Goal: Task Accomplishment & Management: Complete application form

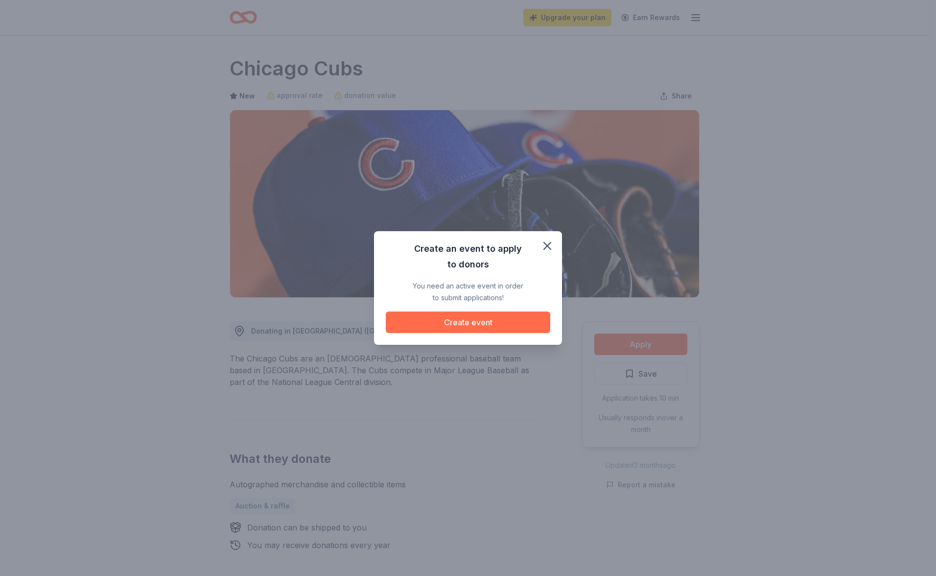
click at [472, 319] on button "Create event" at bounding box center [468, 322] width 164 height 22
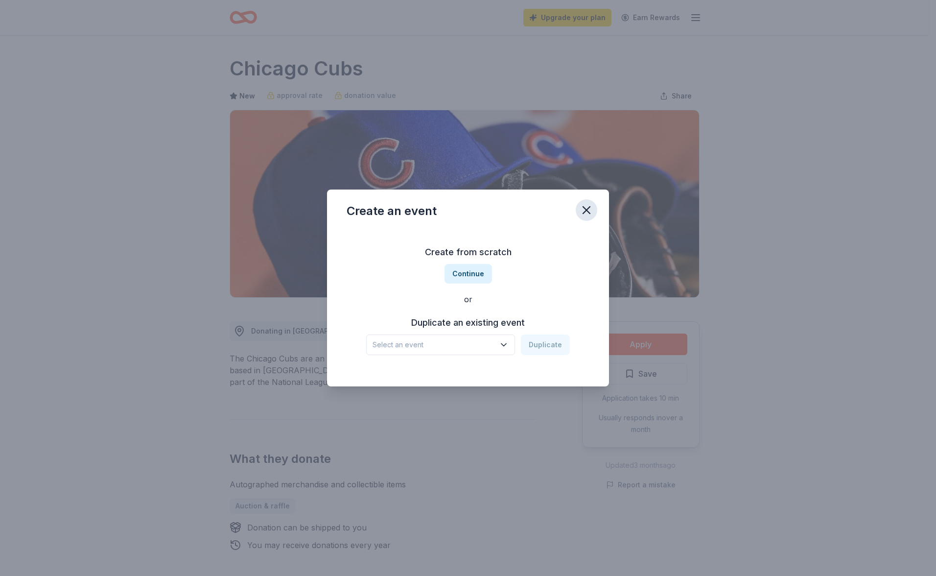
click at [585, 210] on icon "button" at bounding box center [587, 210] width 14 height 14
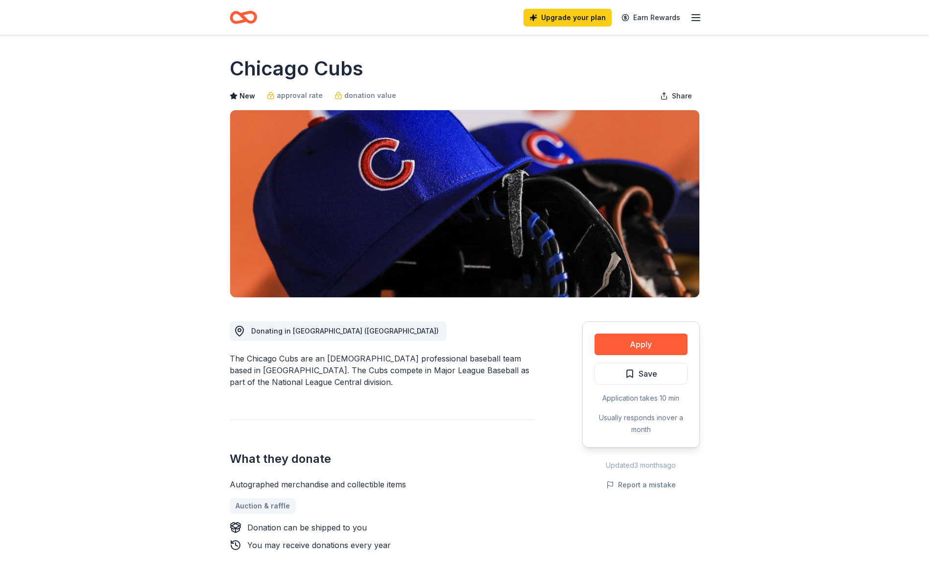
click at [243, 13] on icon "Home" at bounding box center [247, 17] width 15 height 10
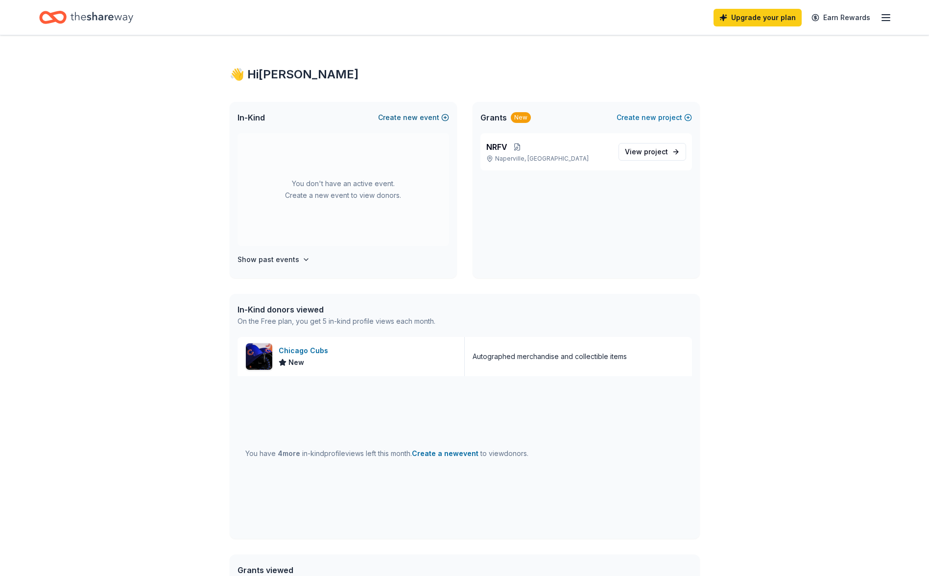
click at [409, 119] on span "new" at bounding box center [410, 118] width 15 height 12
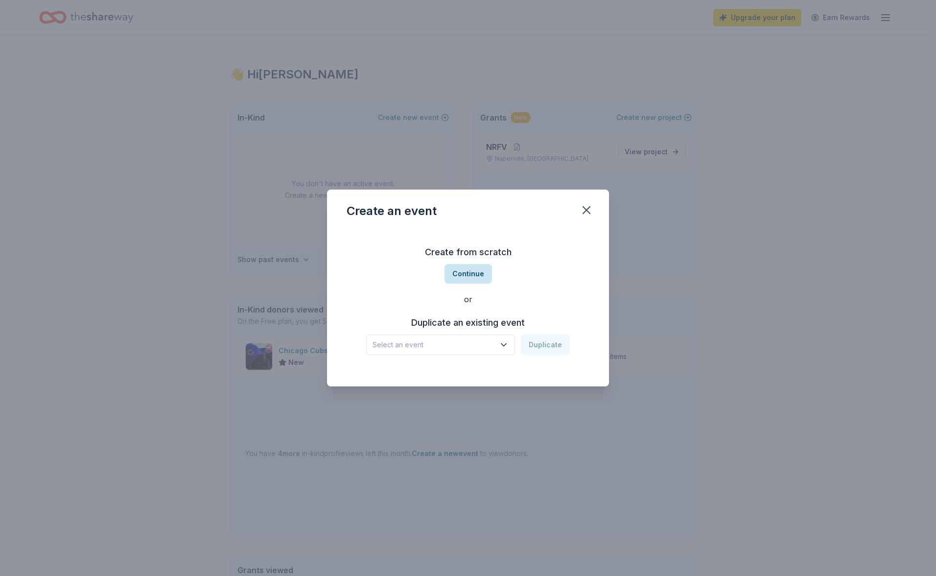
click at [462, 275] on button "Continue" at bounding box center [467, 274] width 47 height 20
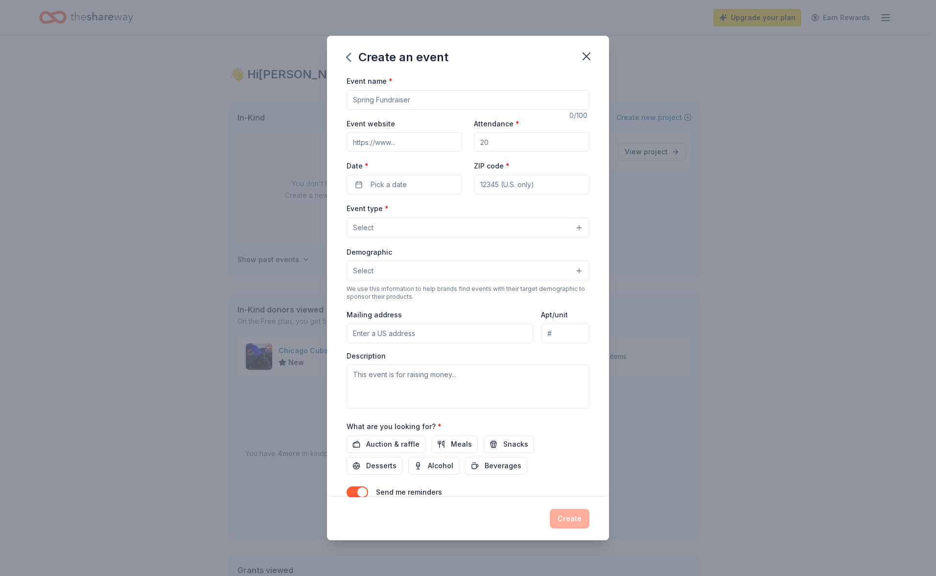
click at [382, 93] on input "Event name *" at bounding box center [468, 100] width 243 height 20
type input "Naperville Diamonds 2025 Raffle"
click at [396, 137] on input "Event website" at bounding box center [405, 142] width 116 height 20
paste input "[URL][DOMAIN_NAME]"
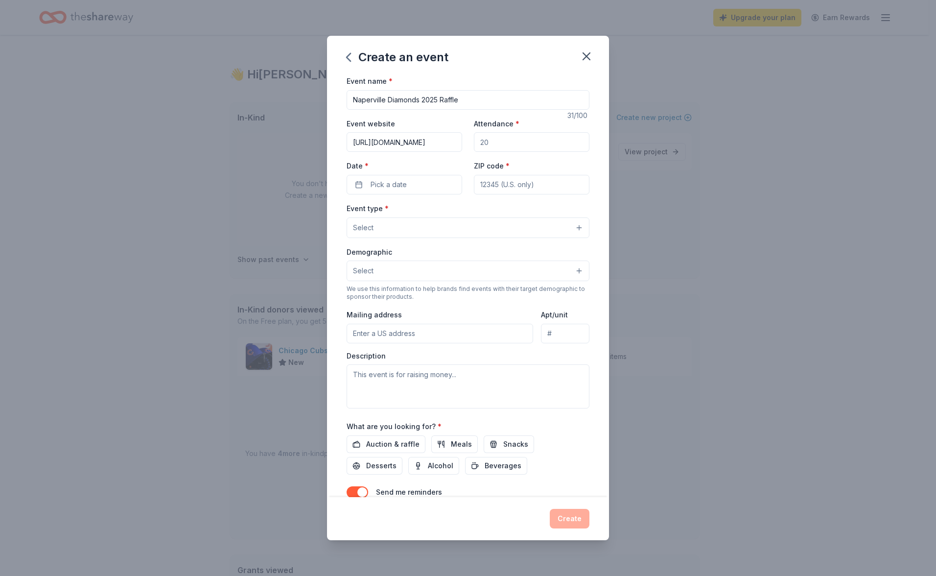
type input "[URL][DOMAIN_NAME]"
click at [520, 147] on input "Attendance *" at bounding box center [532, 142] width 116 height 20
click at [446, 152] on div "Event website [URL][DOMAIN_NAME] Attendance * Date * Pick a date ZIP code *" at bounding box center [468, 155] width 243 height 77
type input "500"
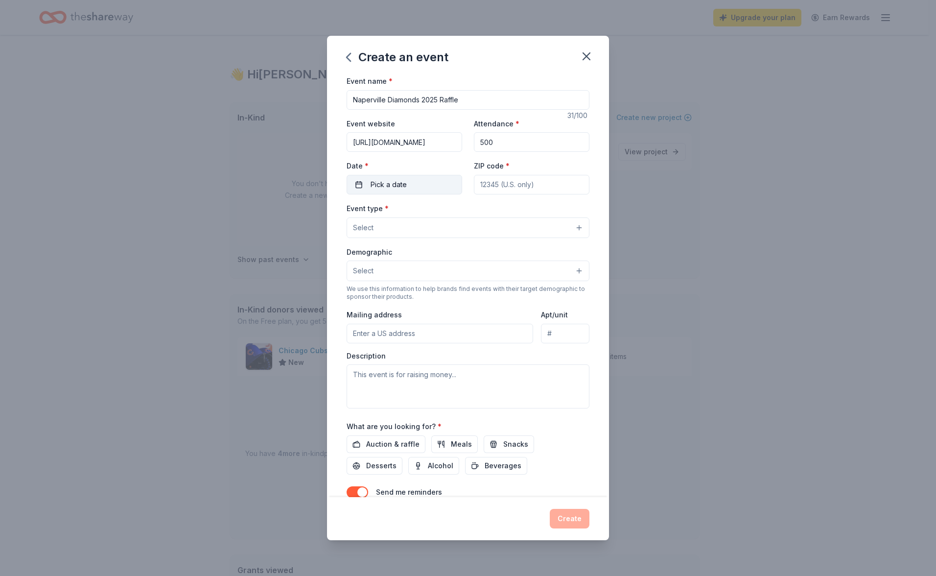
click at [425, 178] on button "Pick a date" at bounding box center [405, 185] width 116 height 20
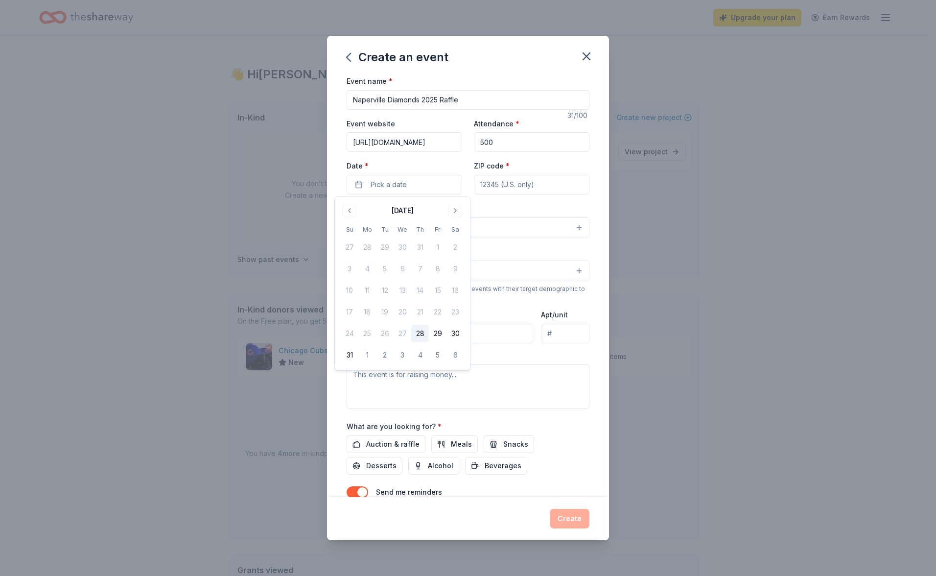
click at [462, 210] on div "[DATE]" at bounding box center [402, 210] width 123 height 14
click at [458, 209] on button "Go to next month" at bounding box center [455, 211] width 14 height 14
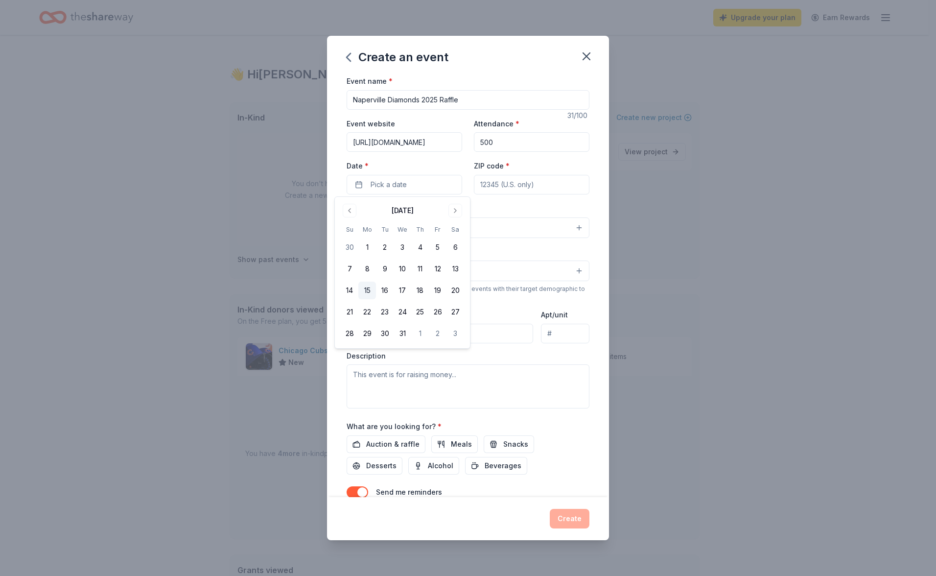
click at [366, 291] on button "15" at bounding box center [367, 290] width 18 height 18
click at [508, 184] on input "ZIP code *" at bounding box center [532, 185] width 116 height 20
click at [521, 185] on input "ZIP code *" at bounding box center [532, 185] width 116 height 20
type input "60585"
click at [425, 227] on button "Select" at bounding box center [468, 227] width 243 height 21
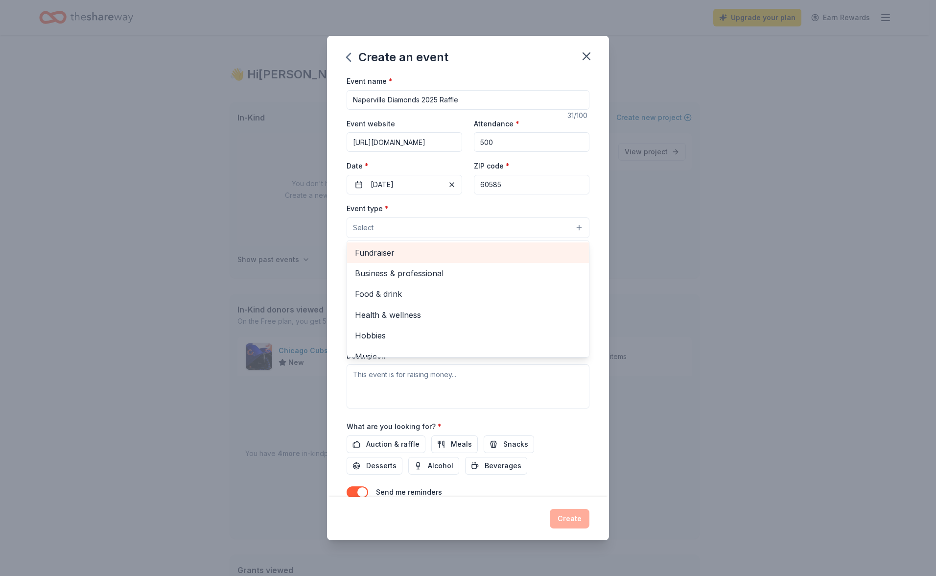
click at [407, 250] on span "Fundraiser" at bounding box center [468, 252] width 226 height 13
click at [664, 222] on div "Create an event Event name * Naperville Diamonds 2025 Raffle 31 /100 Event webs…" at bounding box center [468, 288] width 936 height 576
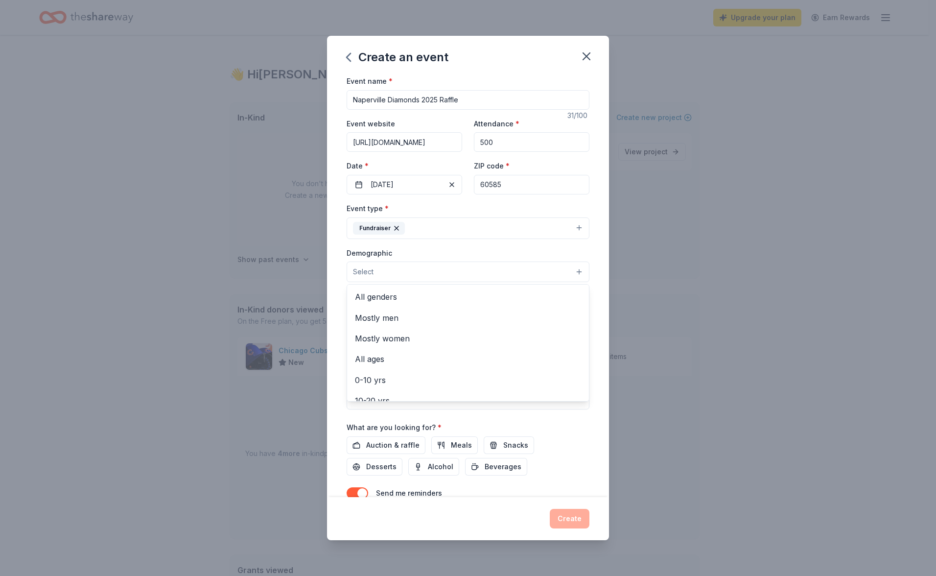
click at [390, 274] on button "Select" at bounding box center [468, 271] width 243 height 21
click at [394, 295] on span "All genders" at bounding box center [468, 296] width 226 height 13
click at [533, 272] on button "All genders" at bounding box center [468, 272] width 243 height 22
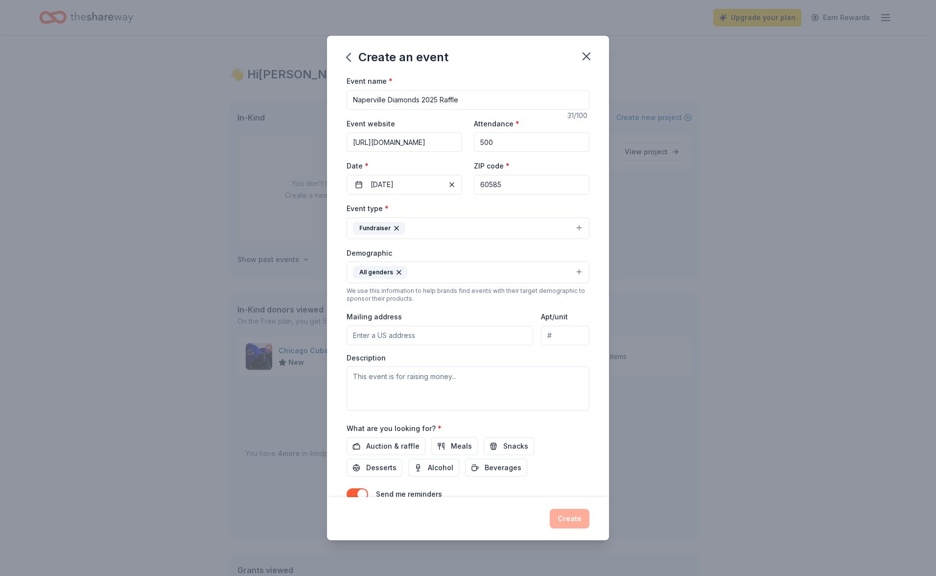
click at [394, 338] on input "Mailing address" at bounding box center [440, 336] width 187 height 20
type input "25013 W Prairie Grove Dr"
click at [388, 380] on textarea at bounding box center [468, 388] width 243 height 44
click at [409, 392] on textarea at bounding box center [468, 388] width 243 height 44
paste textarea "The Naperville Diamonds Softball Association is hosting a raffle fundraiser on …"
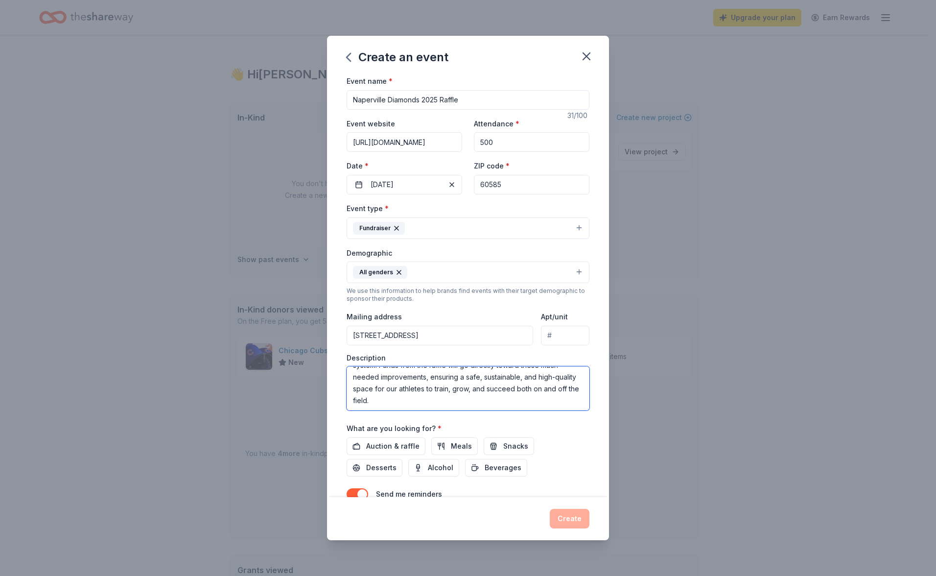
scroll to position [70, 0]
type textarea "The Naperville Diamonds Softball Association is hosting a raffle fundraiser on …"
click at [390, 445] on span "Auction & raffle" at bounding box center [392, 446] width 53 height 12
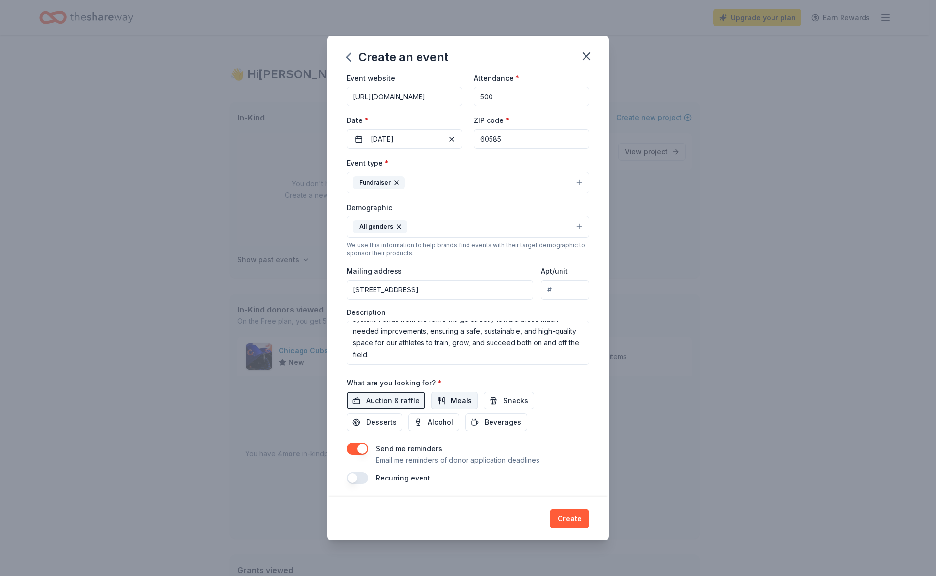
scroll to position [48, 0]
drag, startPoint x: 453, startPoint y: 397, endPoint x: 491, endPoint y: 398, distance: 37.7
click at [453, 396] on span "Meals" at bounding box center [461, 398] width 21 height 12
click at [494, 396] on button "Snacks" at bounding box center [509, 398] width 50 height 18
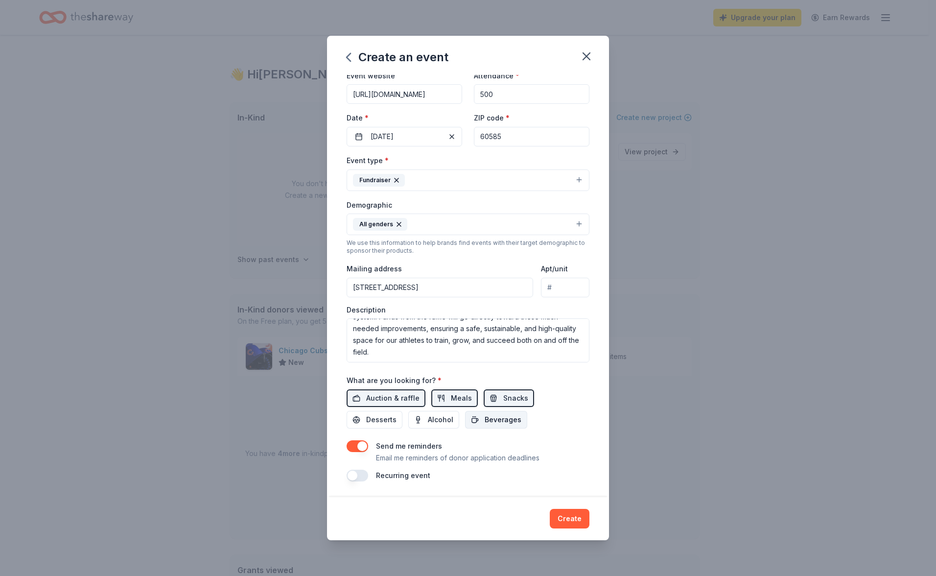
drag, startPoint x: 488, startPoint y: 426, endPoint x: 451, endPoint y: 419, distance: 38.0
click at [483, 425] on button "Beverages" at bounding box center [496, 420] width 62 height 18
drag, startPoint x: 449, startPoint y: 419, endPoint x: 384, endPoint y: 418, distance: 64.6
click at [446, 419] on span "Alcohol" at bounding box center [440, 420] width 25 height 12
click at [379, 419] on span "Desserts" at bounding box center [381, 420] width 30 height 12
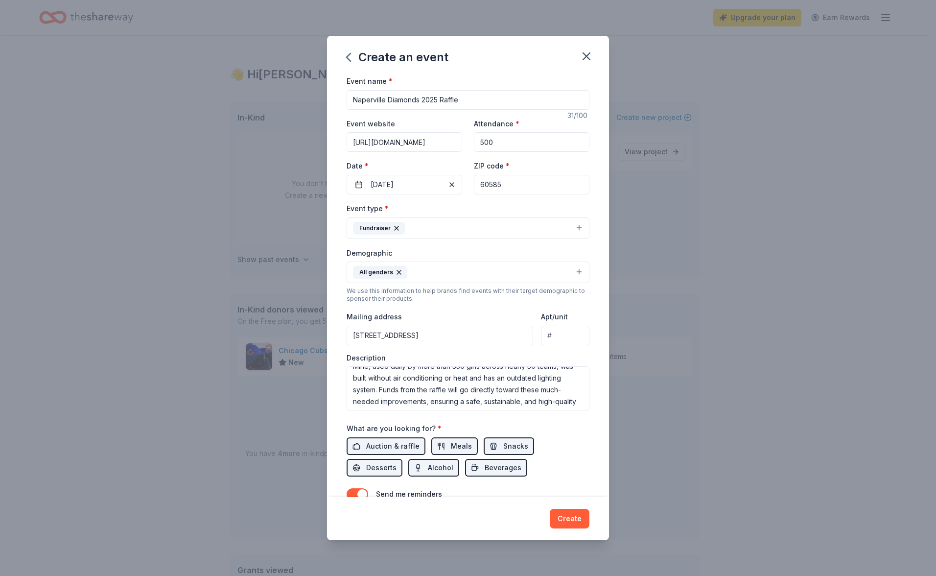
scroll to position [22, 0]
click at [476, 344] on input "25013 W Prairie Grove Dr" at bounding box center [440, 336] width 187 height 20
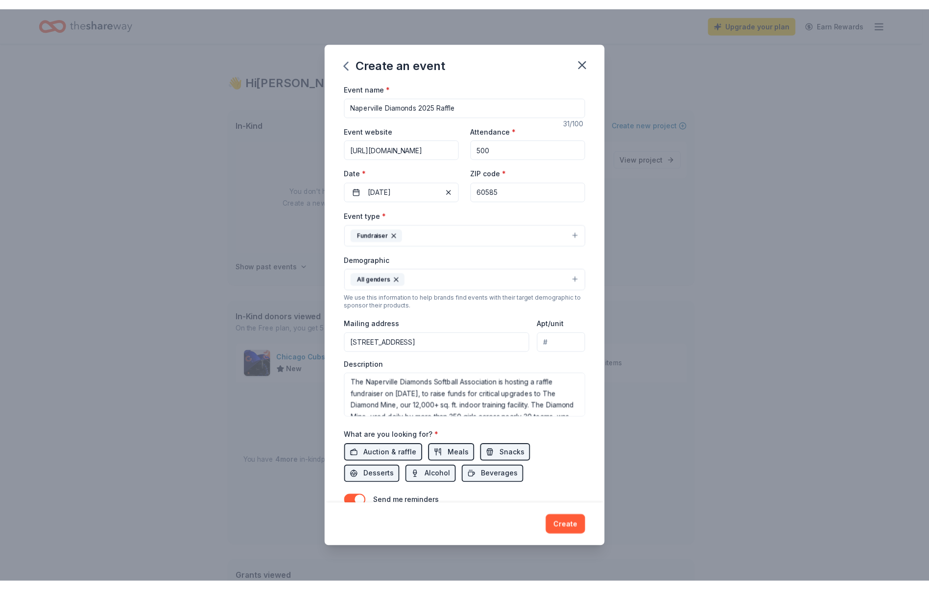
scroll to position [0, 0]
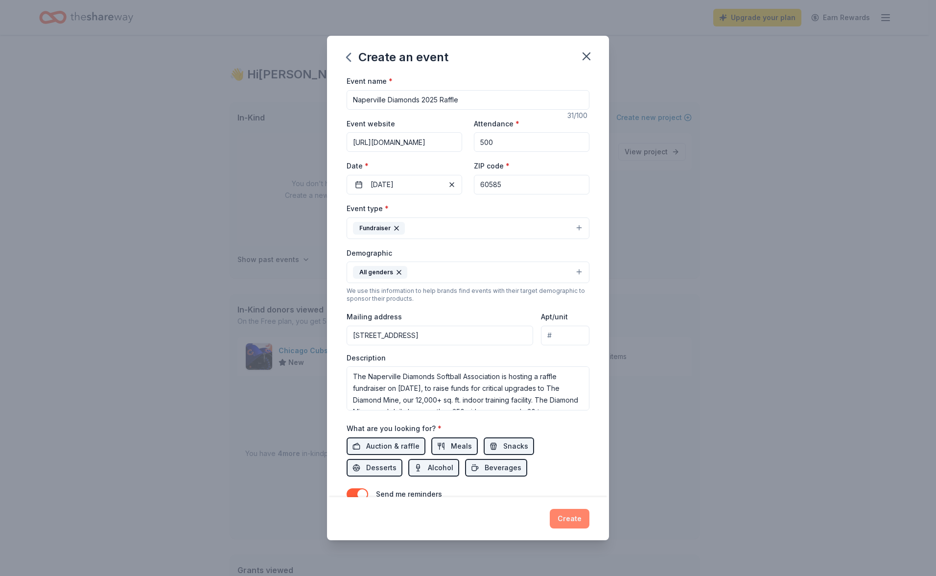
click at [570, 514] on button "Create" at bounding box center [570, 519] width 40 height 20
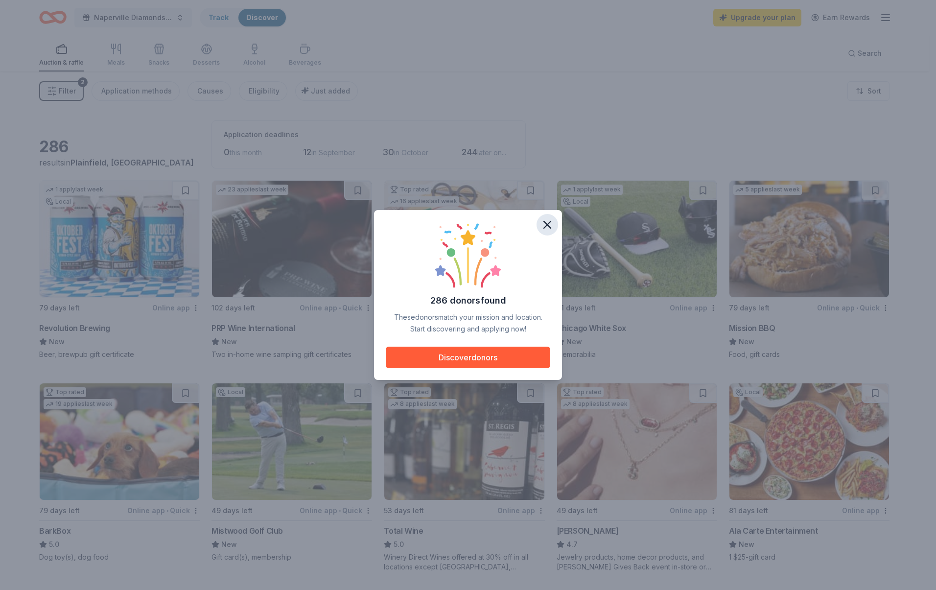
click at [545, 222] on icon "button" at bounding box center [547, 224] width 7 height 7
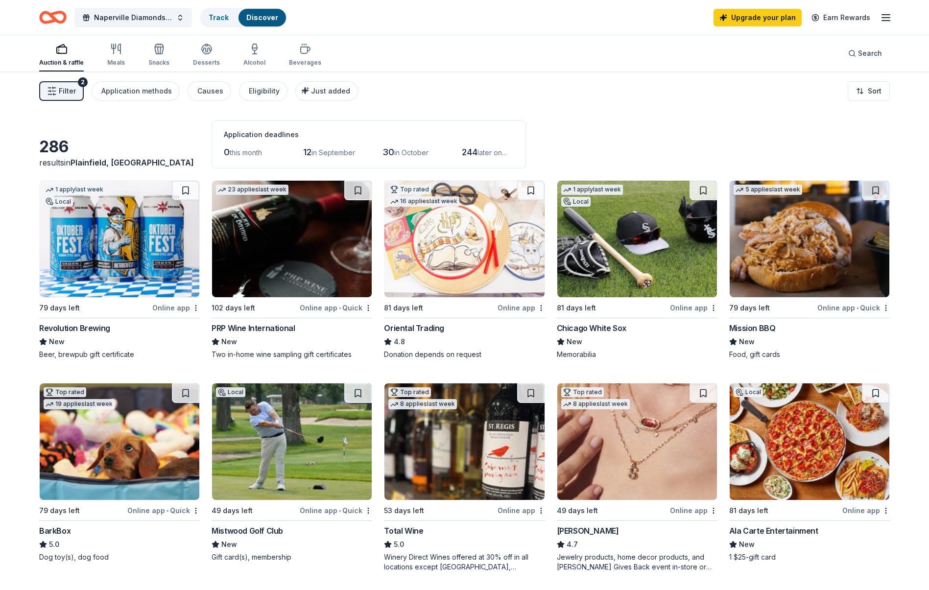
click at [123, 236] on img at bounding box center [120, 239] width 160 height 117
click at [622, 267] on img at bounding box center [637, 239] width 160 height 117
click at [636, 449] on img at bounding box center [637, 441] width 160 height 117
click at [703, 390] on button at bounding box center [702, 393] width 27 height 20
click at [703, 392] on button at bounding box center [703, 393] width 25 height 20
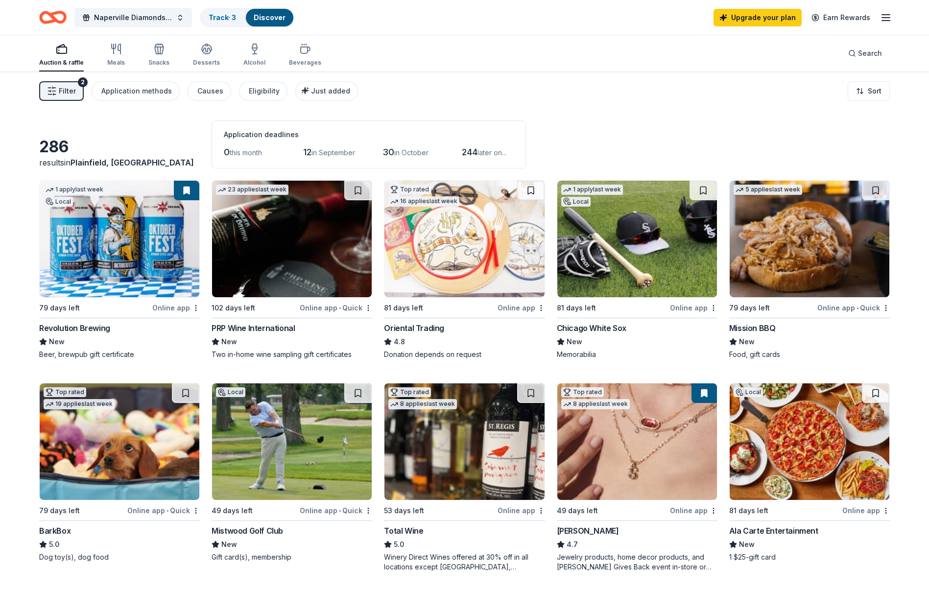
click at [701, 393] on button at bounding box center [703, 393] width 25 height 20
click at [58, 63] on div "Auction & raffle" at bounding box center [61, 63] width 45 height 8
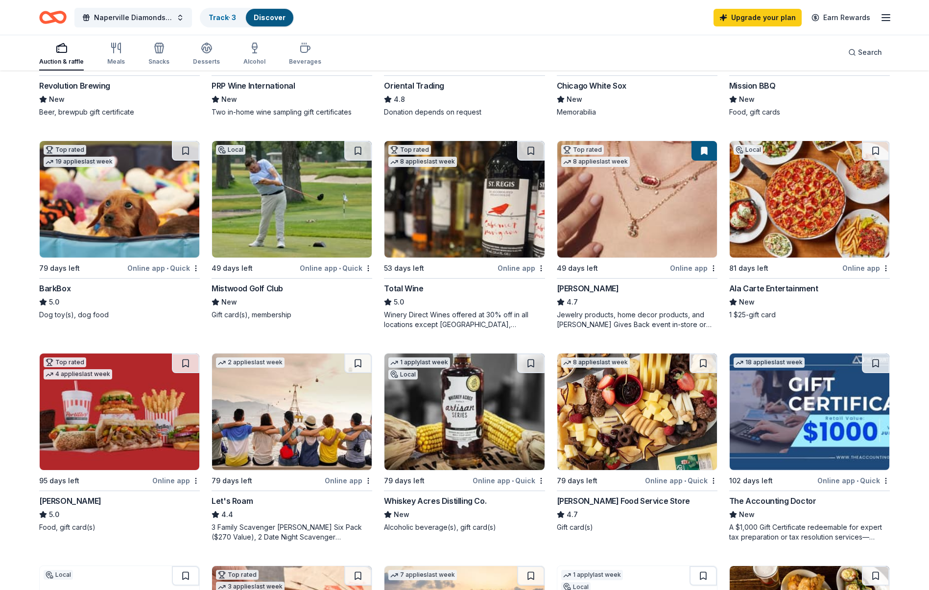
scroll to position [245, 0]
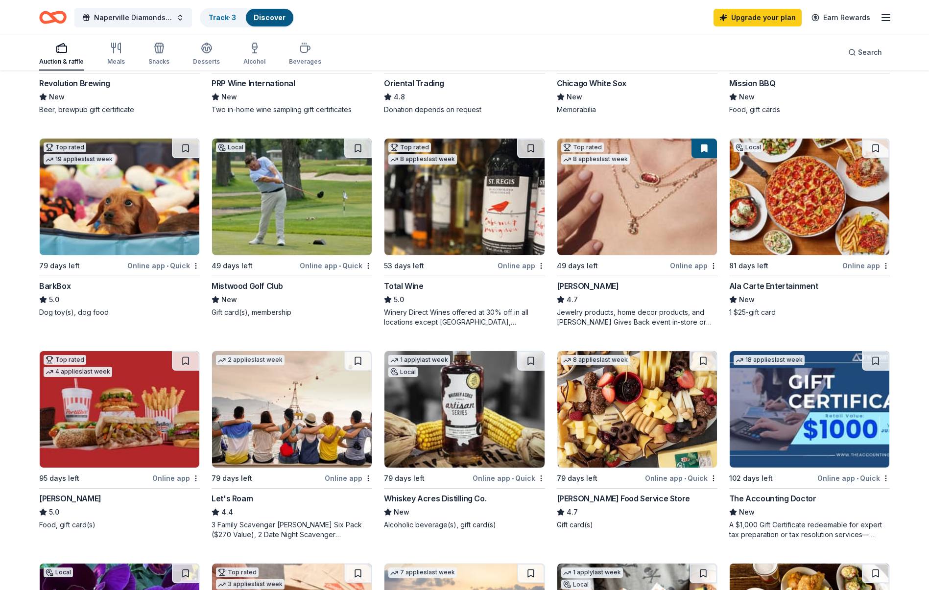
click at [337, 479] on div "Online app" at bounding box center [348, 478] width 47 height 12
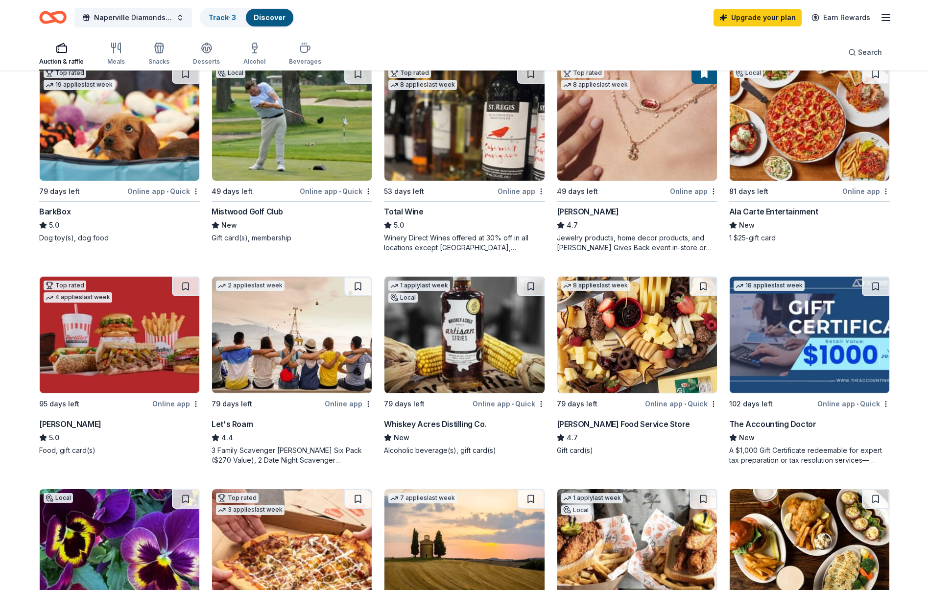
scroll to position [343, 0]
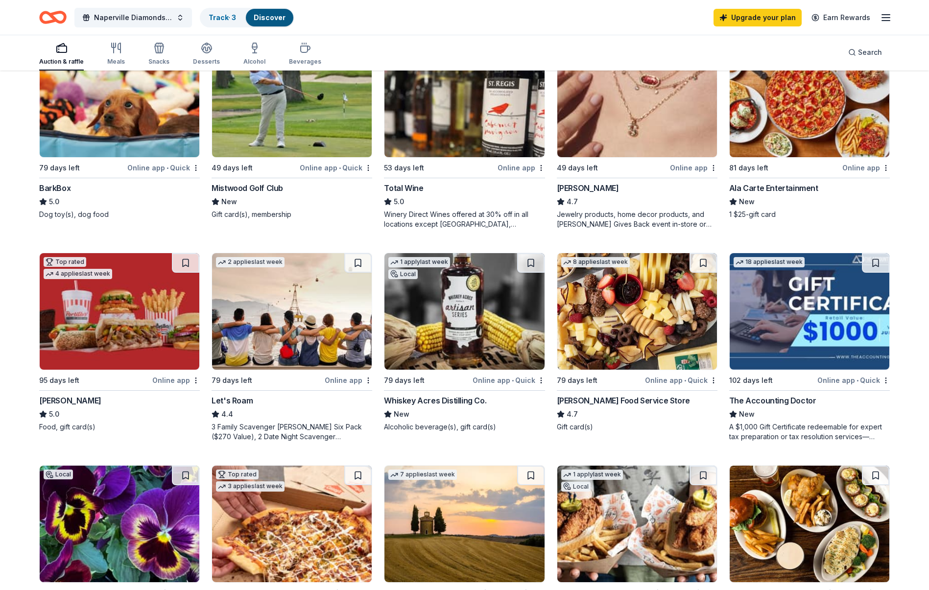
click at [139, 330] on img at bounding box center [120, 311] width 160 height 117
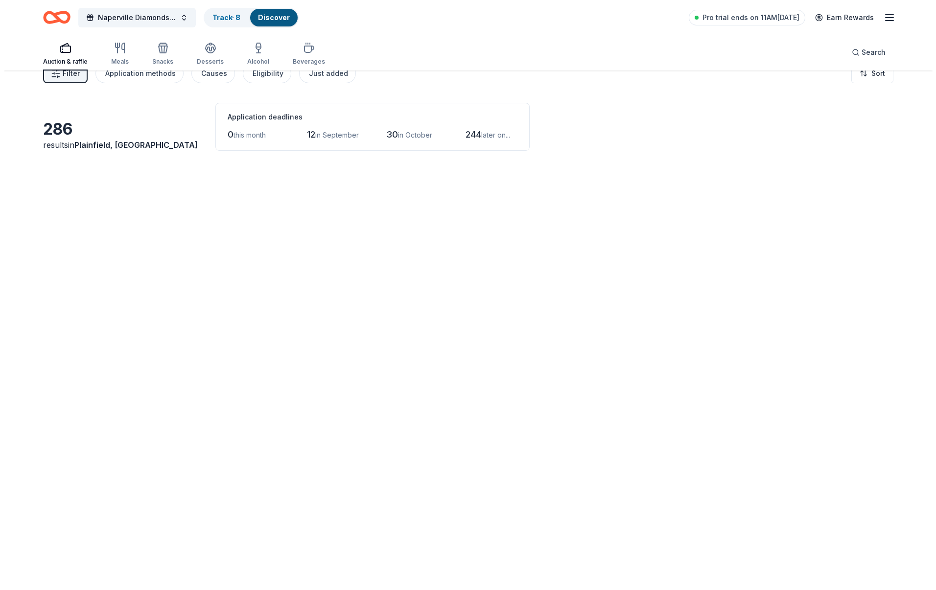
scroll to position [0, 0]
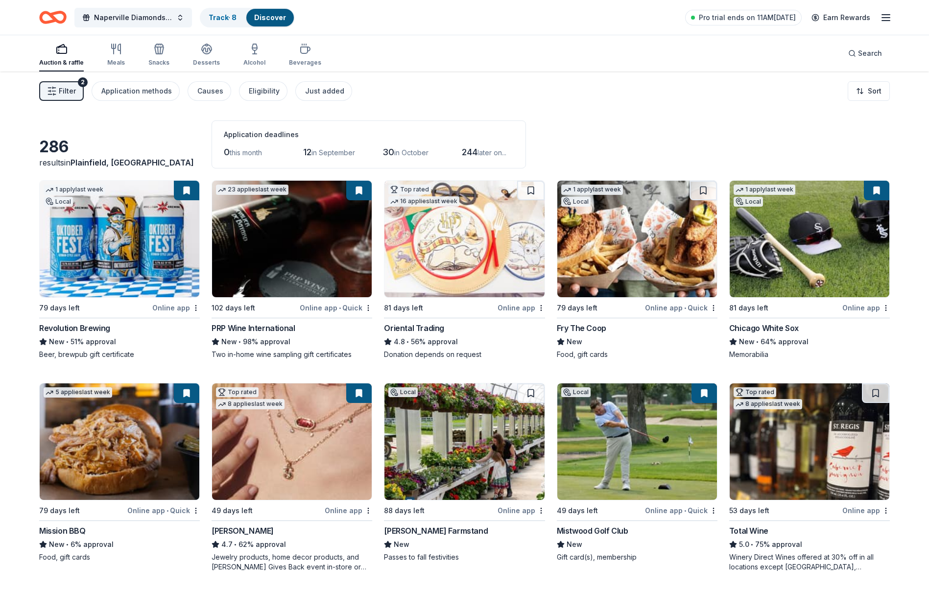
click at [68, 88] on span "Filter" at bounding box center [67, 91] width 17 height 12
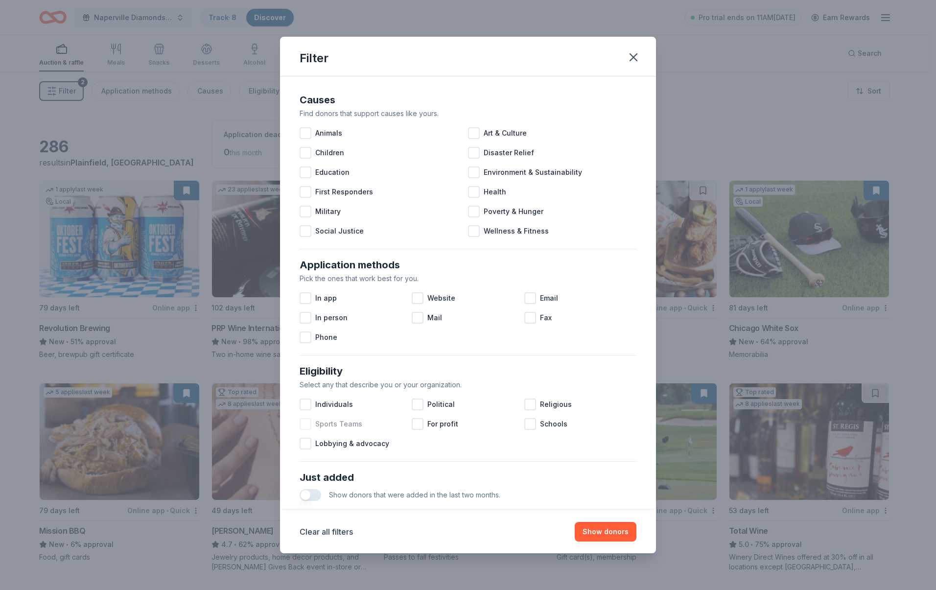
click at [307, 422] on div at bounding box center [306, 424] width 12 height 12
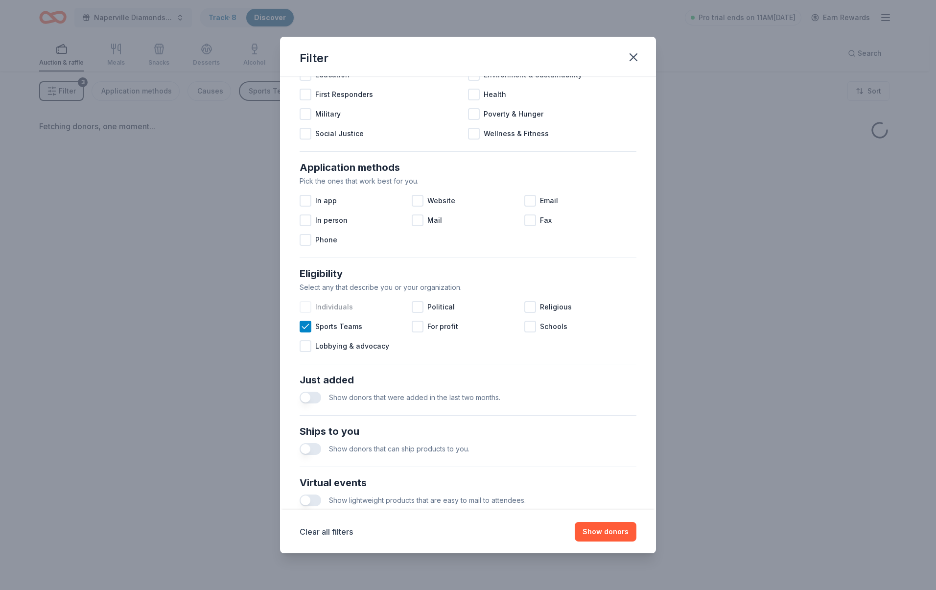
scroll to position [98, 0]
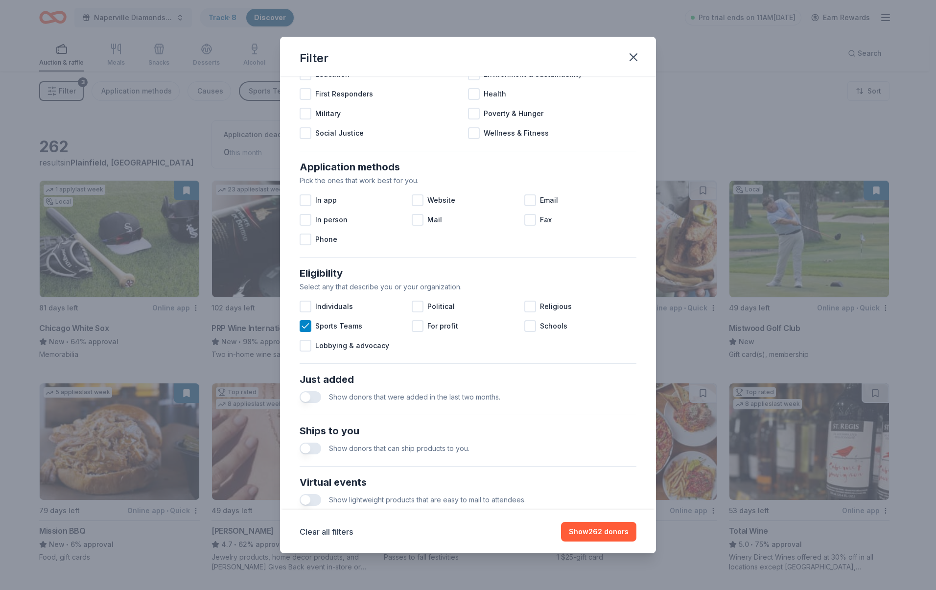
click at [314, 446] on button "button" at bounding box center [311, 449] width 22 height 12
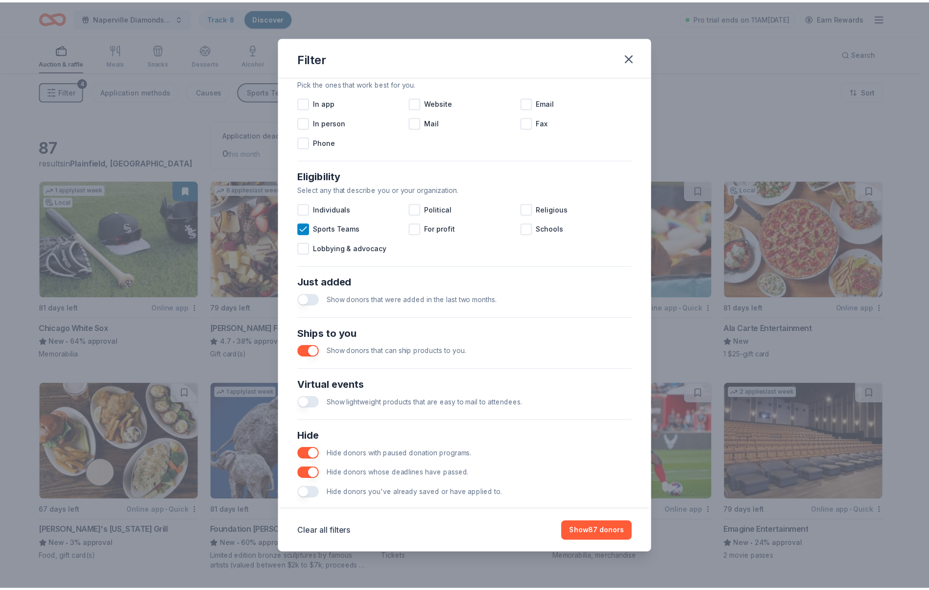
scroll to position [211, 0]
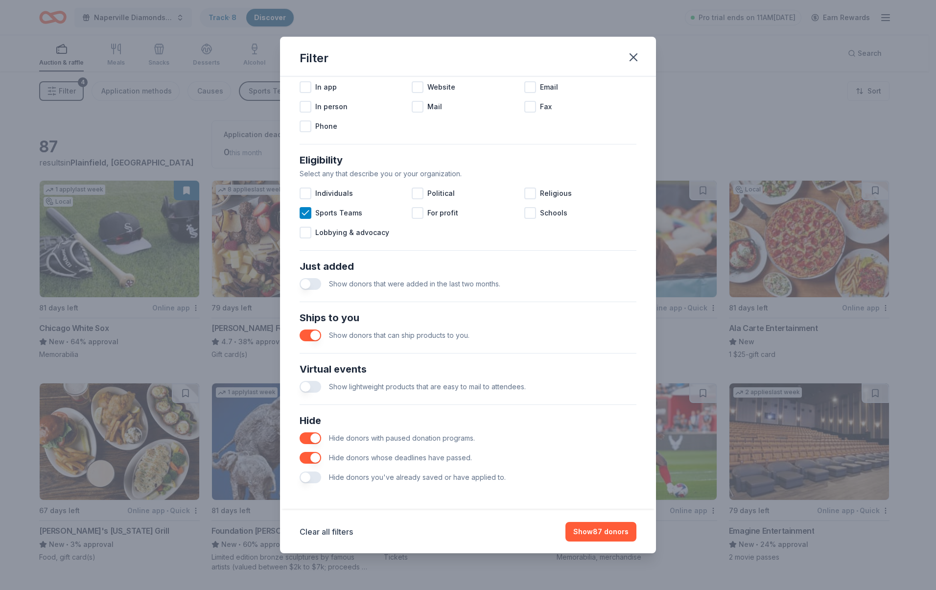
click at [312, 438] on button "button" at bounding box center [311, 438] width 22 height 12
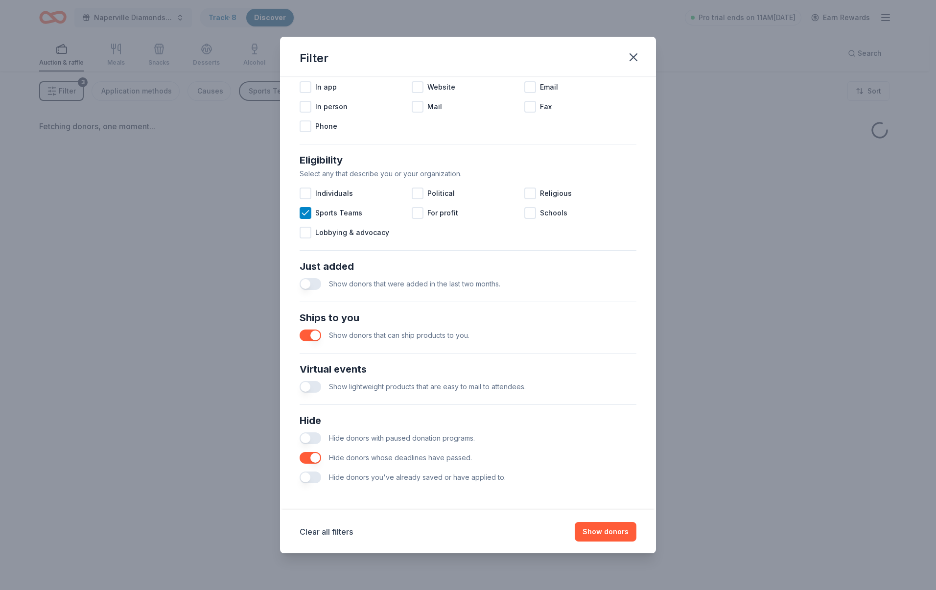
click at [312, 437] on button "button" at bounding box center [311, 438] width 22 height 12
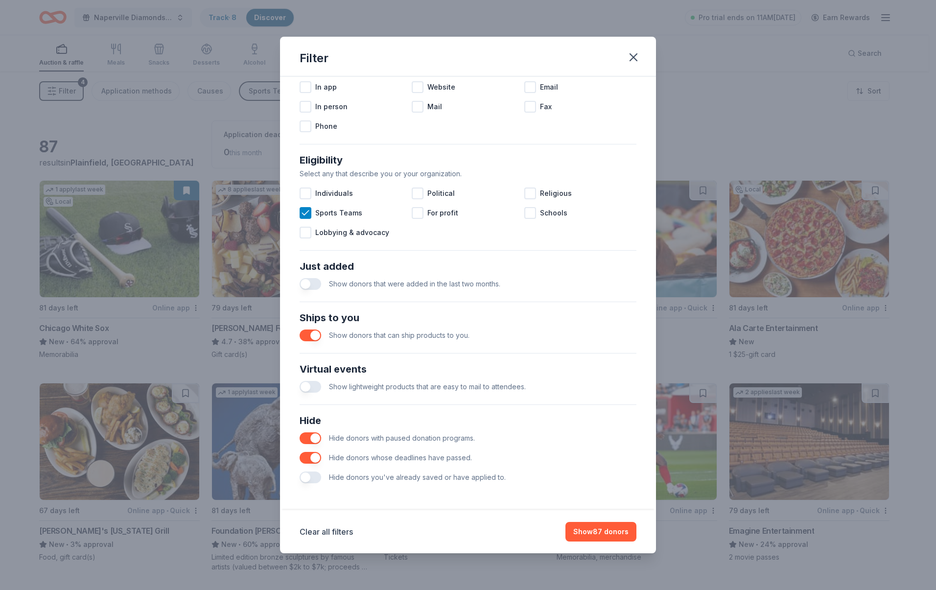
click at [315, 478] on button "button" at bounding box center [311, 477] width 22 height 12
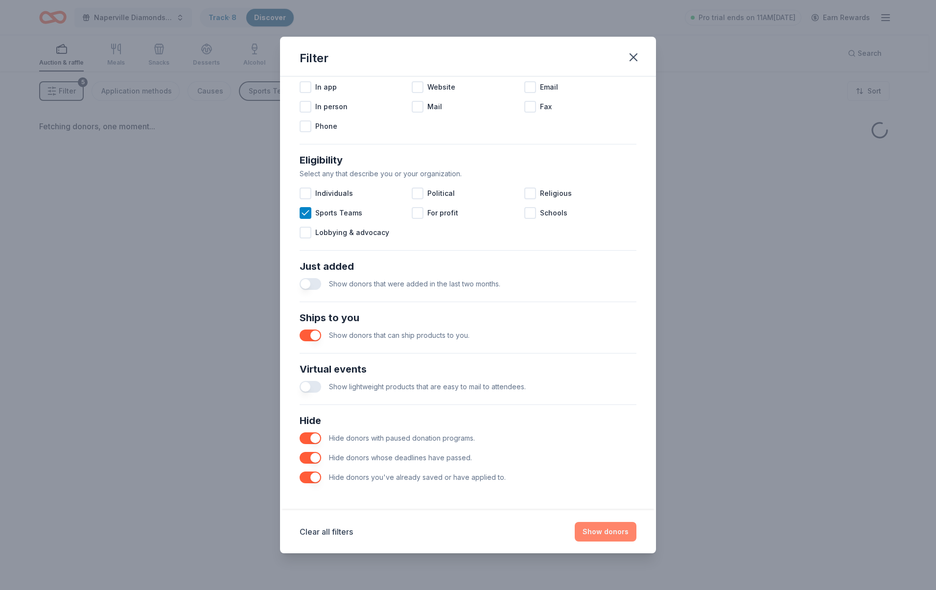
click at [607, 530] on button "Show donors" at bounding box center [606, 532] width 62 height 20
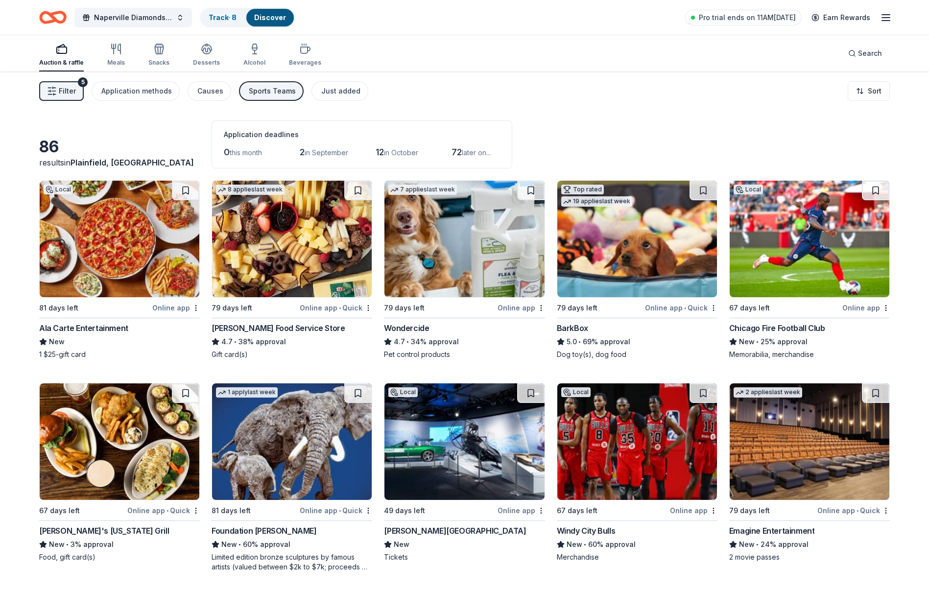
click at [640, 262] on img at bounding box center [637, 239] width 160 height 117
click at [703, 191] on button at bounding box center [702, 191] width 27 height 20
click at [704, 191] on button at bounding box center [703, 191] width 25 height 20
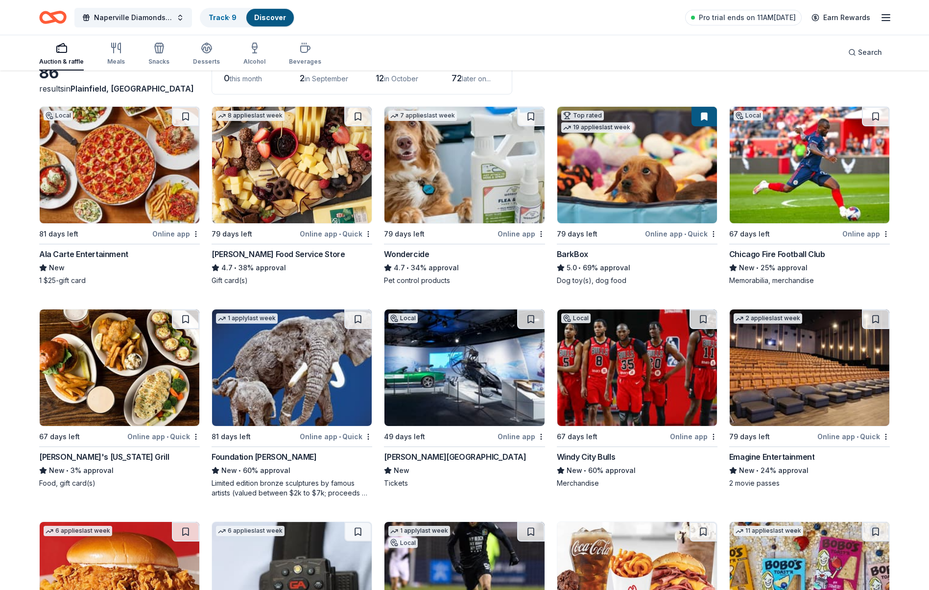
scroll to position [98, 0]
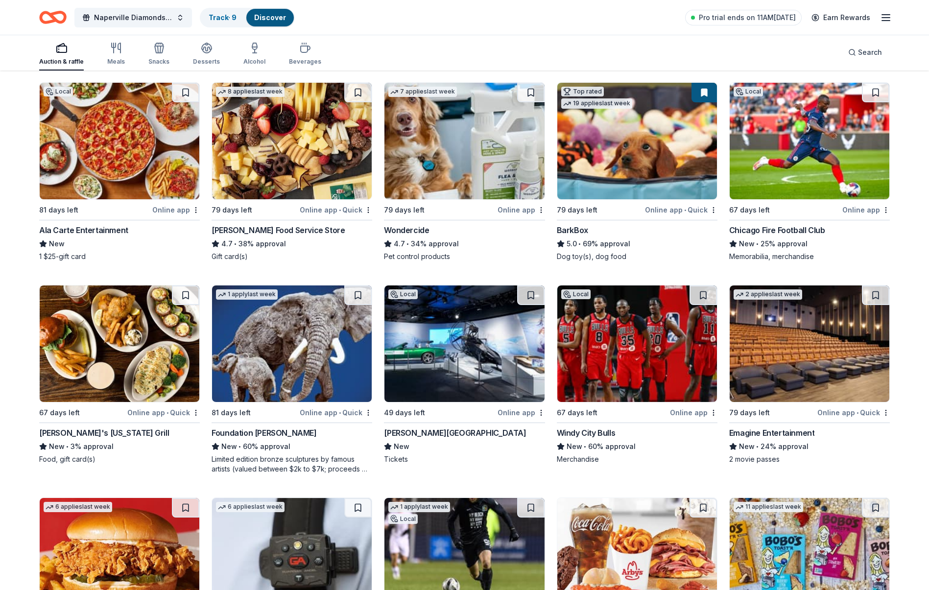
click at [645, 338] on img at bounding box center [637, 343] width 160 height 117
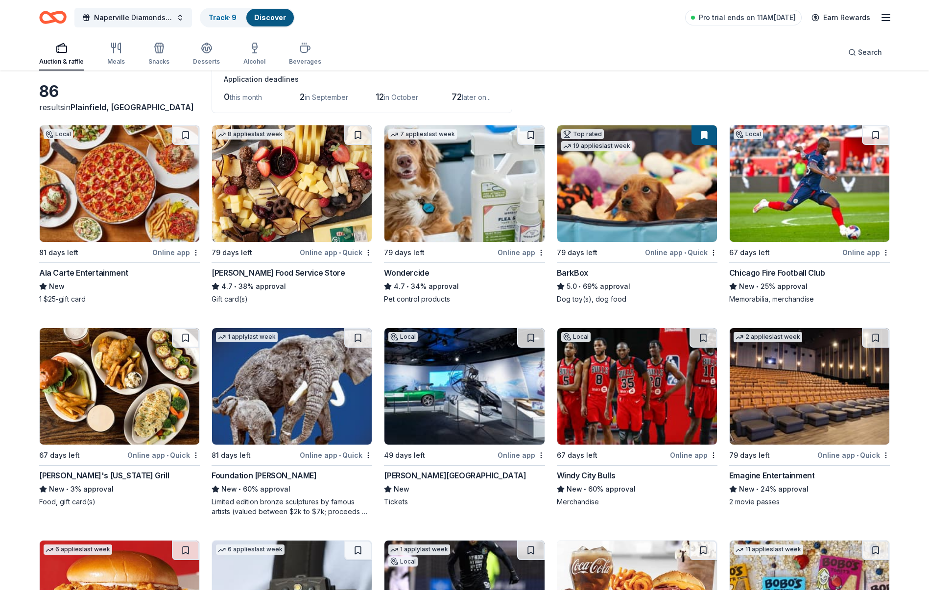
scroll to position [0, 0]
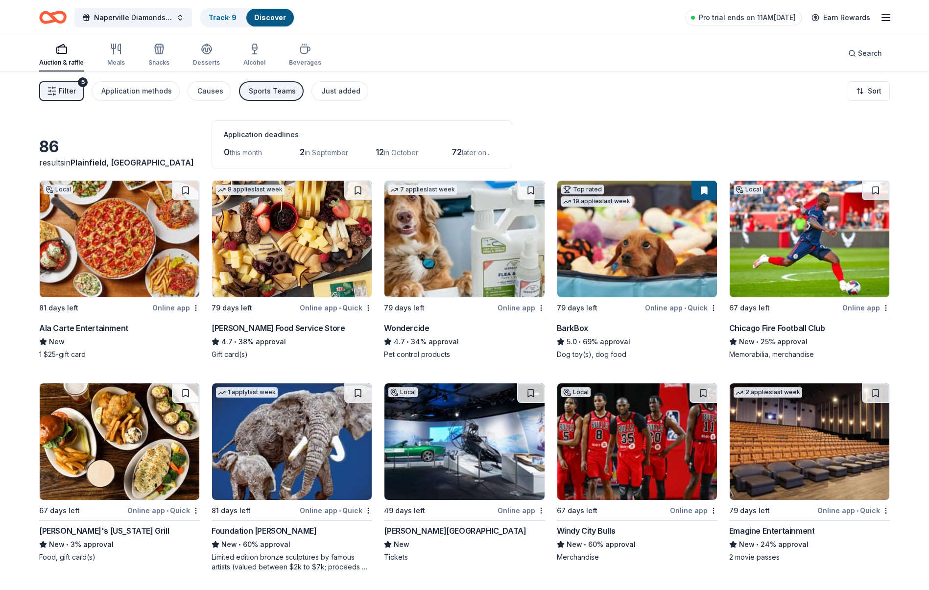
click at [275, 16] on link "Discover" at bounding box center [270, 17] width 32 height 8
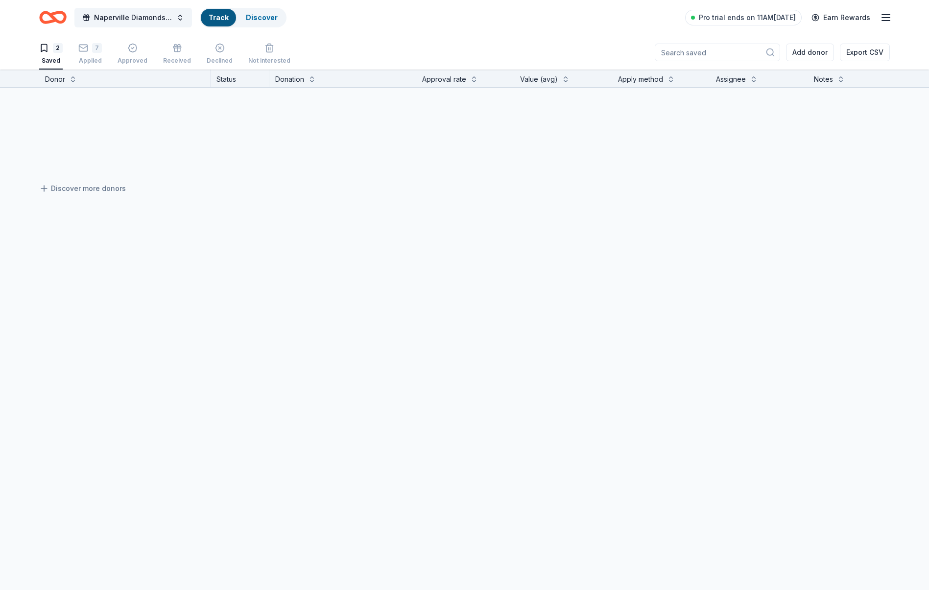
scroll to position [0, 0]
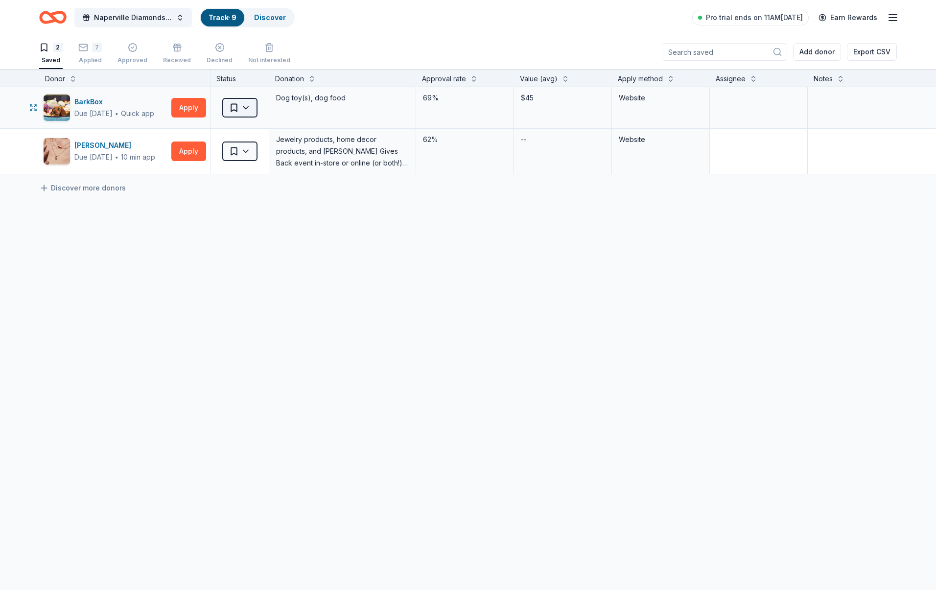
click at [245, 109] on html "10% Naperville Diamonds 2025 Raffle Track · 9 Discover Pro trial ends on 11AM, …" at bounding box center [468, 295] width 936 height 590
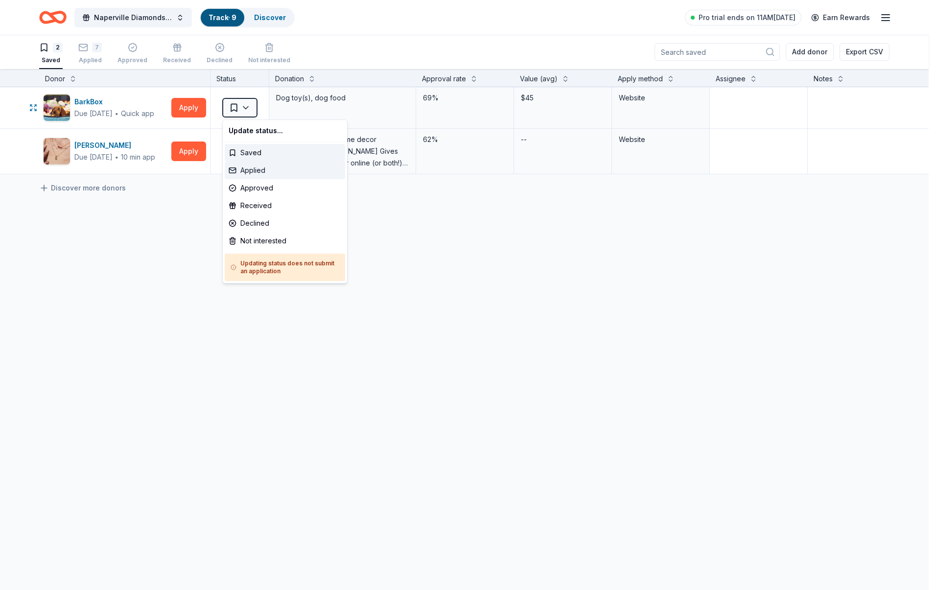
click at [256, 174] on div "Applied" at bounding box center [285, 171] width 120 height 18
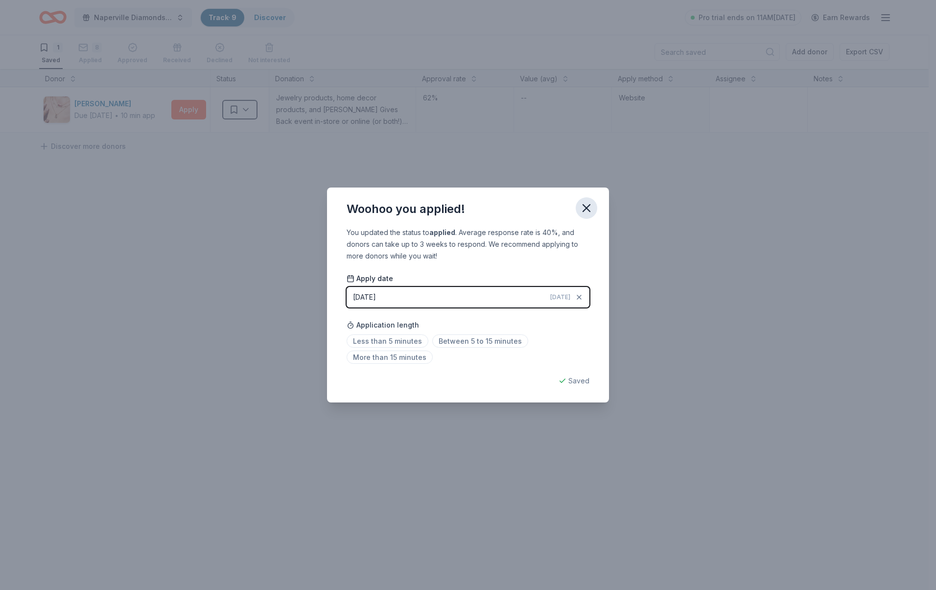
click at [588, 206] on icon "button" at bounding box center [586, 208] width 7 height 7
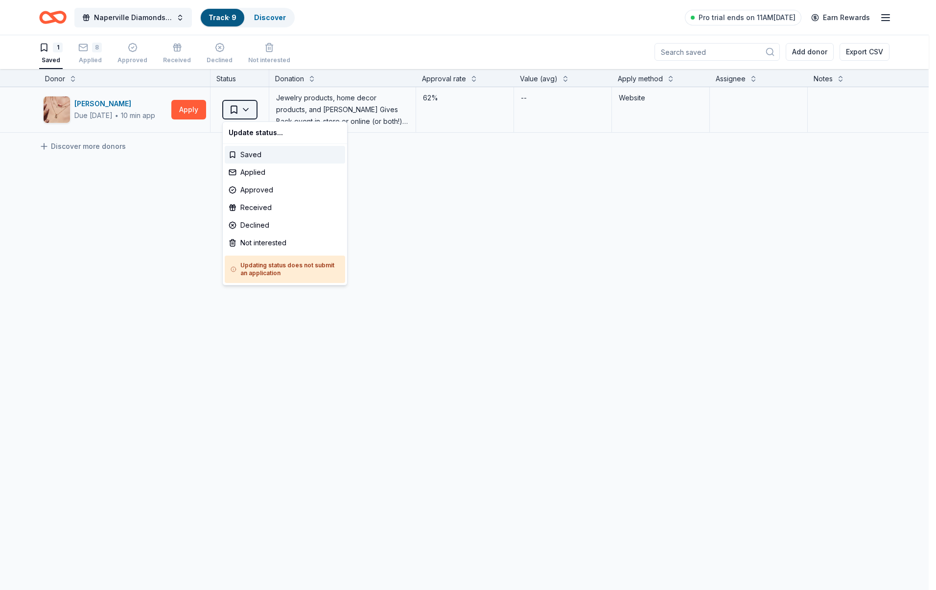
click at [242, 113] on html "10% Naperville Diamonds 2025 Raffle Track · 9 Discover Pro trial ends on 11AM, …" at bounding box center [468, 295] width 936 height 590
click at [252, 174] on div "Applied" at bounding box center [285, 173] width 120 height 18
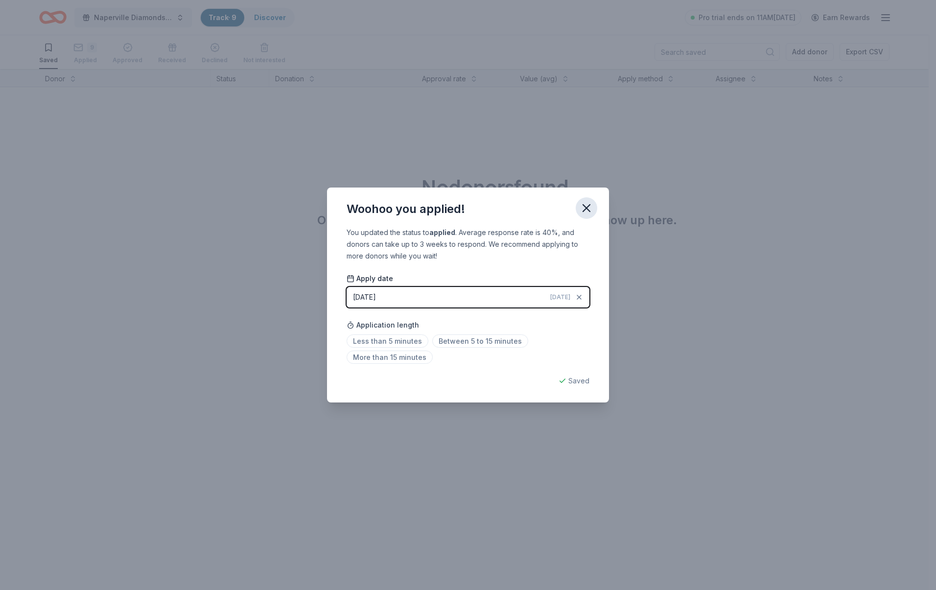
click at [585, 208] on icon "button" at bounding box center [587, 208] width 14 height 14
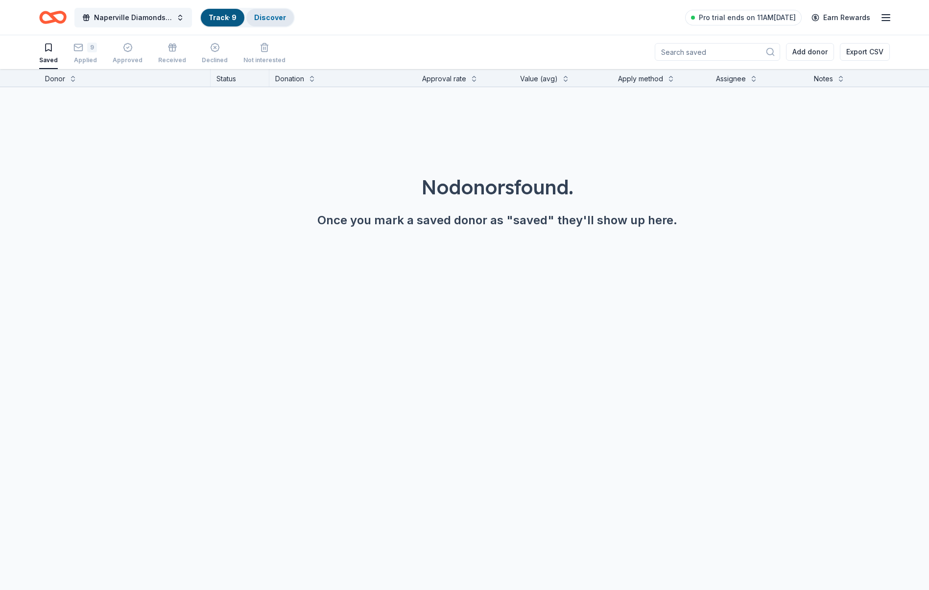
click at [270, 15] on link "Discover" at bounding box center [270, 17] width 32 height 8
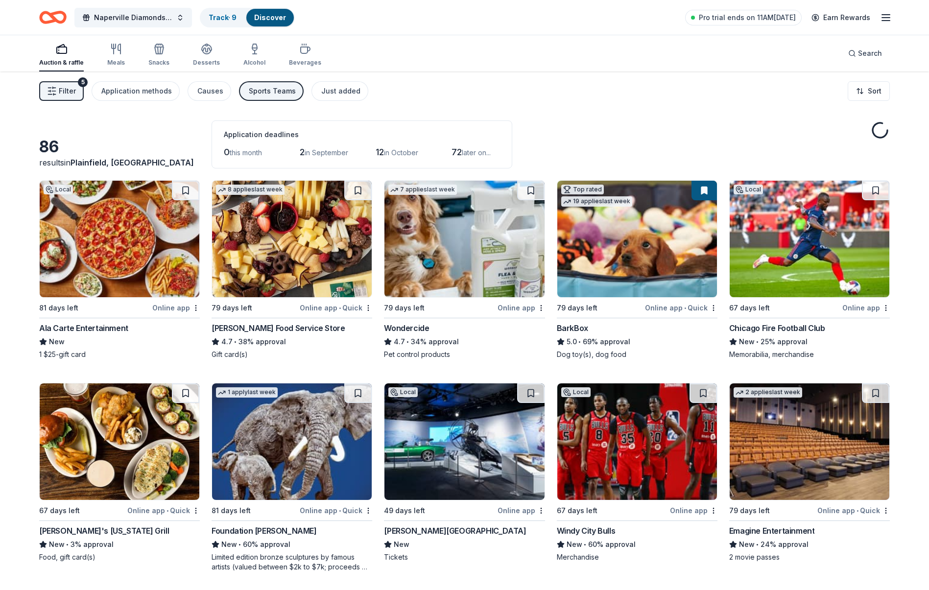
click at [277, 20] on link "Discover" at bounding box center [270, 17] width 32 height 8
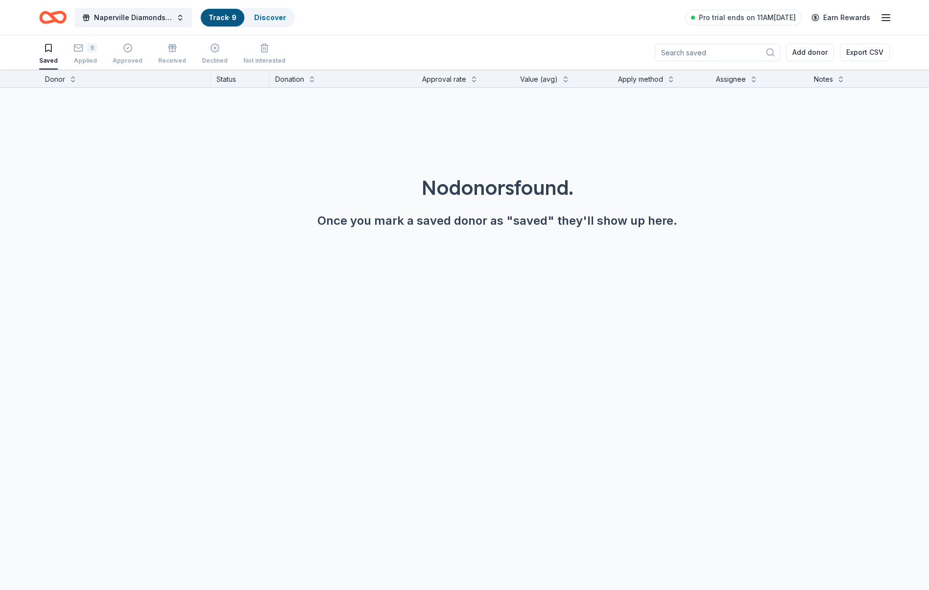
scroll to position [0, 0]
click at [695, 52] on input at bounding box center [716, 52] width 125 height 18
type input "yeti"
click at [173, 23] on button "Naperville Diamonds 2025 Raffle" at bounding box center [132, 18] width 117 height 20
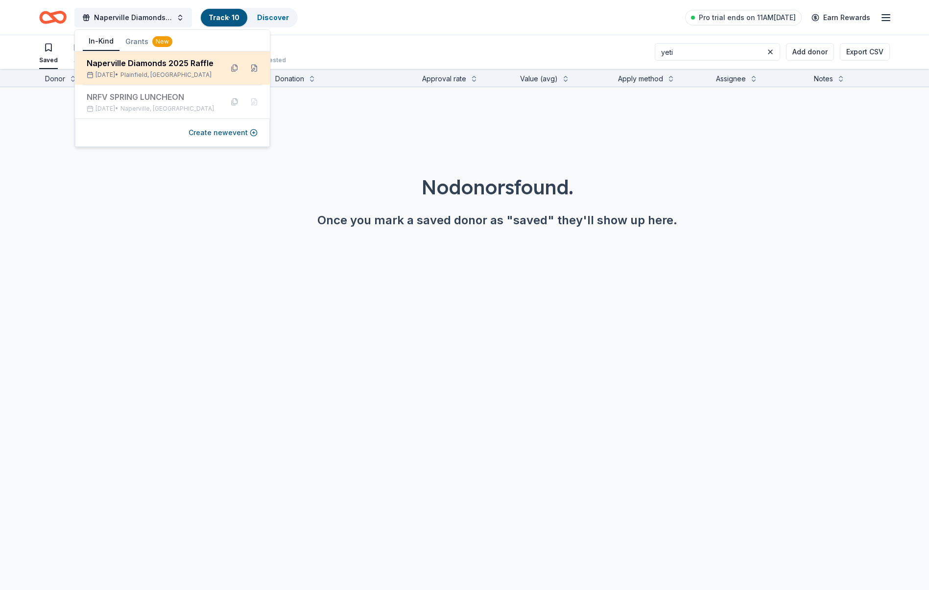
click at [157, 72] on span "Plainfield, IL" at bounding box center [165, 75] width 91 height 8
click at [316, 41] on div "Saved 10 Applied Approved Received Declined Not interested yeti Add donor Expor…" at bounding box center [464, 52] width 850 height 34
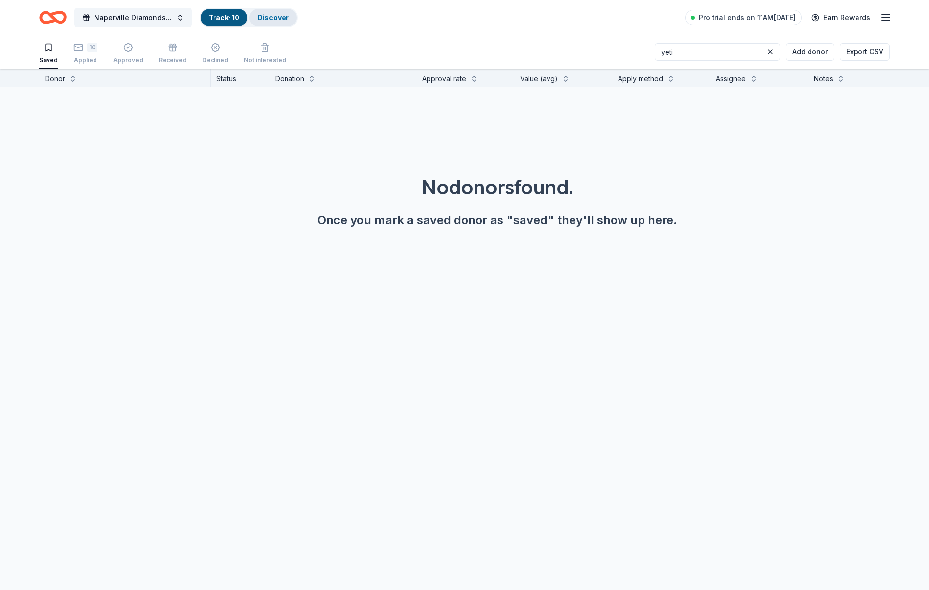
click at [280, 20] on link "Discover" at bounding box center [273, 17] width 32 height 8
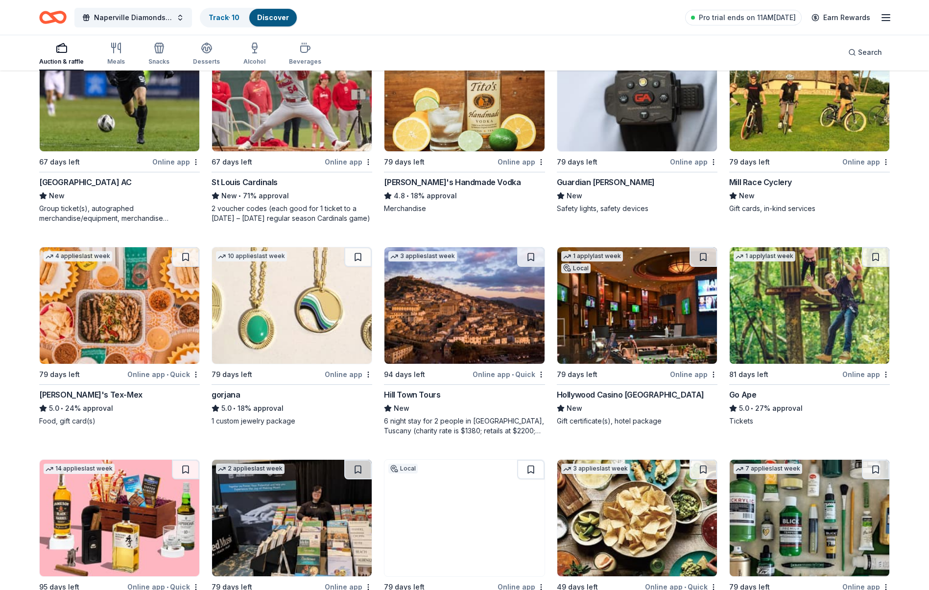
scroll to position [1858, 0]
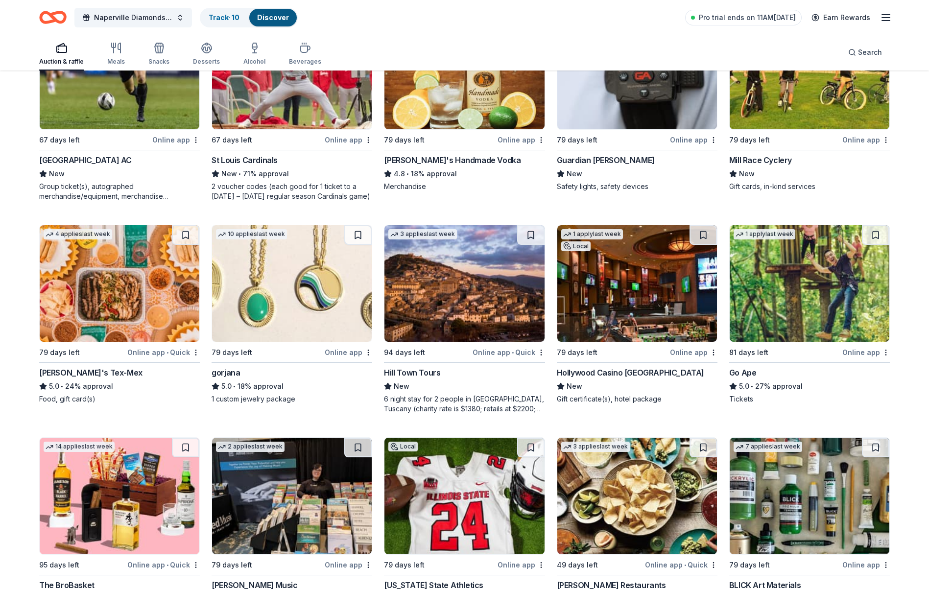
click at [628, 310] on img at bounding box center [637, 283] width 160 height 117
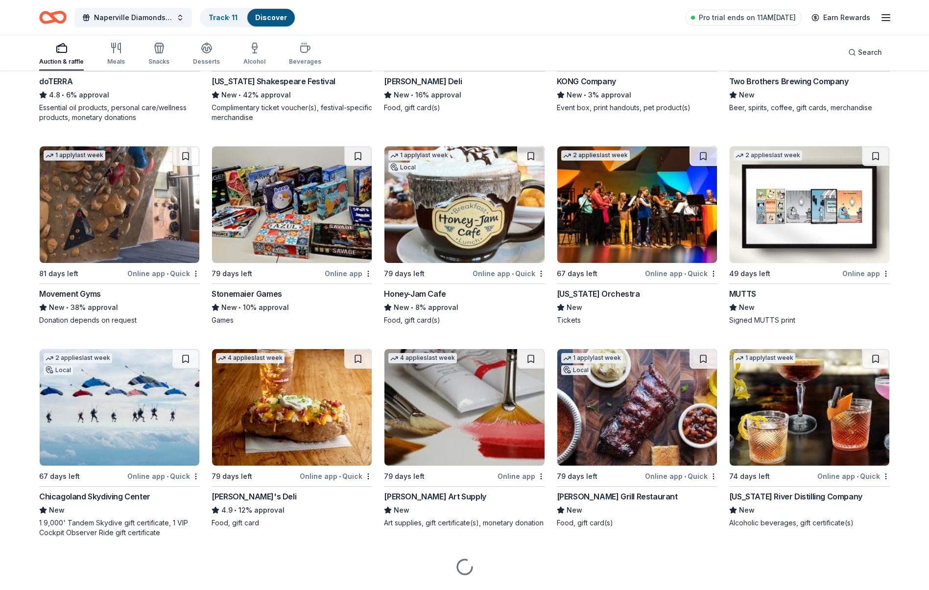
scroll to position [2982, 0]
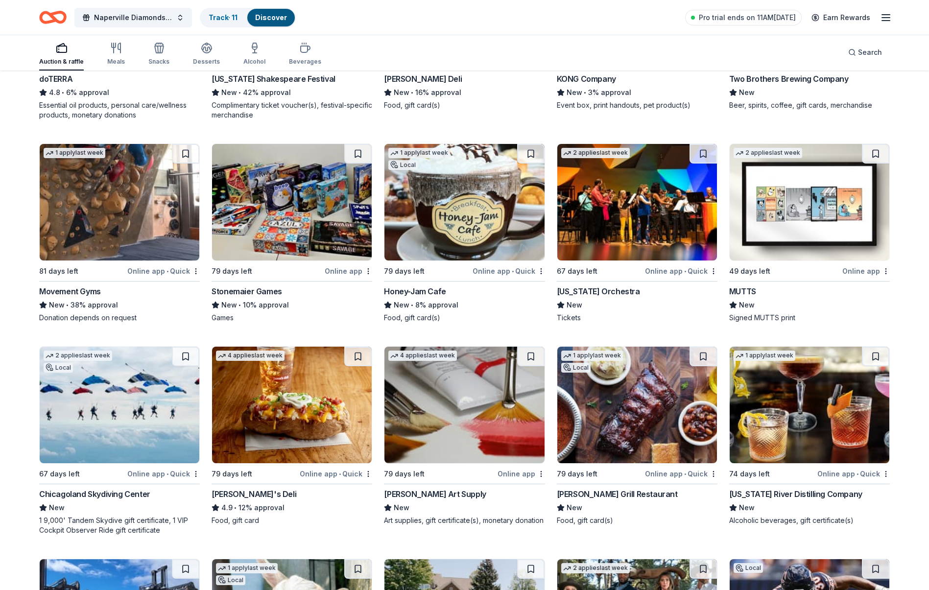
click at [140, 416] on img at bounding box center [120, 405] width 160 height 117
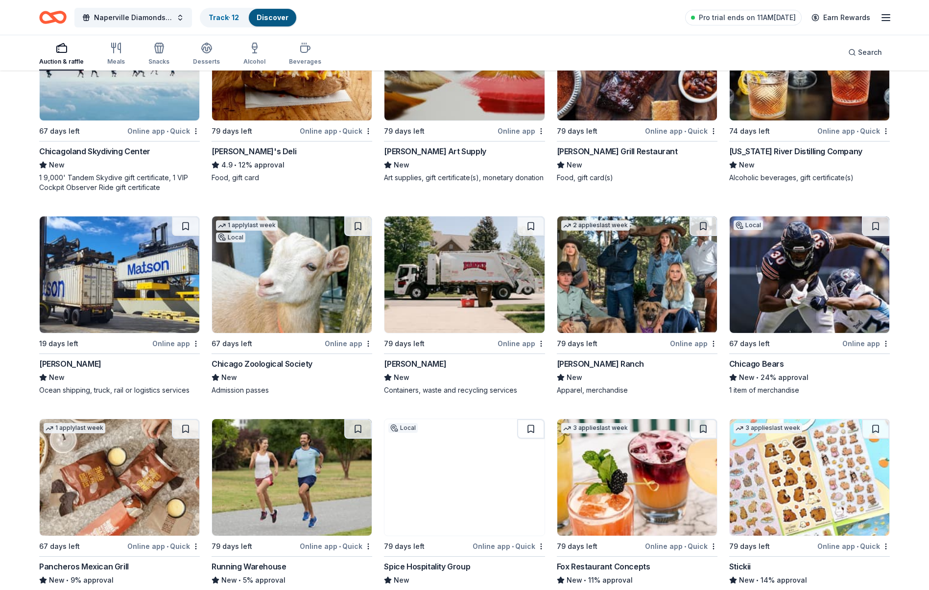
scroll to position [3373, 0]
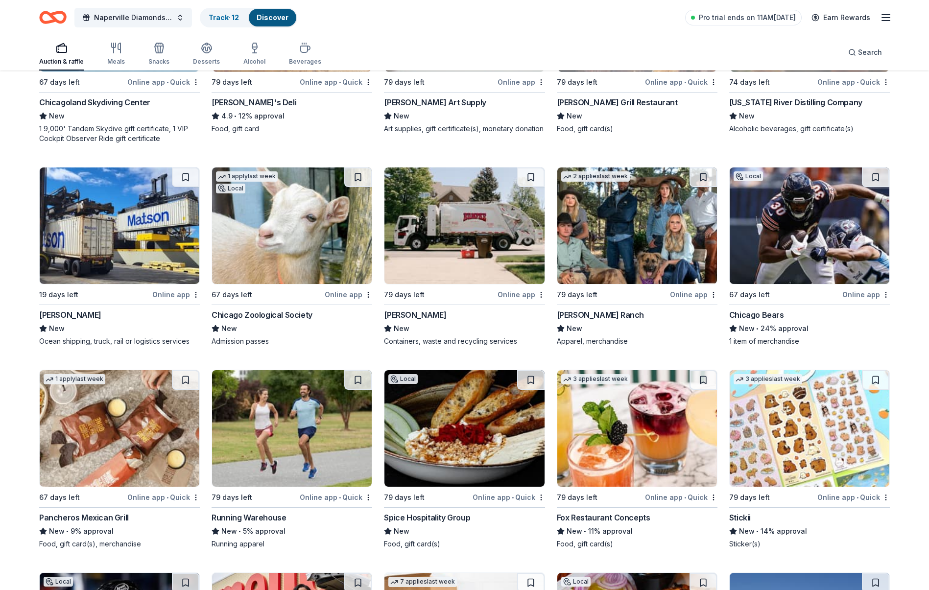
click at [814, 245] on img at bounding box center [809, 225] width 160 height 117
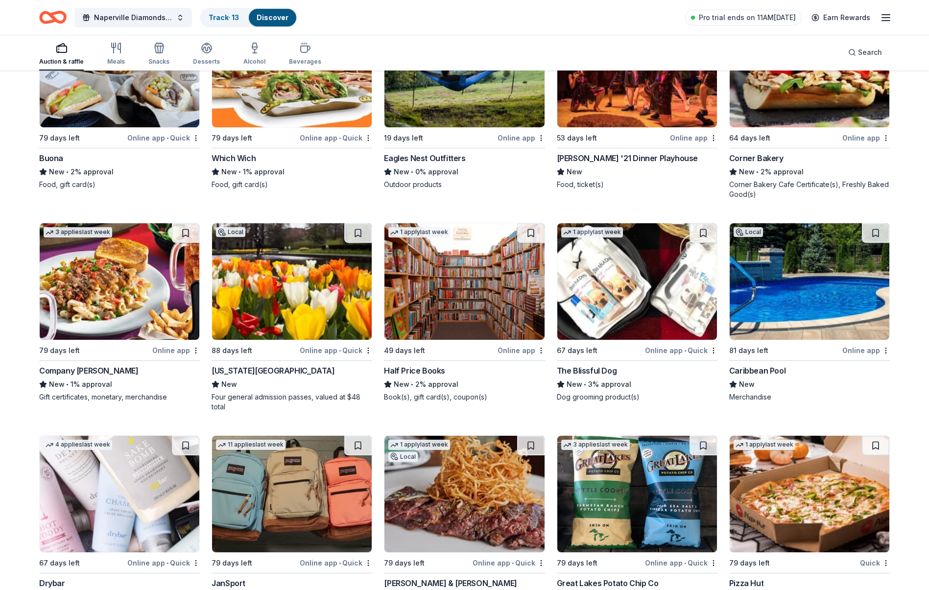
scroll to position [8269, 0]
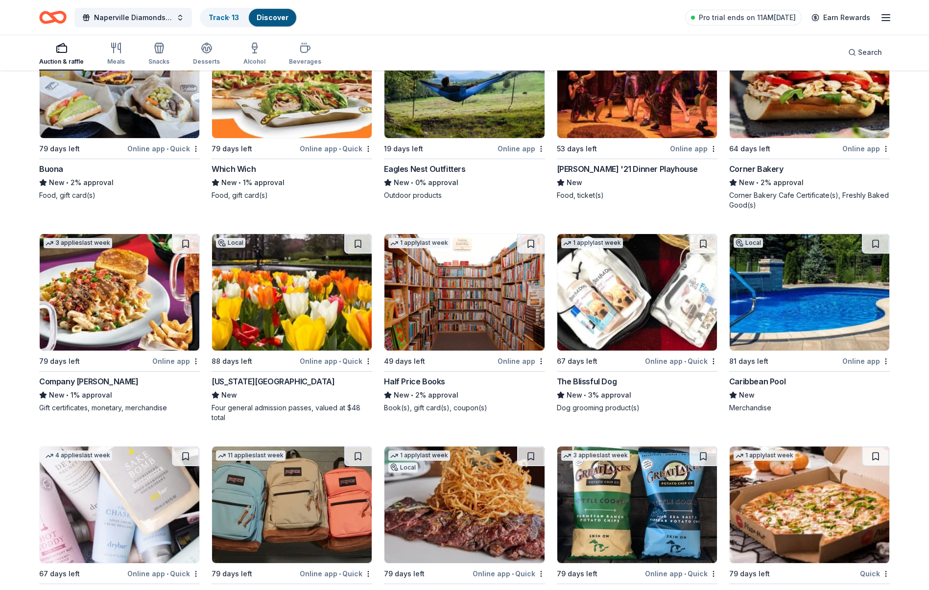
click at [888, 21] on line "button" at bounding box center [886, 21] width 8 height 0
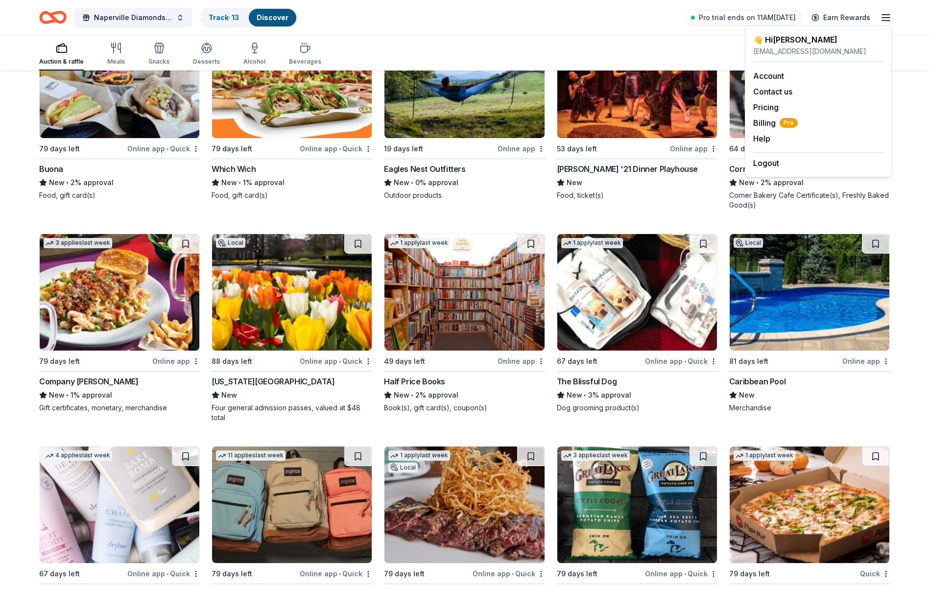
click at [349, 33] on div "Naperville Diamonds 2025 Raffle Track · 13 Discover Pro trial ends on 11AM, 9/4…" at bounding box center [464, 17] width 929 height 35
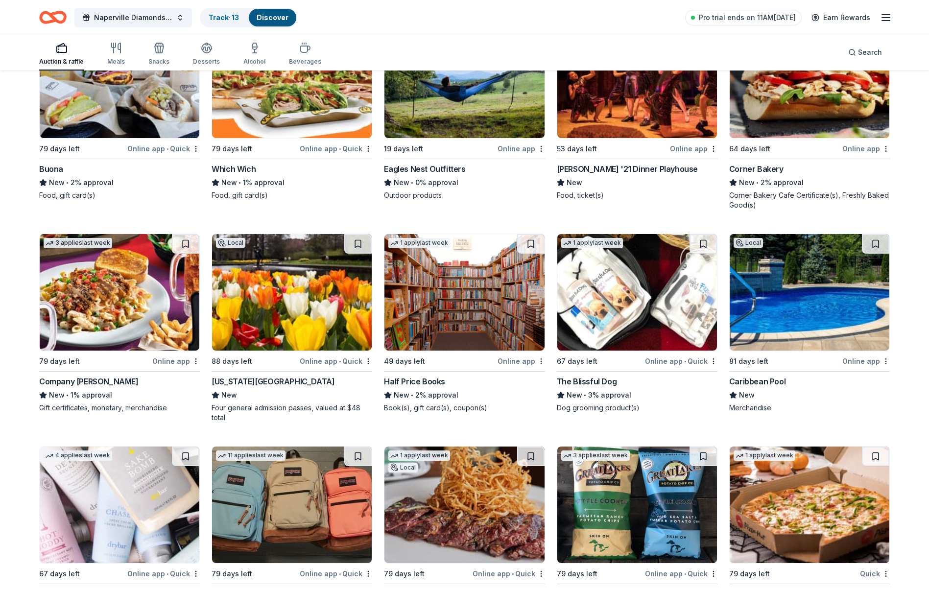
click at [65, 54] on div "Auction & raffle" at bounding box center [61, 53] width 45 height 23
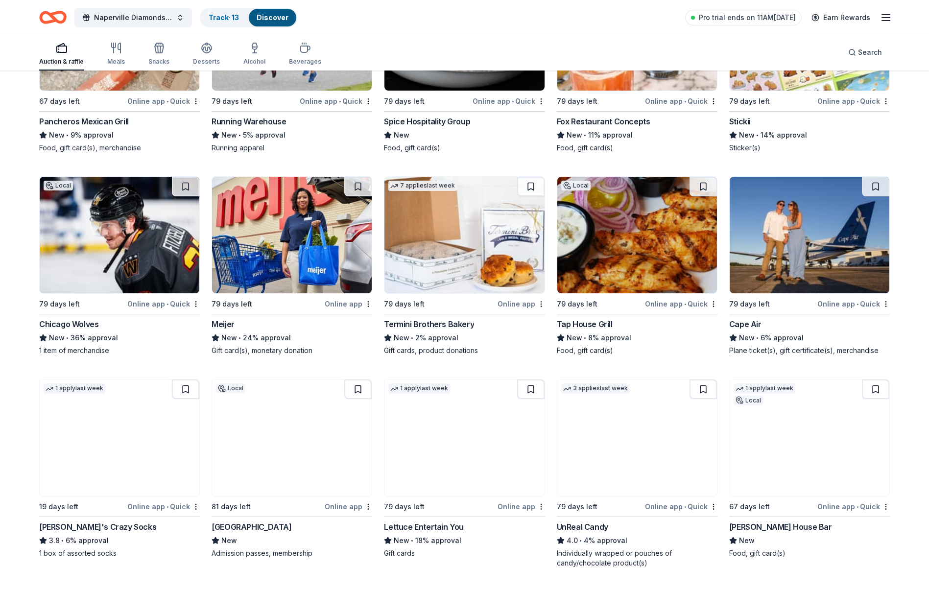
scroll to position [0, 0]
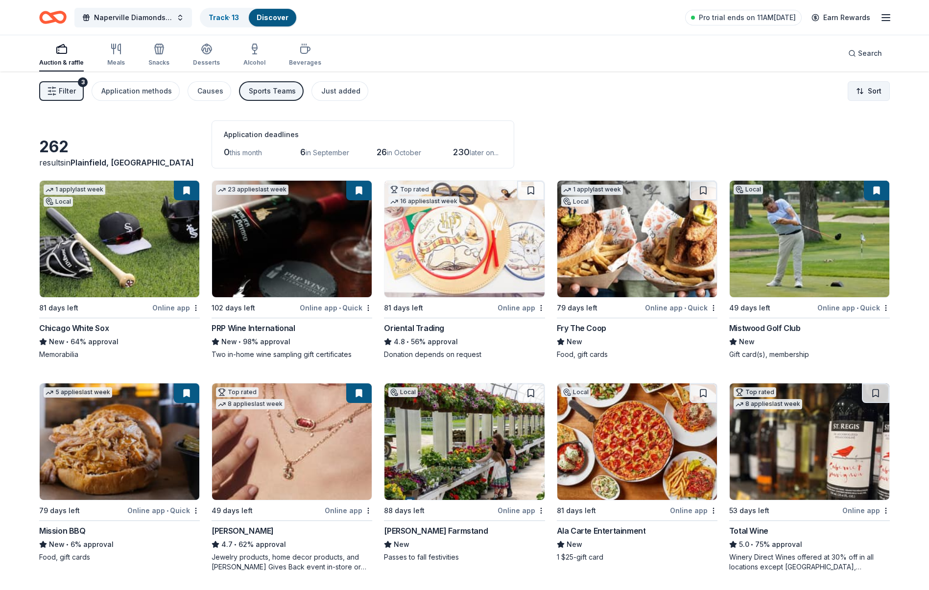
click at [859, 97] on html "10% Naperville Diamonds 2025 Raffle Track · 13 Discover Pro trial ends on 11AM,…" at bounding box center [464, 295] width 929 height 590
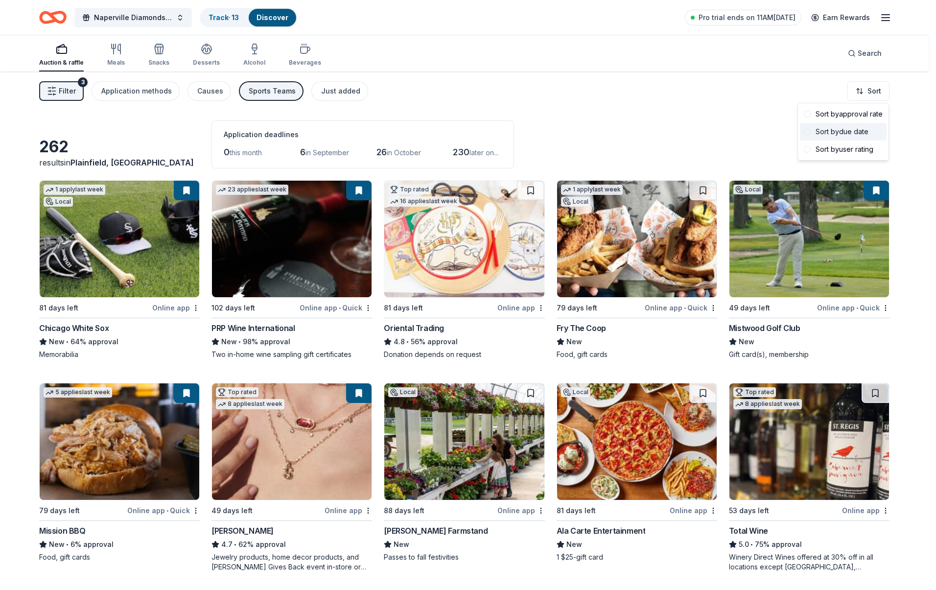
click at [840, 134] on div "Sort by due date" at bounding box center [843, 132] width 87 height 18
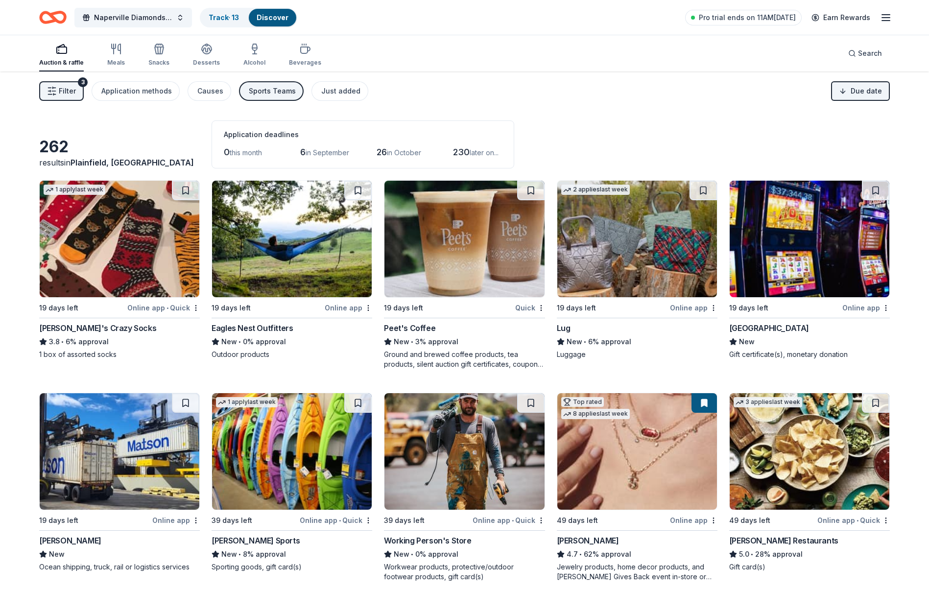
click at [656, 253] on img at bounding box center [637, 239] width 160 height 117
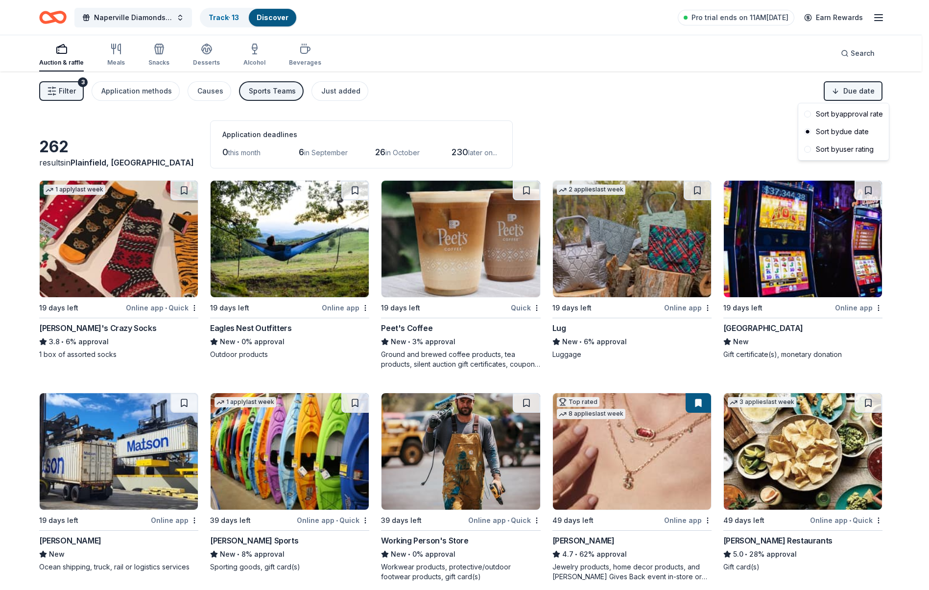
click at [852, 92] on html "10% Naperville Diamonds 2025 Raffle Track · 13 Discover Pro trial ends on 11AM,…" at bounding box center [464, 295] width 929 height 590
click at [844, 149] on div "Sort by user rating" at bounding box center [843, 149] width 87 height 18
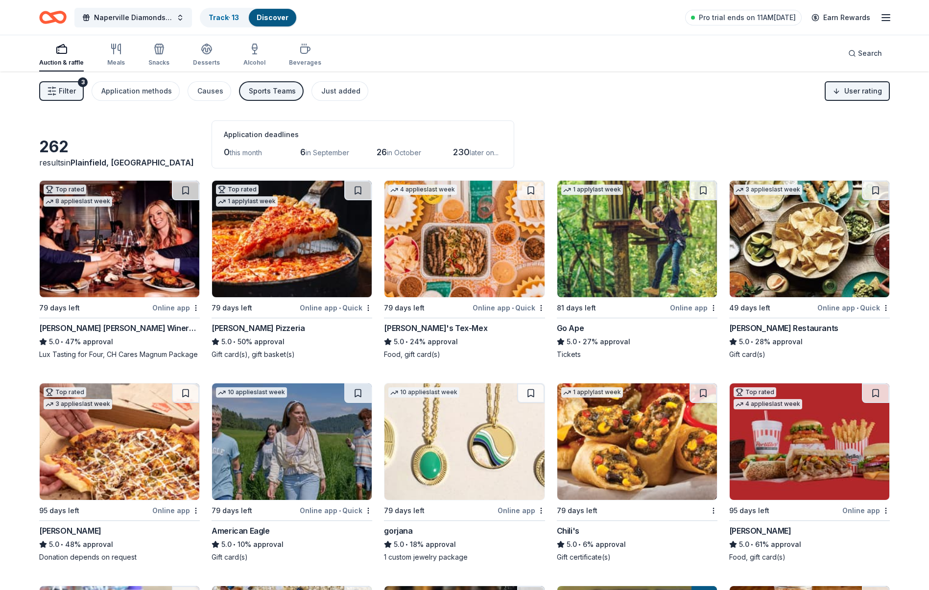
click at [239, 254] on img at bounding box center [292, 239] width 160 height 117
click at [145, 241] on img at bounding box center [120, 239] width 160 height 117
click at [636, 218] on img at bounding box center [637, 239] width 160 height 117
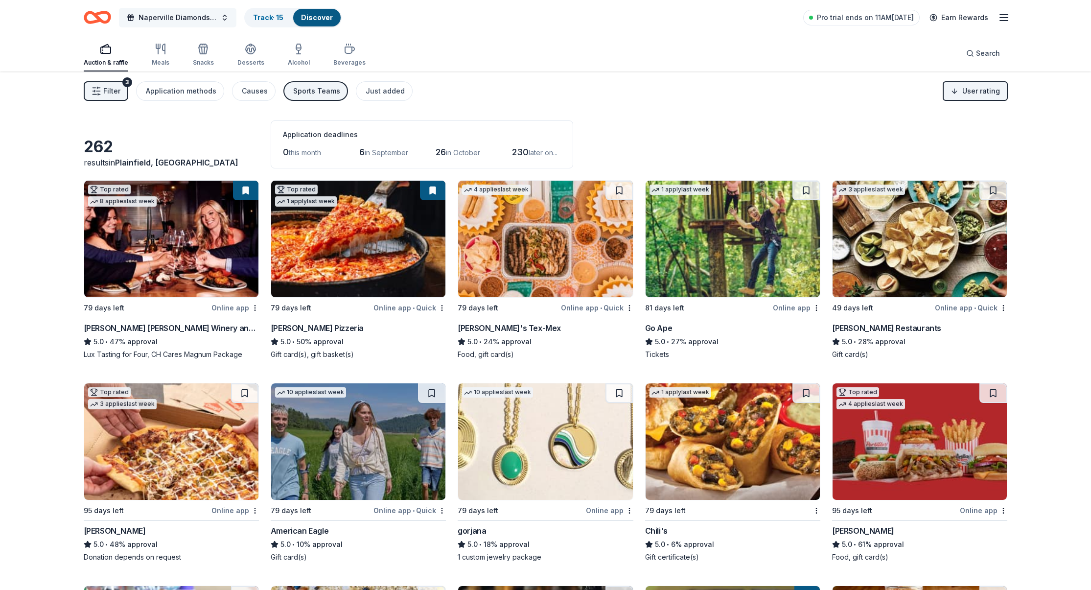
click at [136, 18] on button "Naperville Diamonds 2025 Raffle" at bounding box center [177, 18] width 117 height 20
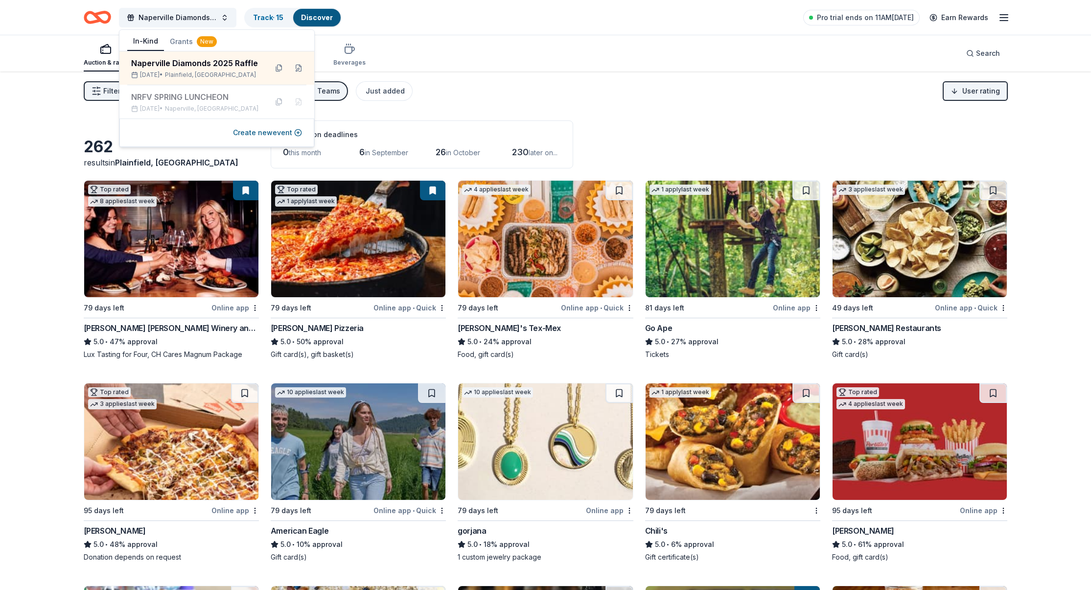
click at [94, 15] on icon "Home" at bounding box center [101, 17] width 15 height 10
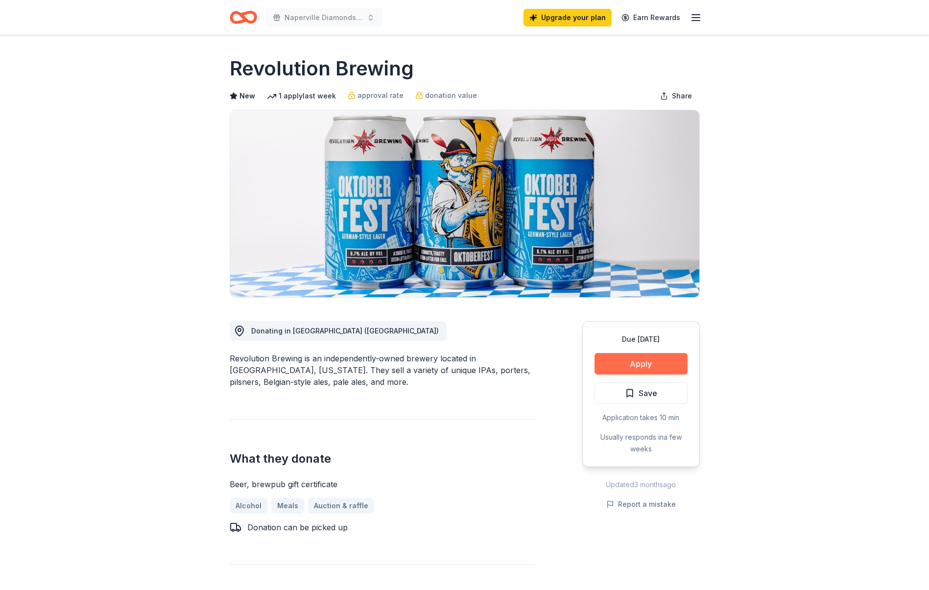
click at [645, 367] on button "Apply" at bounding box center [640, 364] width 93 height 22
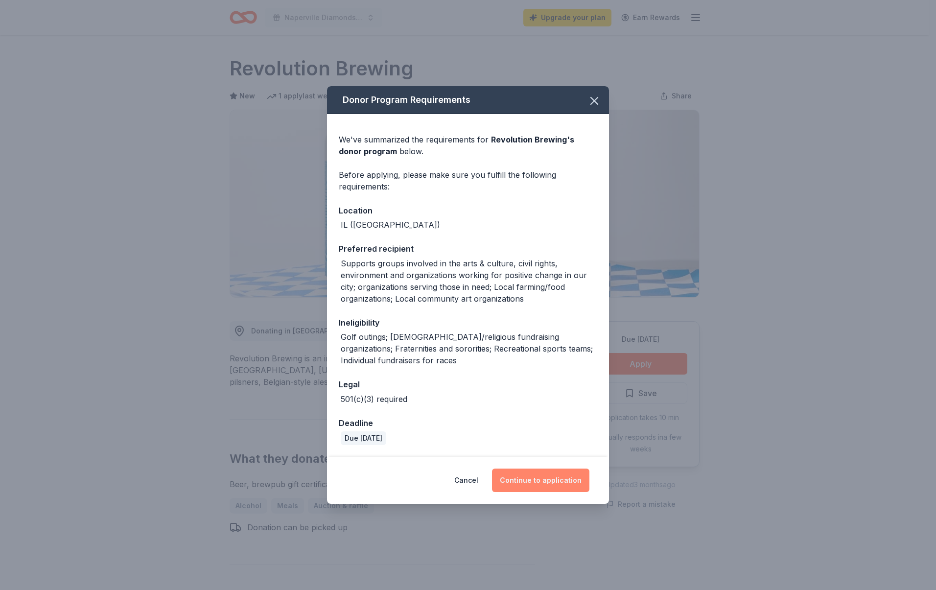
click at [531, 476] on button "Continue to application" at bounding box center [540, 479] width 97 height 23
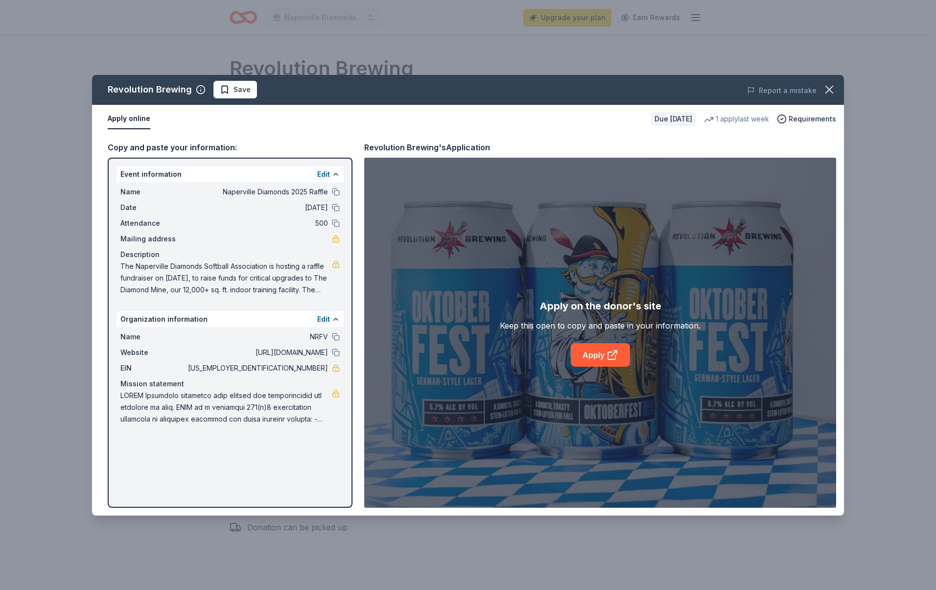
click at [842, 93] on div "Report a mistake" at bounding box center [697, 90] width 293 height 27
click at [833, 89] on icon "button" at bounding box center [829, 90] width 14 height 14
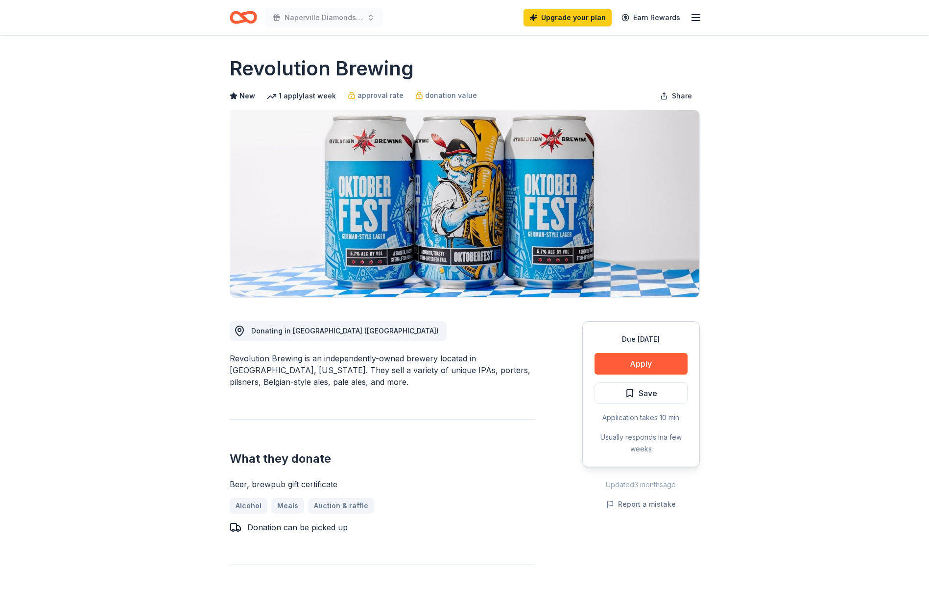
click at [250, 22] on icon "Home" at bounding box center [247, 17] width 15 height 10
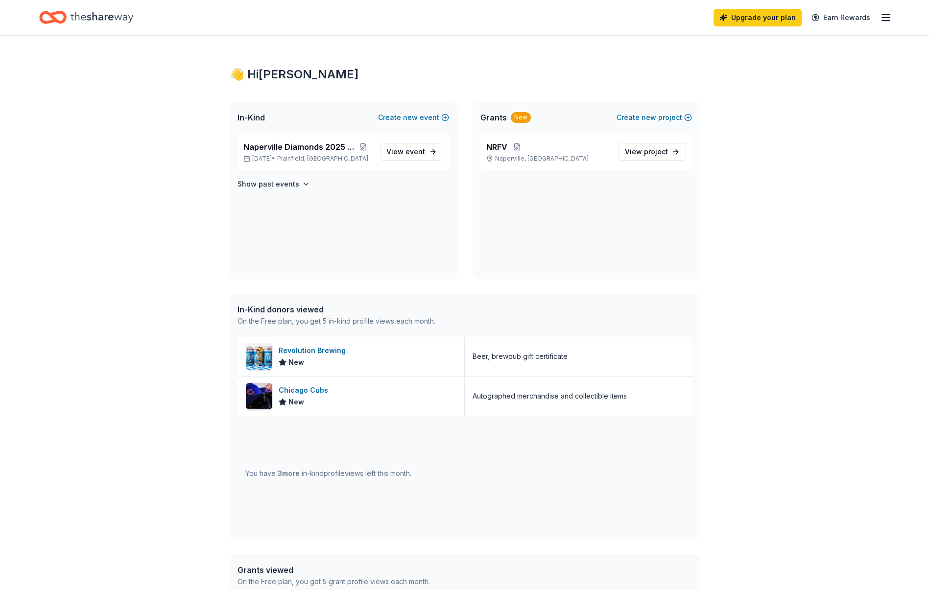
click at [882, 18] on line "button" at bounding box center [886, 18] width 8 height 0
click at [771, 74] on link "Account" at bounding box center [768, 76] width 31 height 10
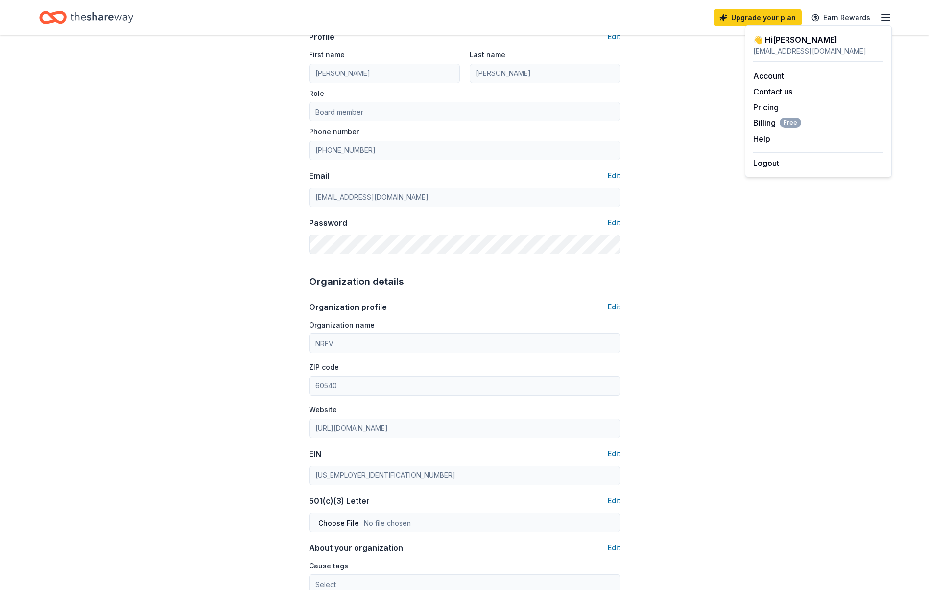
scroll to position [98, 0]
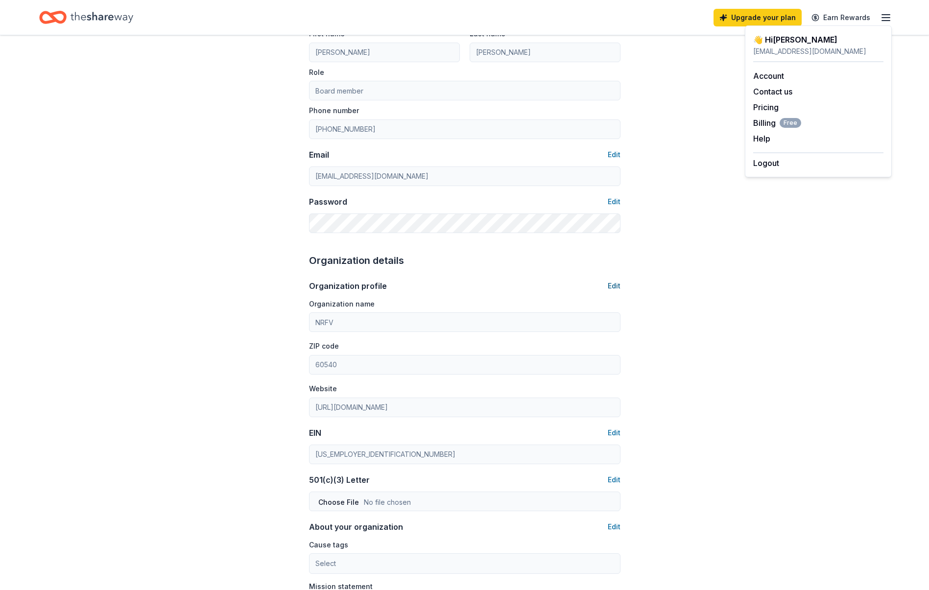
click at [618, 285] on button "Edit" at bounding box center [613, 286] width 13 height 12
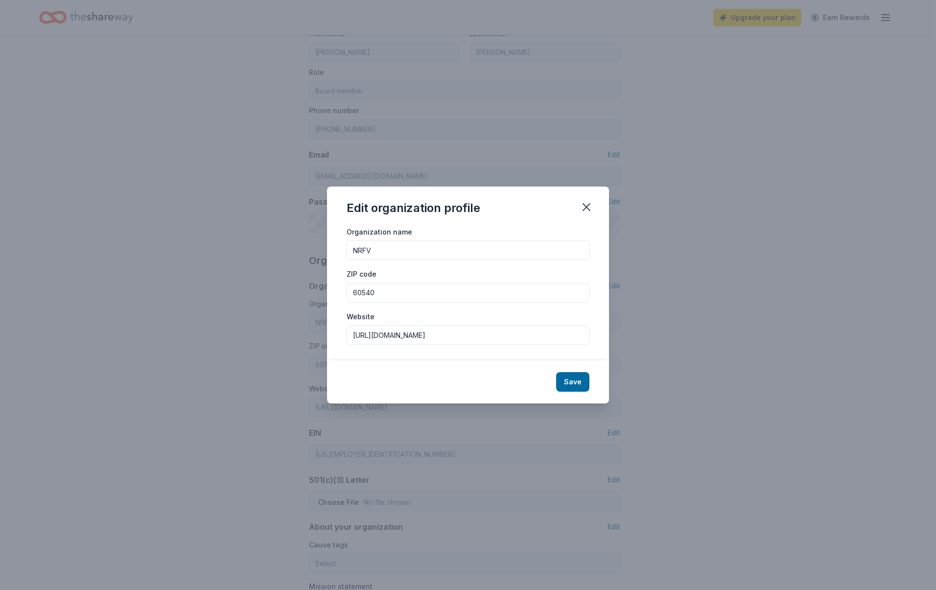
drag, startPoint x: 422, startPoint y: 252, endPoint x: 403, endPoint y: 248, distance: 19.6
click at [422, 252] on input "NRFV" at bounding box center [468, 250] width 243 height 20
drag, startPoint x: 397, startPoint y: 246, endPoint x: 338, endPoint y: 241, distance: 59.4
click at [338, 241] on div "Organization name NRFV ZIP code 60540 Website https://www.napervilleresponds.or…" at bounding box center [468, 293] width 282 height 135
type input "Naperville Diamonds Softball Association"
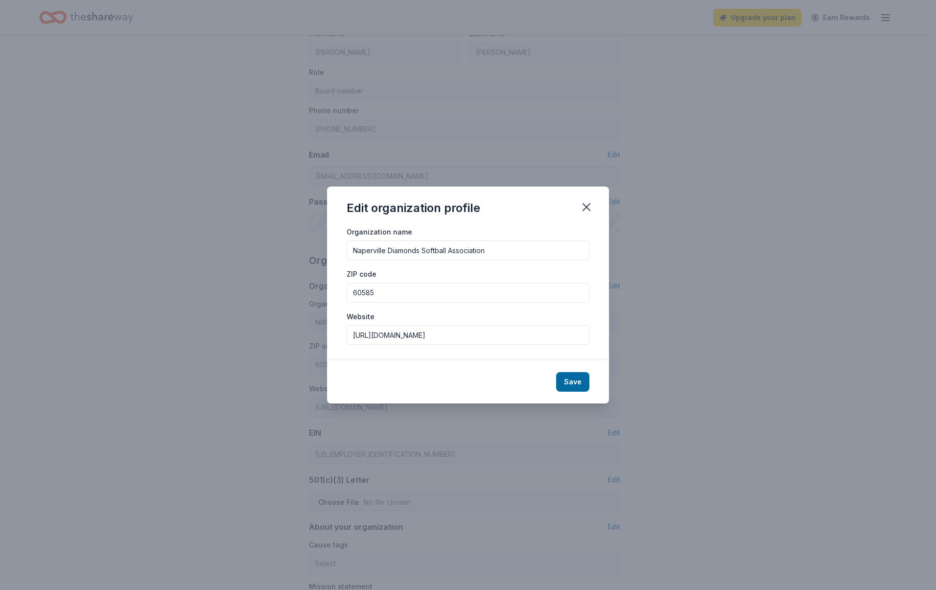
type input "60585"
type input "www.napervillediamonds.com"
click at [570, 381] on button "Save" at bounding box center [572, 382] width 33 height 20
type input "Naperville Diamonds Softball Association"
type input "60585"
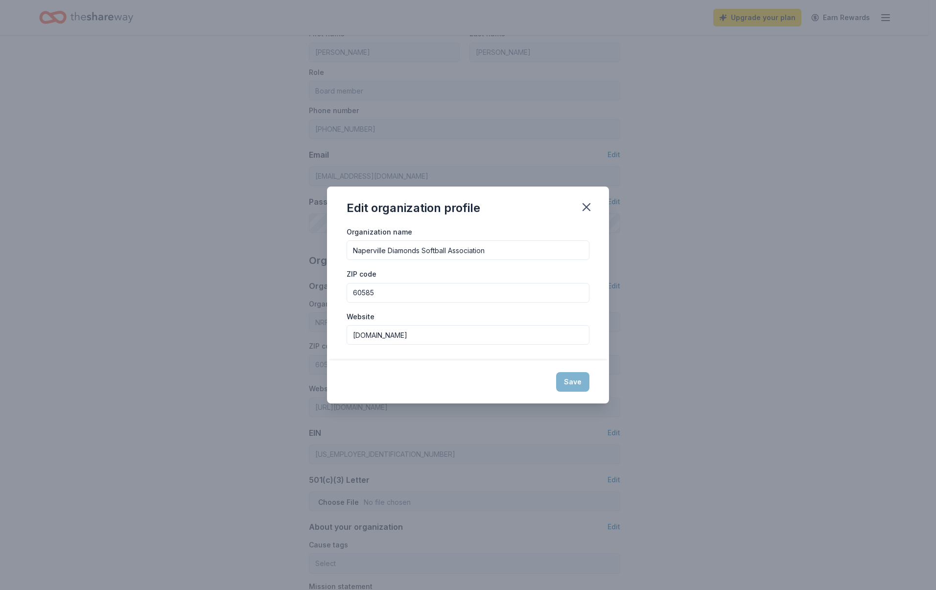
type input "www.napervillediamonds.com"
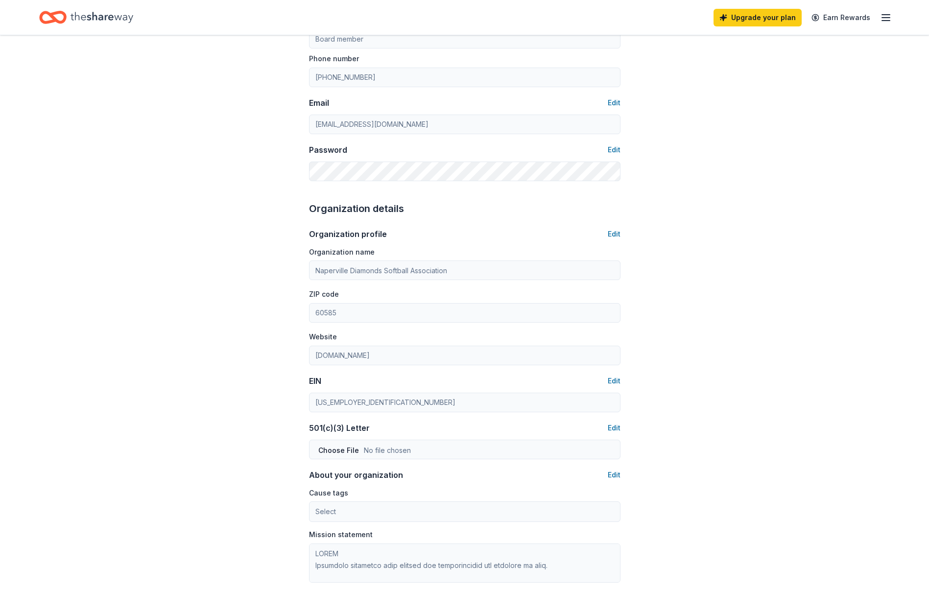
scroll to position [196, 0]
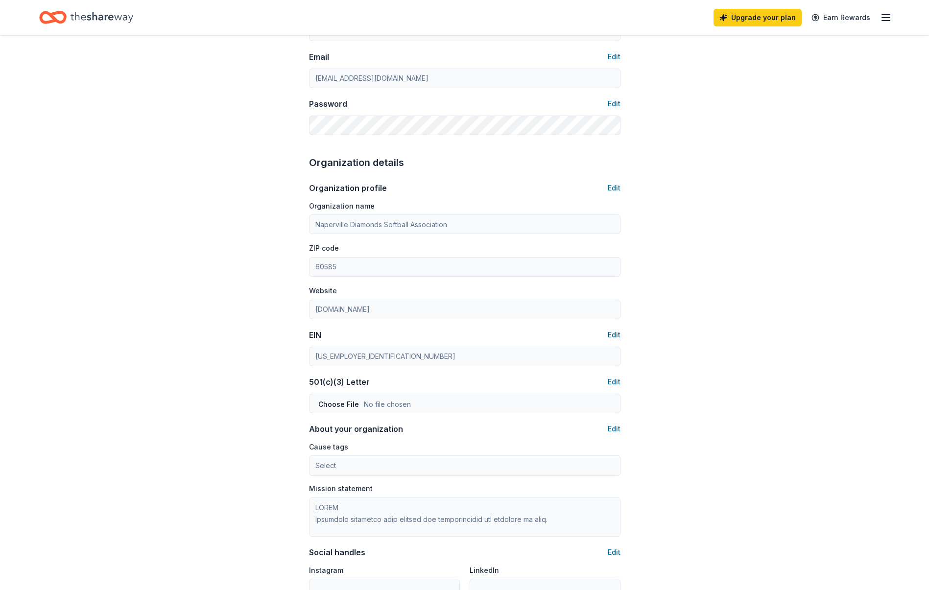
click at [610, 336] on button "Edit" at bounding box center [613, 335] width 13 height 12
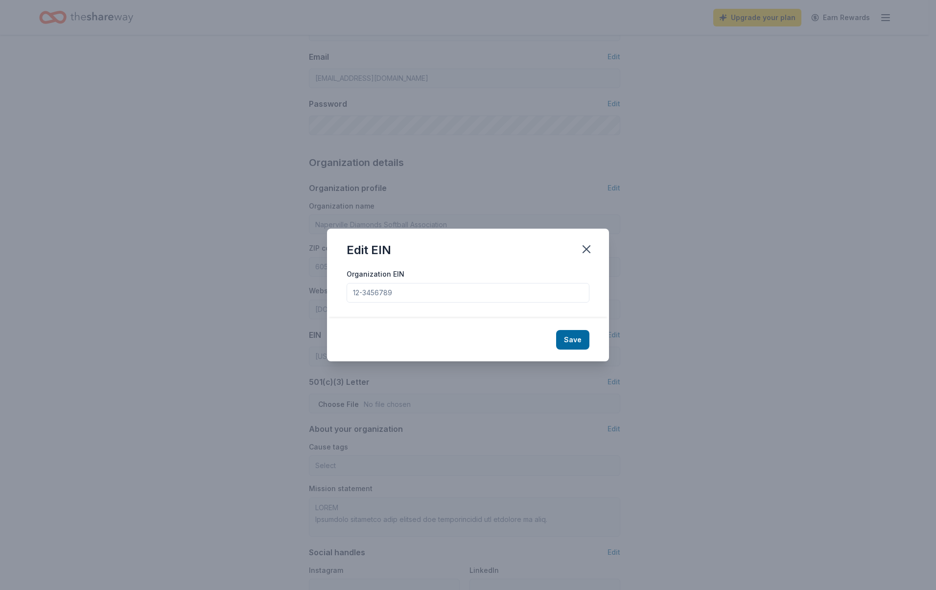
drag, startPoint x: 408, startPoint y: 297, endPoint x: 321, endPoint y: 291, distance: 87.4
click at [321, 291] on div "Edit EIN Organization EIN Save" at bounding box center [468, 295] width 936 height 590
click at [534, 245] on div "Edit EIN" at bounding box center [468, 248] width 282 height 39
click at [403, 288] on input "Organization EIN" at bounding box center [468, 293] width 243 height 20
type input "36-3923175"
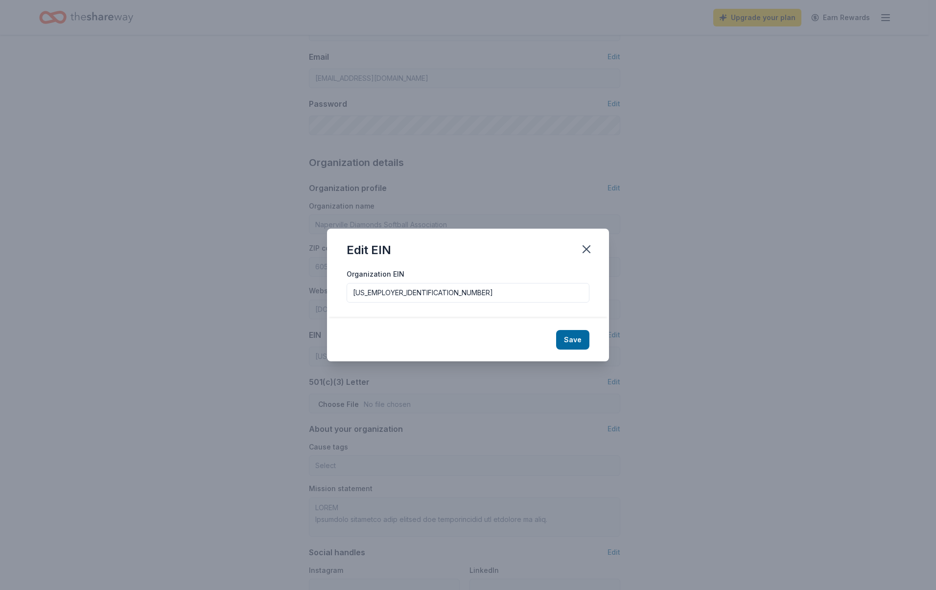
click at [572, 342] on button "Save" at bounding box center [572, 340] width 33 height 20
click at [573, 341] on div "Save" at bounding box center [468, 339] width 282 height 43
type input "36-3923175"
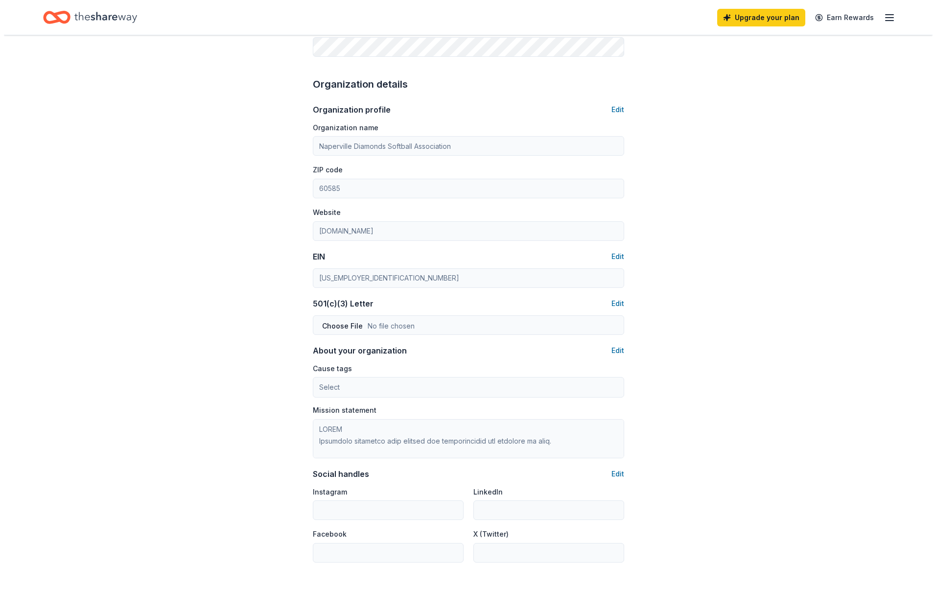
scroll to position [294, 0]
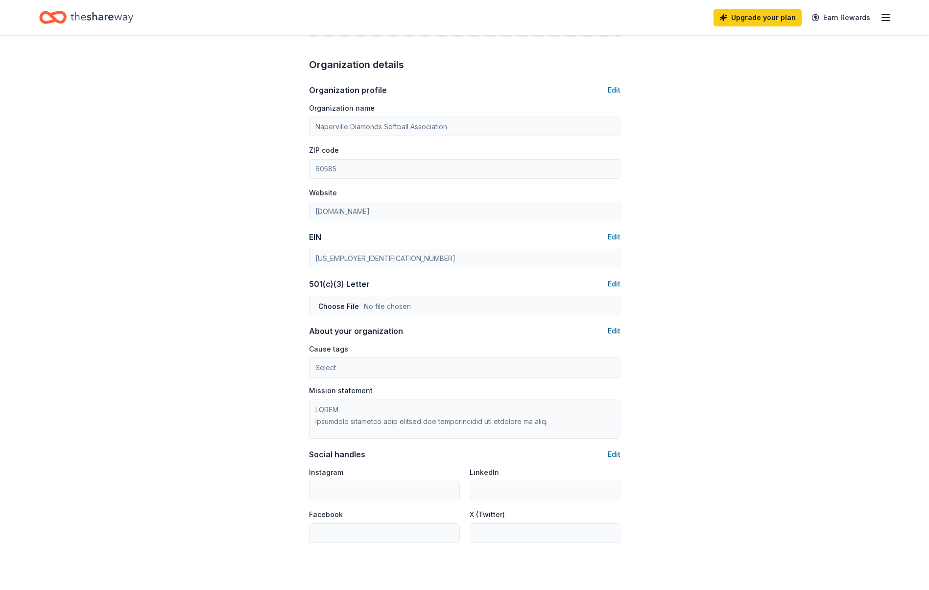
click at [614, 333] on button "Edit" at bounding box center [613, 331] width 13 height 12
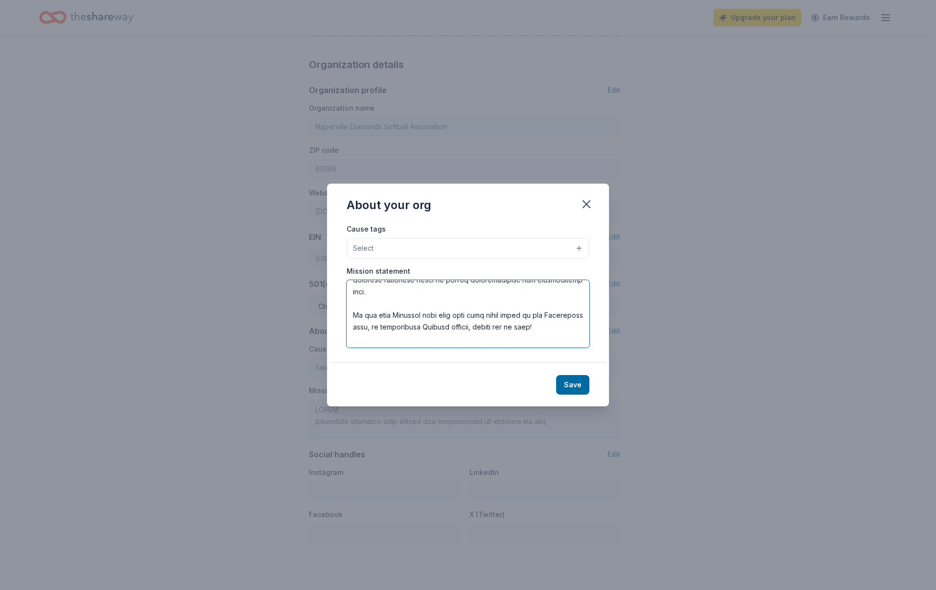
scroll to position [305, 0]
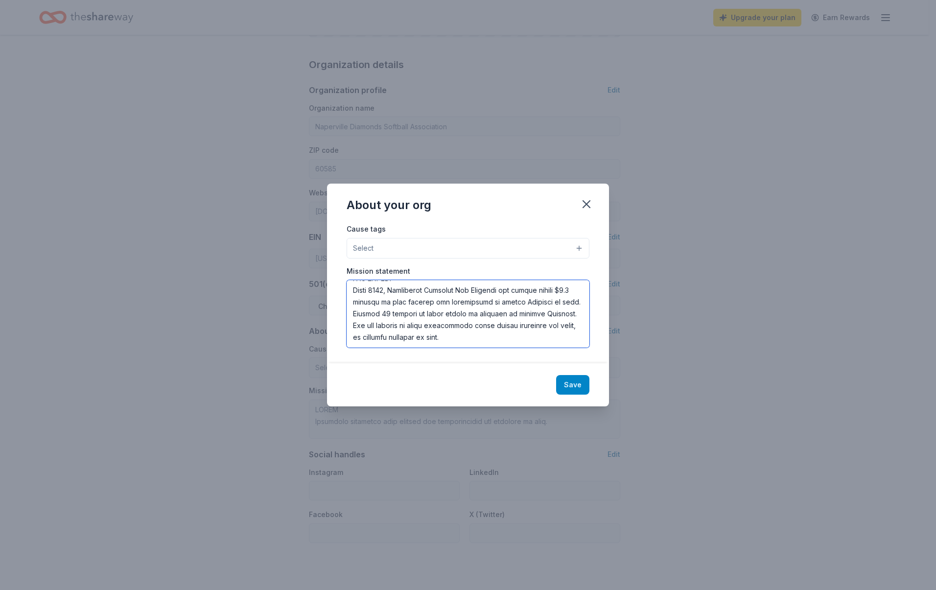
drag, startPoint x: 348, startPoint y: 286, endPoint x: 573, endPoint y: 381, distance: 244.8
click at [573, 381] on div "About your org Cause tags Select Mission statement Save" at bounding box center [468, 295] width 282 height 222
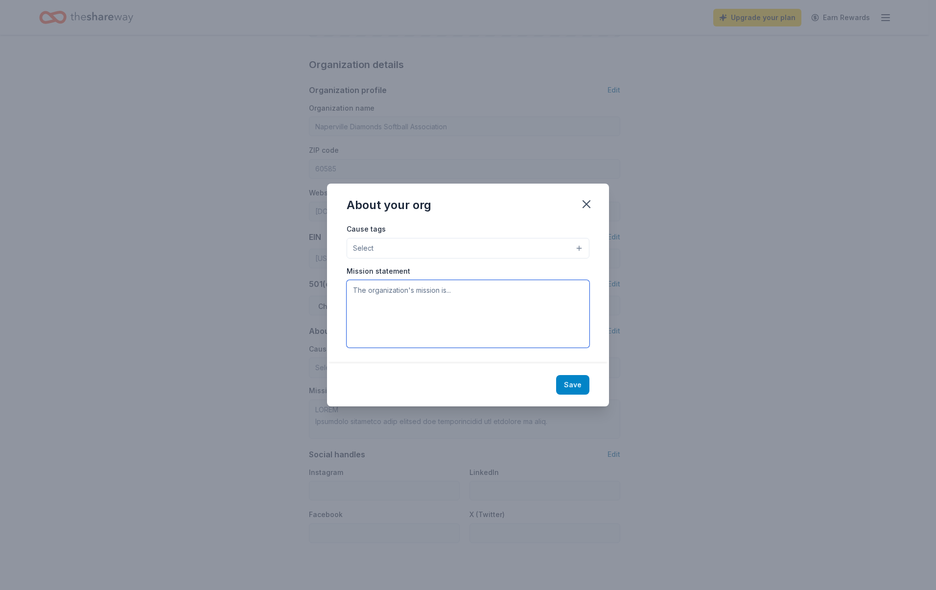
scroll to position [0, 0]
paste textarea "ABOUT THE NAPERVILLE DIAMONDS SOFTBALL ASSOCIATION Founded in 1994, the Napervi…"
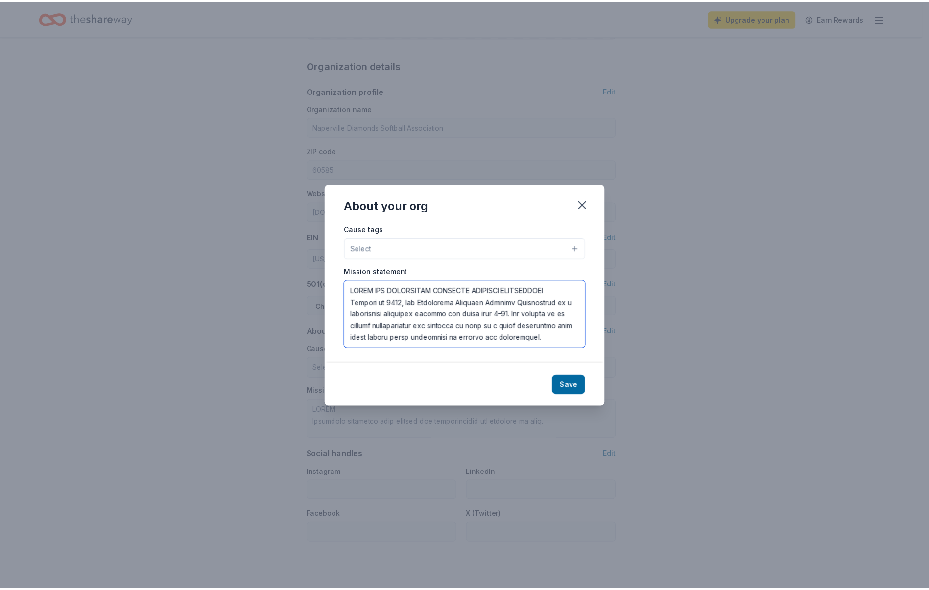
scroll to position [253, 0]
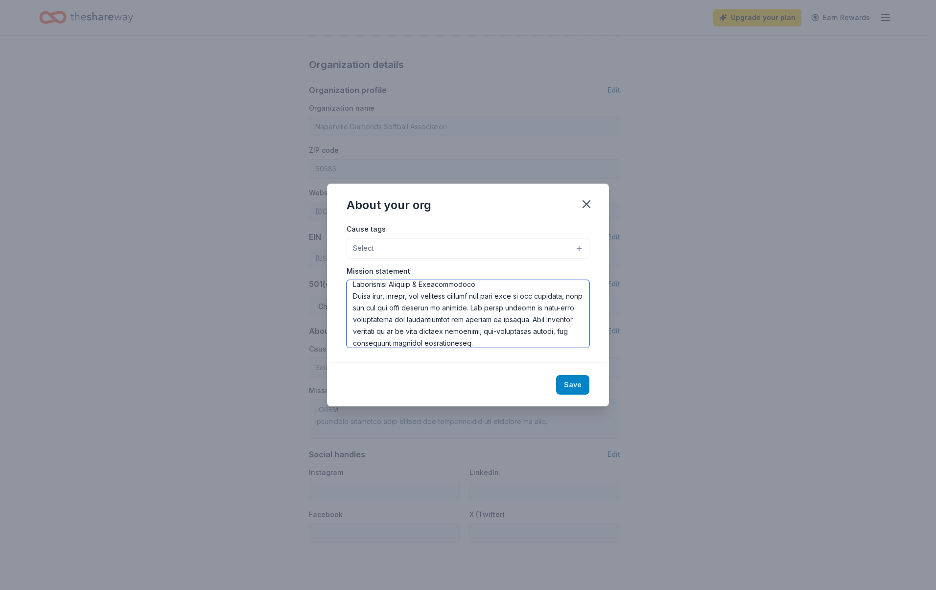
type textarea "ABOUT THE NAPERVILLE DIAMONDS SOFTBALL ASSOCIATION Founded in 1994, the Napervi…"
click at [575, 390] on button "Save" at bounding box center [572, 385] width 33 height 20
type textarea "ABOUT THE NAPERVILLE DIAMONDS SOFTBALL ASSOCIATION Founded in 1994, the Napervi…"
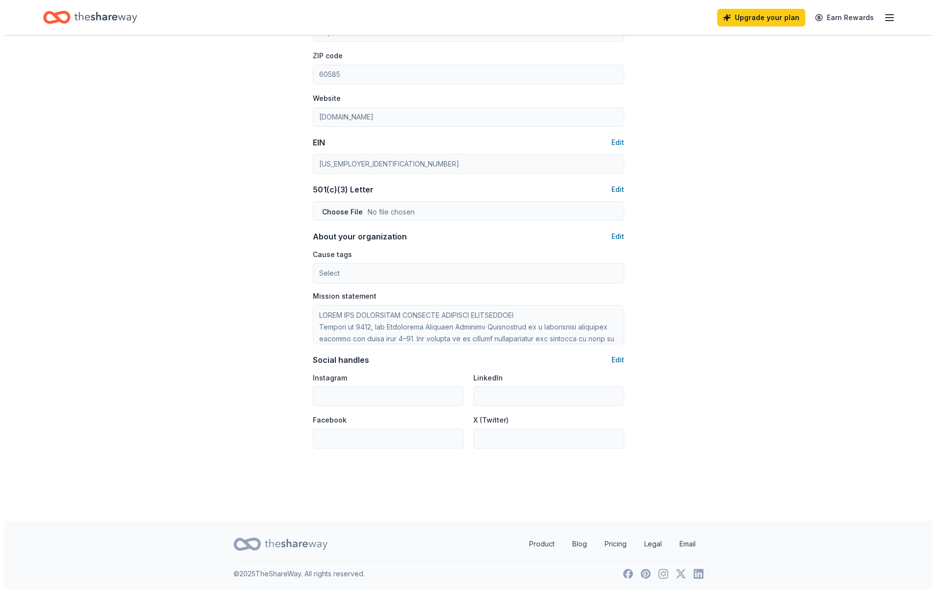
scroll to position [390, 0]
click at [617, 361] on button "Edit" at bounding box center [613, 358] width 13 height 12
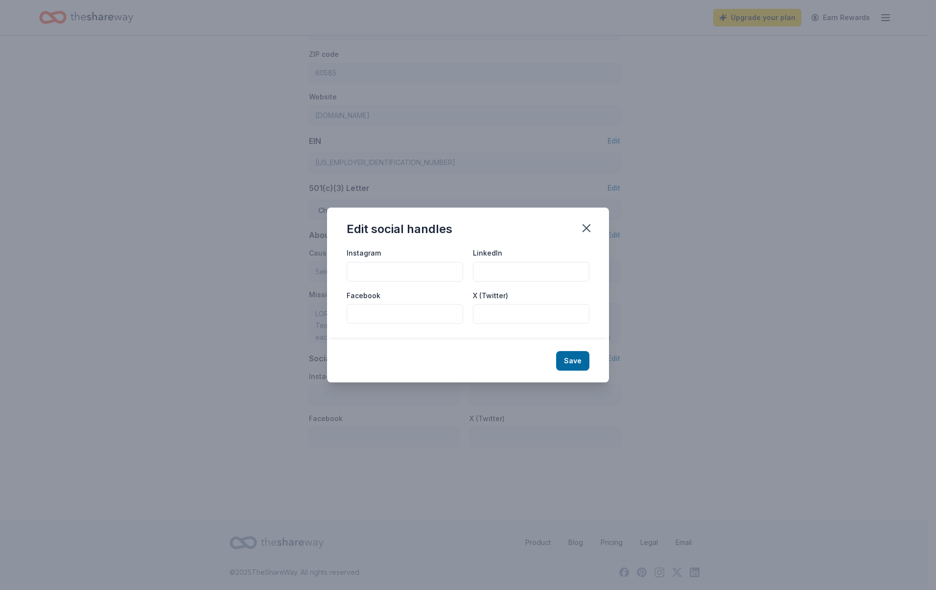
click at [484, 276] on input "LinkedIn" at bounding box center [531, 272] width 117 height 20
paste input "https://www.instagram.com/naperdiamondsfp/"
type input "https://www.instagram.com/naperdiamondsfp/"
drag, startPoint x: 584, startPoint y: 272, endPoint x: 442, endPoint y: 271, distance: 142.0
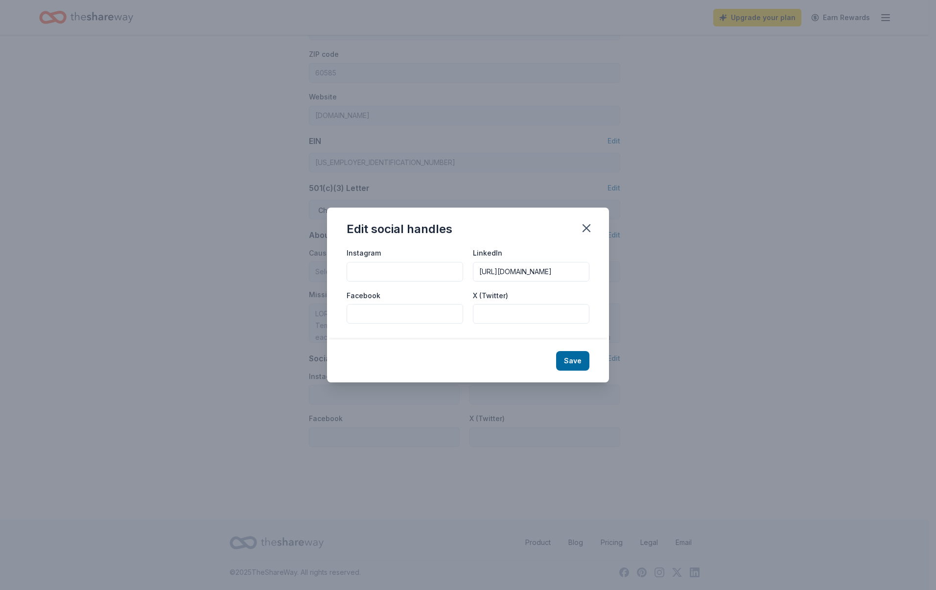
click at [442, 271] on div "Instagram LinkedIn https://www.instagram.com/naperdiamondsfp/" at bounding box center [468, 264] width 243 height 35
click at [427, 277] on input "Instagram" at bounding box center [405, 272] width 117 height 20
paste input "https://www.instagram.com/naperdiamondsfp/"
type input "https://www.instagram.com/naperdiamondsfp/"
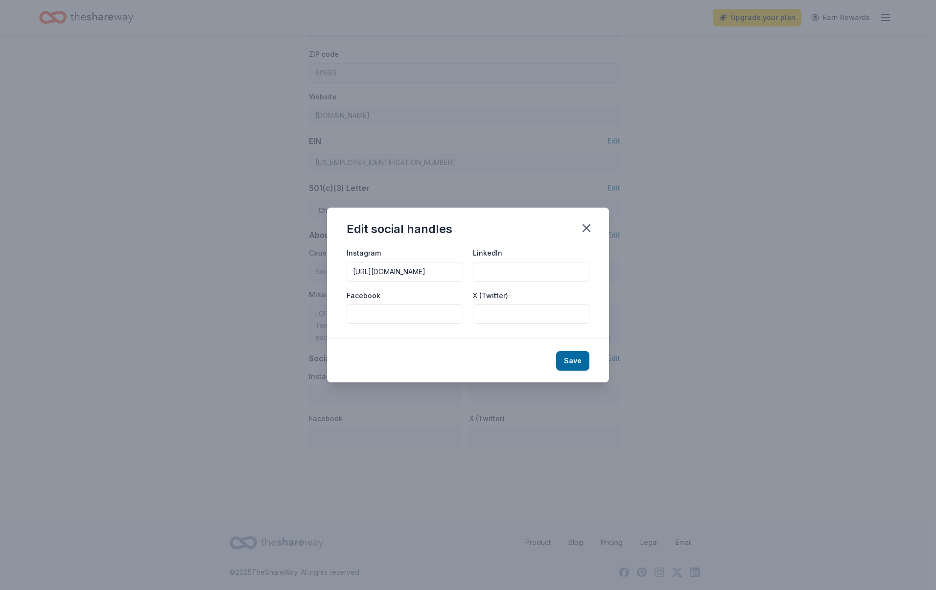
scroll to position [0, 0]
click at [512, 310] on input "X (Twitter)" at bounding box center [531, 314] width 117 height 20
click at [498, 269] on input "LinkedIn" at bounding box center [531, 272] width 117 height 20
paste input "www.linkedin.com/company/naperville-diamonds"
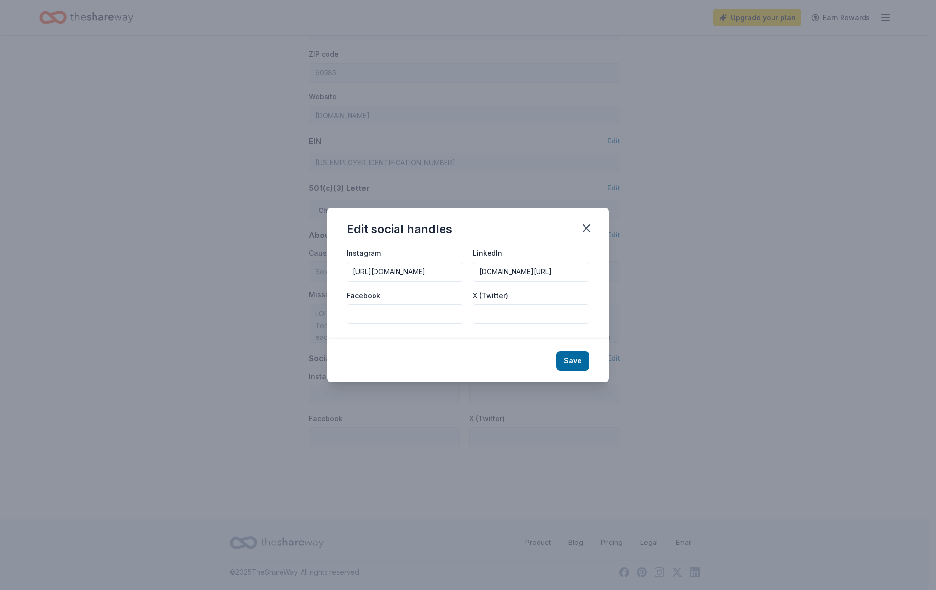
type input "www.linkedin.com/company/naperville-diamonds"
drag, startPoint x: 499, startPoint y: 327, endPoint x: 499, endPoint y: 319, distance: 8.8
click at [499, 325] on div "Instagram https://www.instagram.com/naperdiamondsfp/ LinkedIn www.linkedin.com/…" at bounding box center [468, 293] width 282 height 93
click at [499, 319] on input "X (Twitter)" at bounding box center [531, 314] width 117 height 20
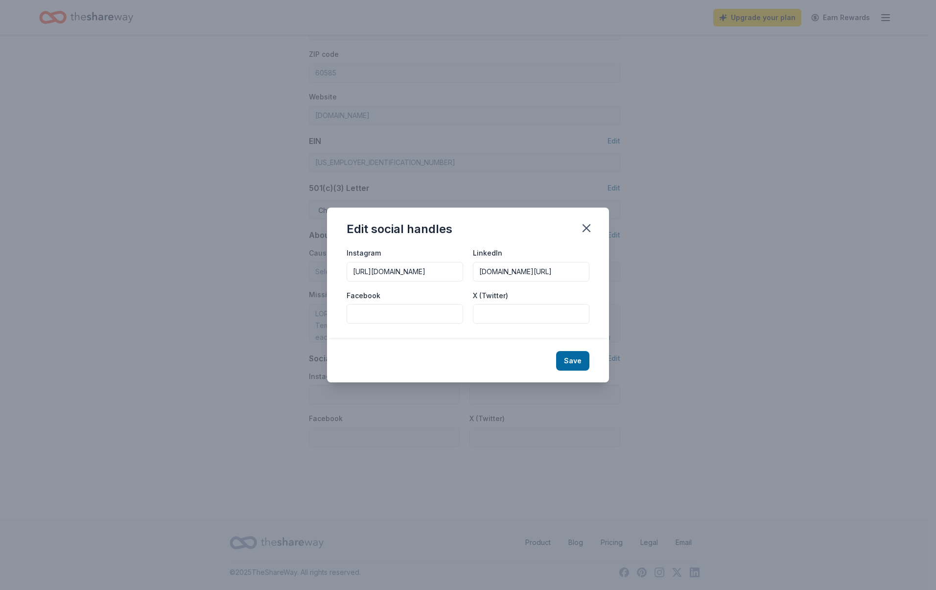
paste input "x.com/NaperDiamondsFP"
type input "x.com/NaperDiamondsFP"
click at [422, 320] on input "Facebook" at bounding box center [405, 314] width 117 height 20
paste input "https://www.facebook.com/NaperDiamondsFP/"
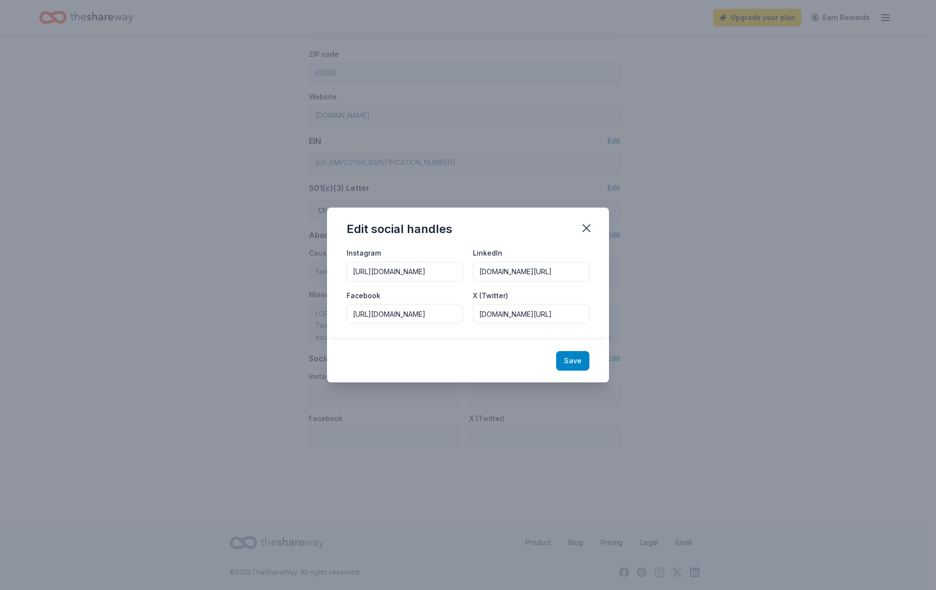
type input "https://www.facebook.com/NaperDiamondsFP/"
click at [573, 352] on button "Save" at bounding box center [572, 361] width 33 height 20
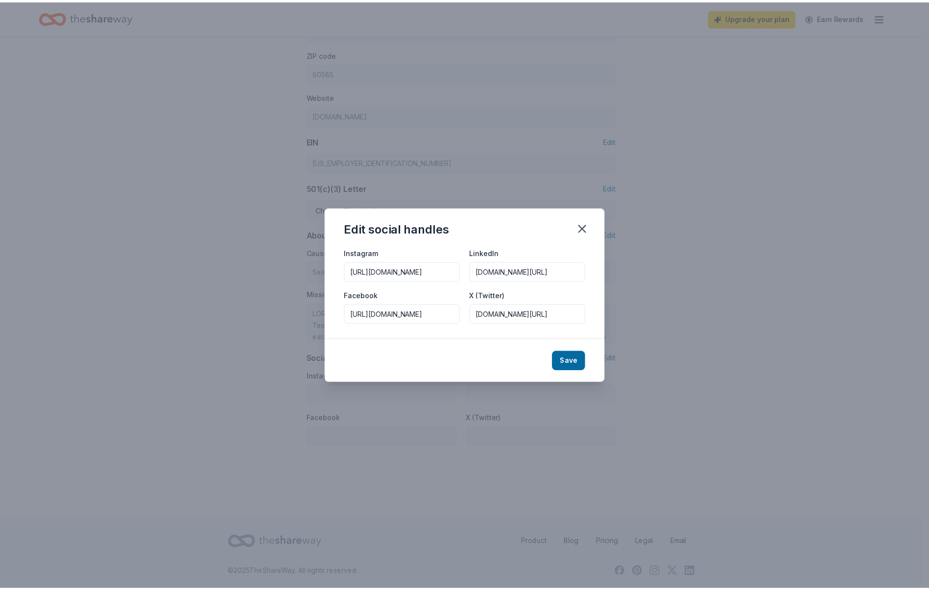
scroll to position [0, 0]
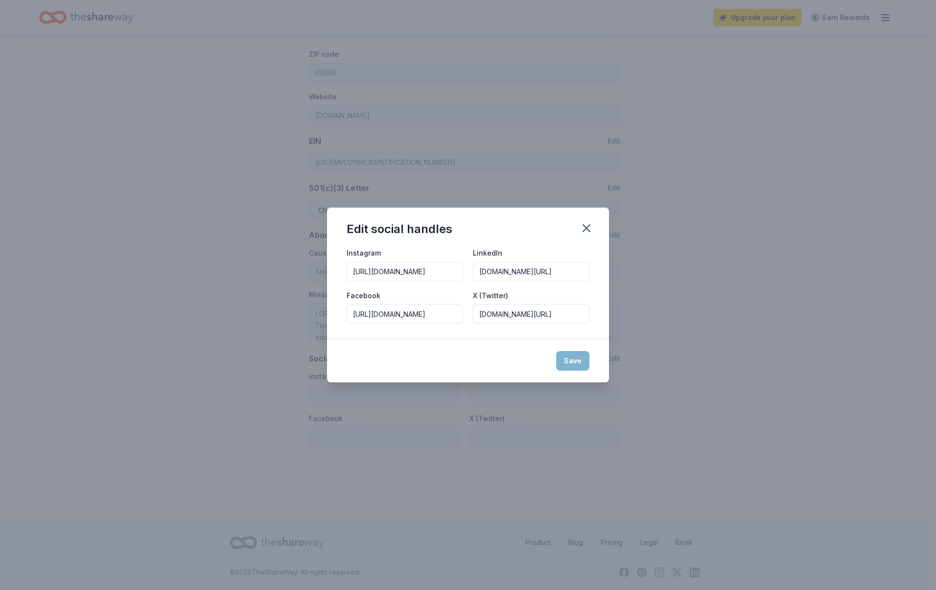
type input "https://www.instagram.com/naperdiamondsfp/"
type input "www.linkedin.com/company/naperville-diamonds"
type input "https://www.facebook.com/NaperDiamondsFP/"
type input "x.com/NaperDiamondsFP"
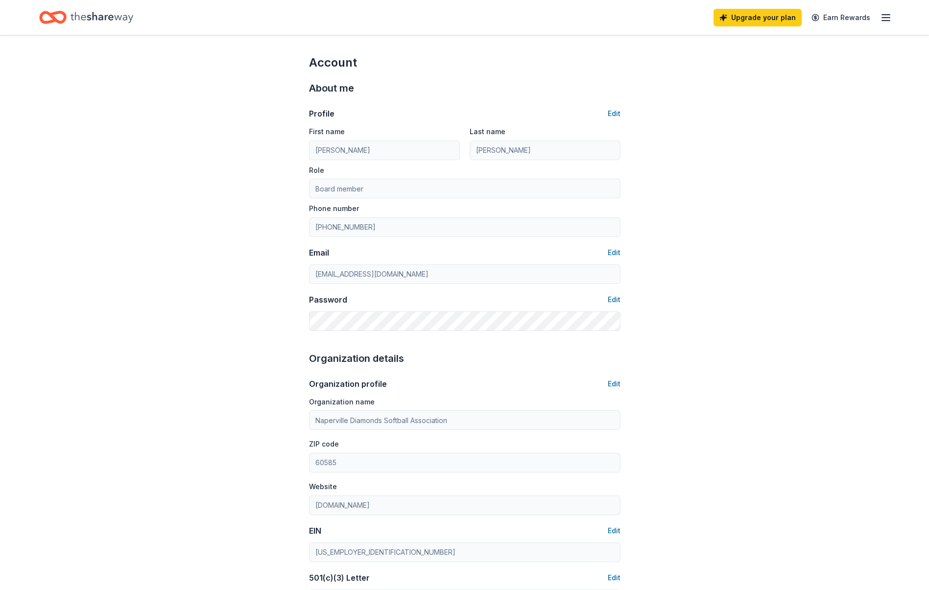
click at [50, 22] on icon "Home" at bounding box center [48, 17] width 15 height 10
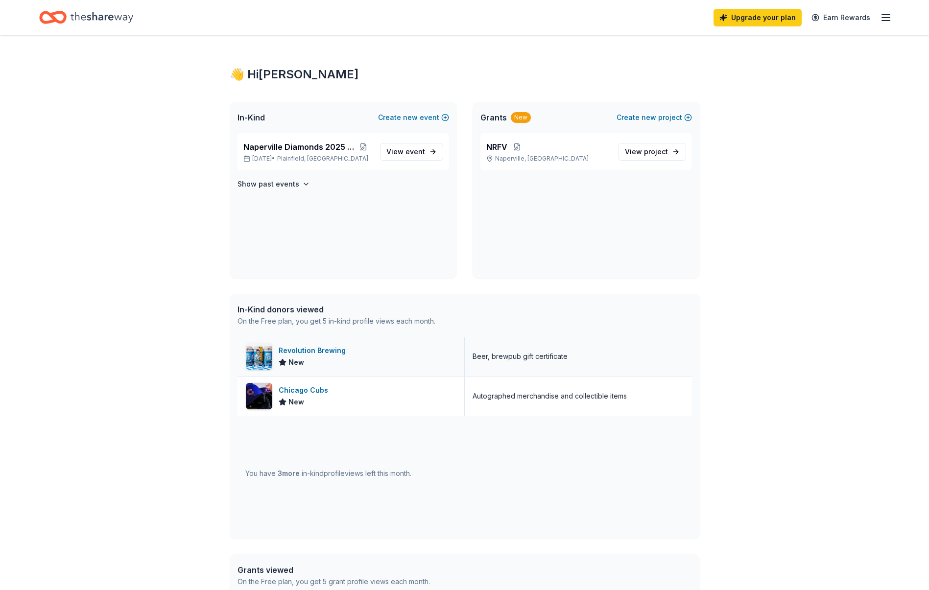
click at [259, 356] on img at bounding box center [259, 356] width 26 height 26
click at [261, 399] on img at bounding box center [259, 396] width 26 height 26
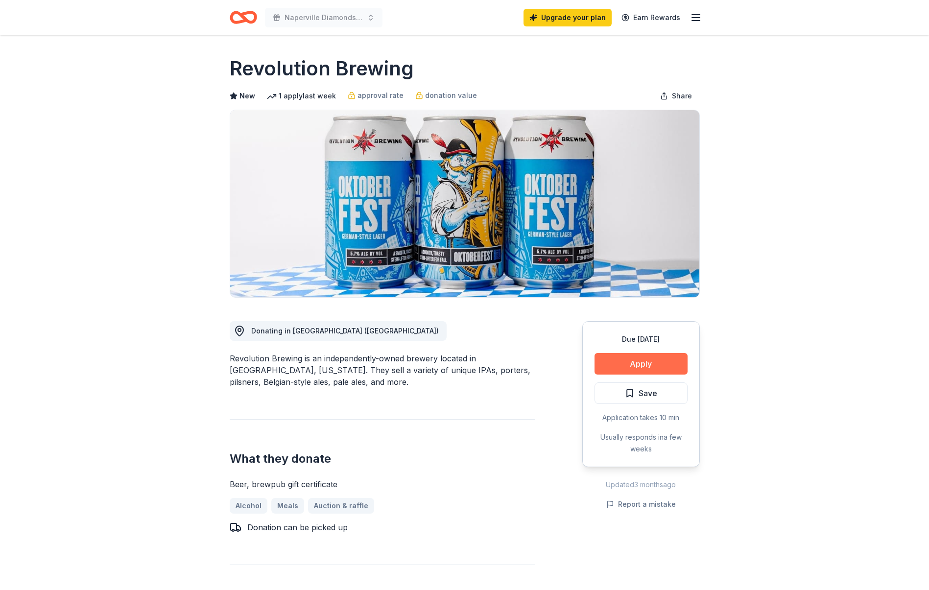
click at [654, 365] on button "Apply" at bounding box center [640, 364] width 93 height 22
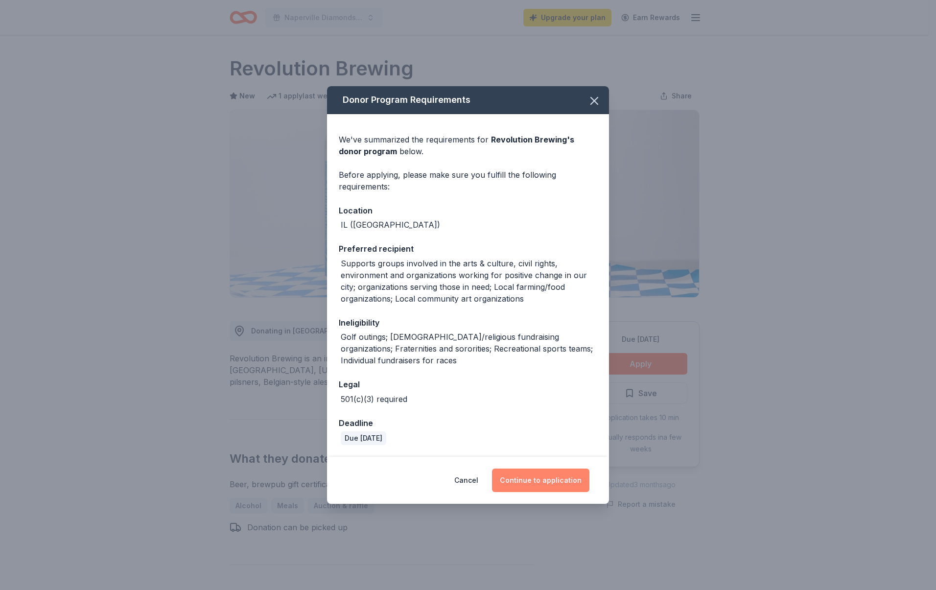
click at [542, 483] on button "Continue to application" at bounding box center [540, 479] width 97 height 23
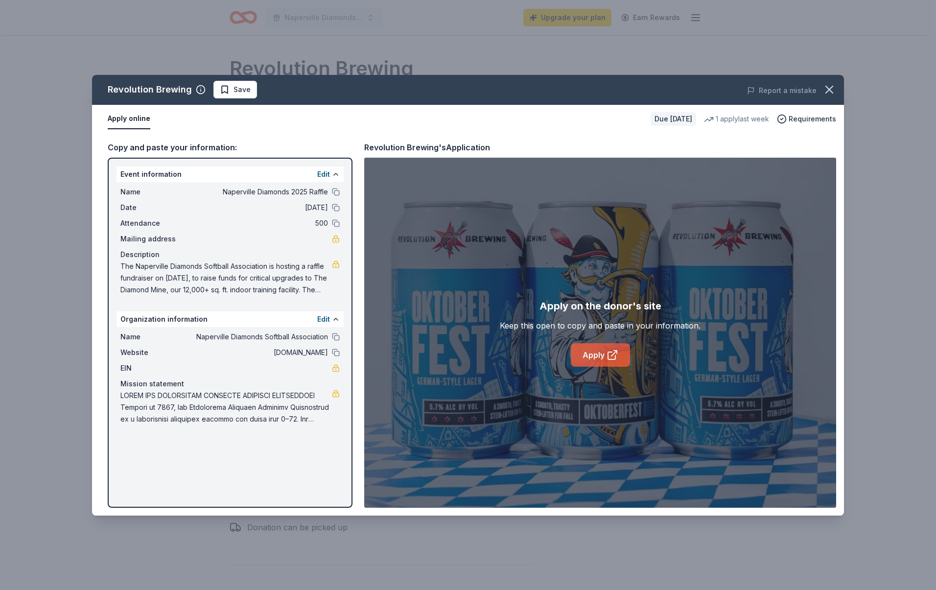
click at [585, 351] on link "Apply" at bounding box center [600, 354] width 59 height 23
click at [245, 93] on span "Save" at bounding box center [242, 90] width 17 height 12
click at [231, 89] on html "Naperville Diamonds 2025 Raffle Upgrade your plan Earn Rewards Due in 79 days S…" at bounding box center [468, 295] width 936 height 590
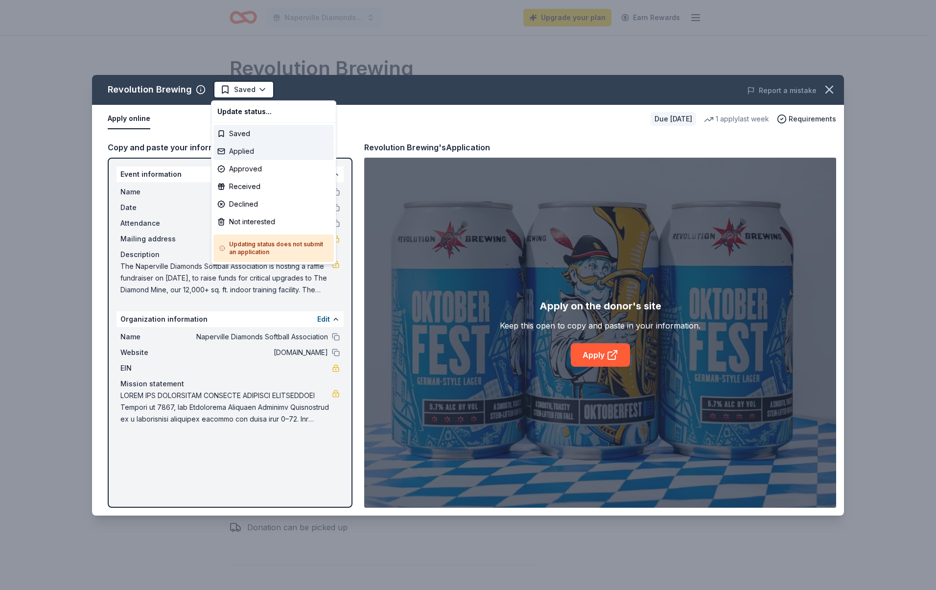
click at [251, 153] on div "Applied" at bounding box center [273, 151] width 120 height 18
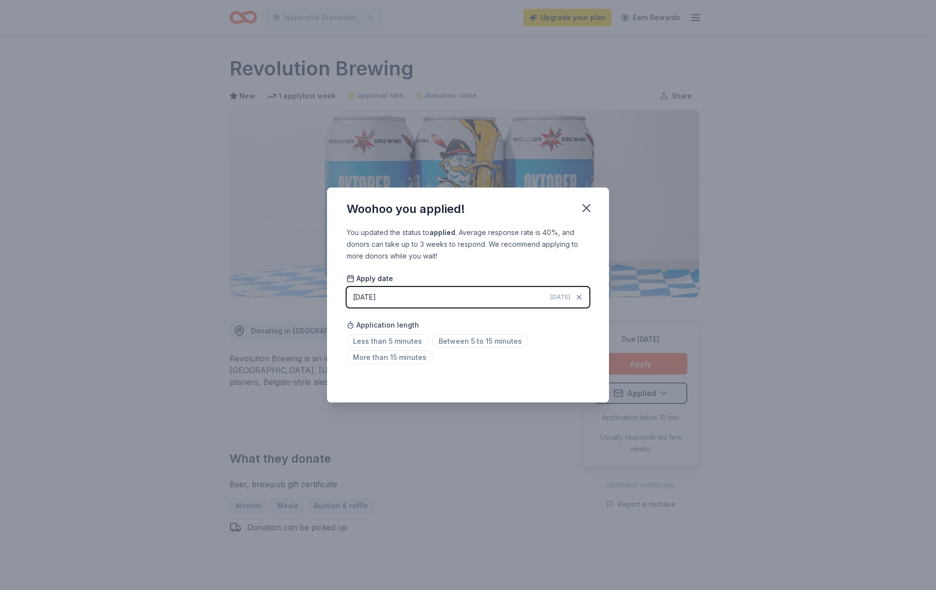
click at [527, 301] on button "08/28/2025 Today" at bounding box center [468, 297] width 243 height 21
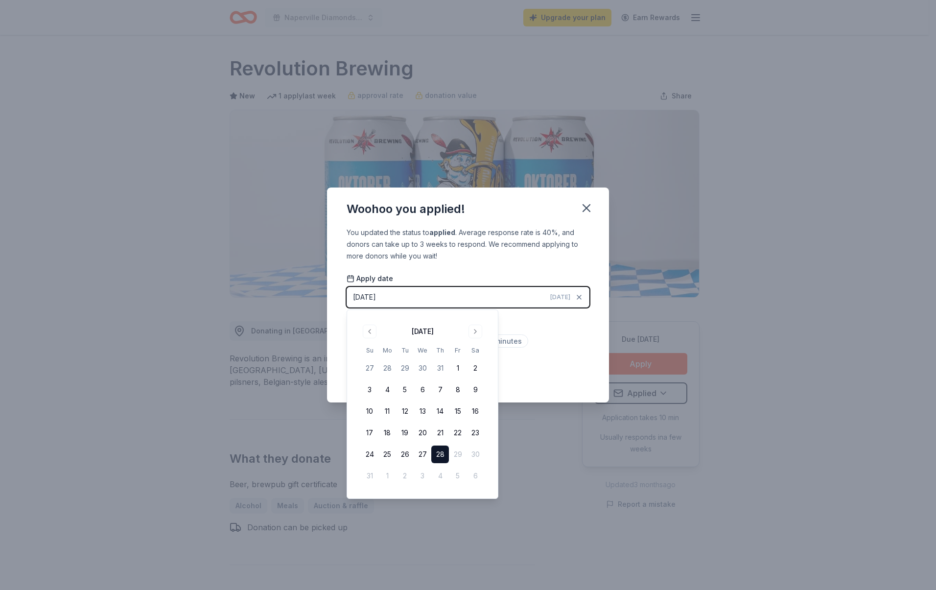
click at [440, 450] on button "28" at bounding box center [440, 454] width 18 height 18
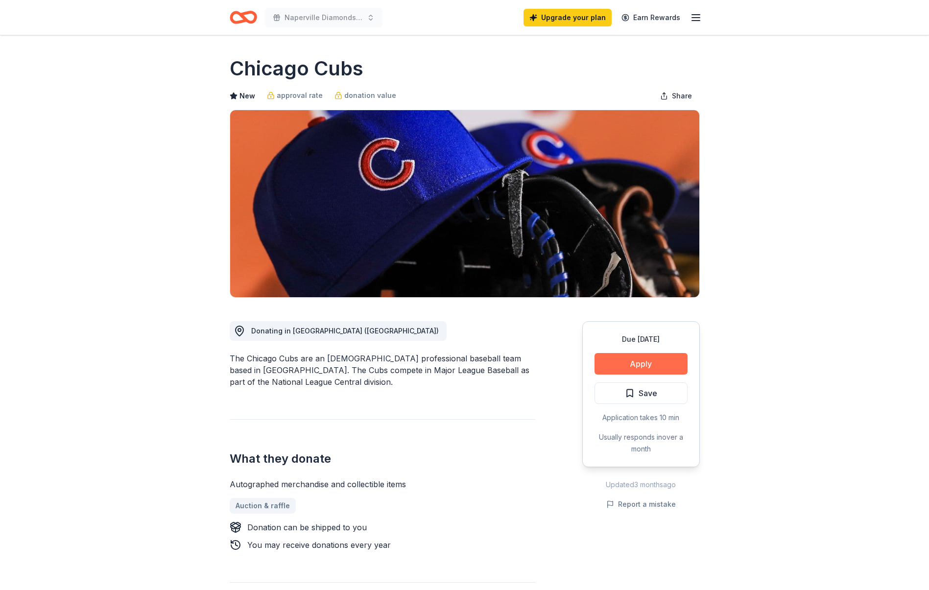
click at [642, 360] on button "Apply" at bounding box center [640, 364] width 93 height 22
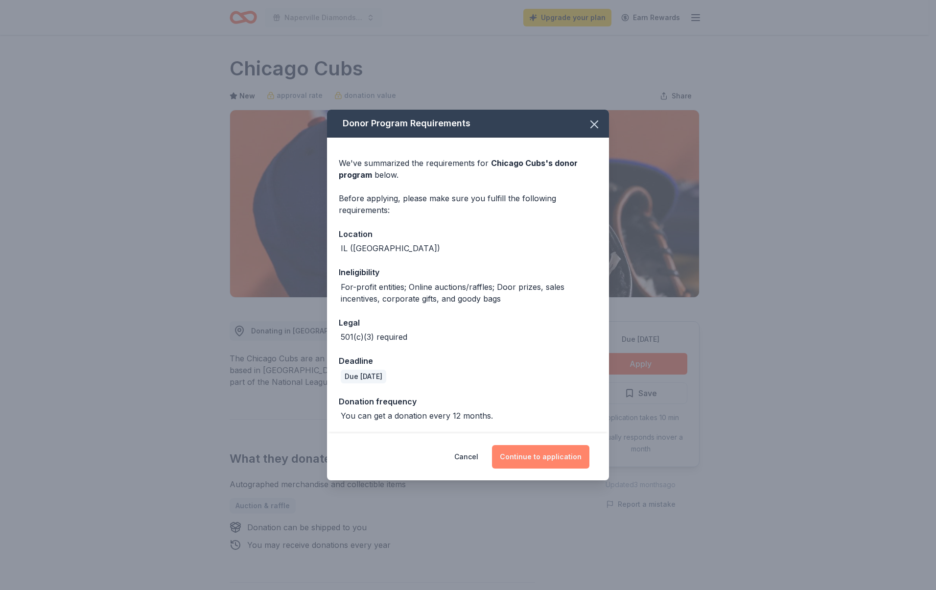
click at [552, 461] on button "Continue to application" at bounding box center [540, 456] width 97 height 23
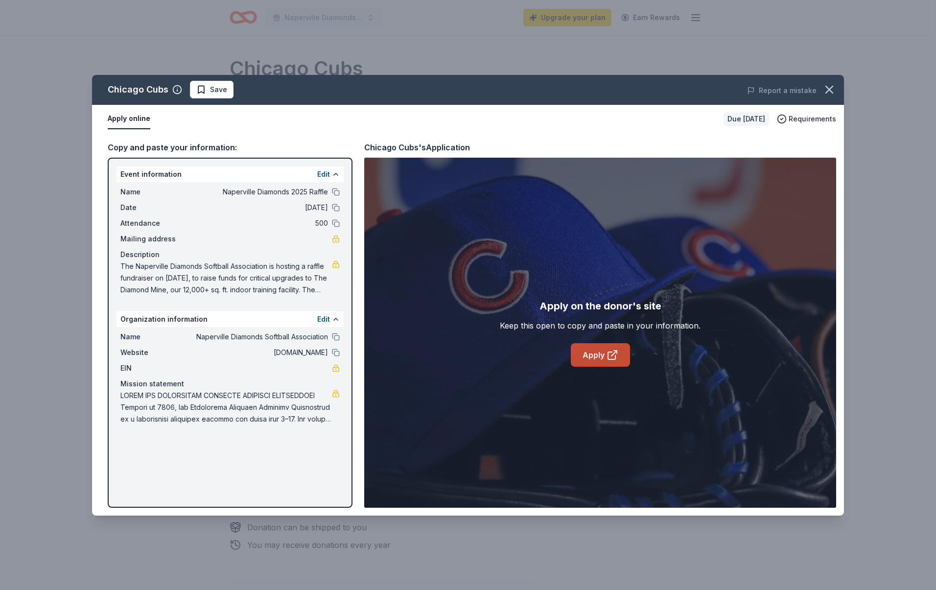
click at [603, 351] on link "Apply" at bounding box center [600, 354] width 59 height 23
click at [206, 89] on span "Save" at bounding box center [211, 90] width 31 height 12
click at [213, 89] on html "Naperville Diamonds 2025 Raffle Upgrade your plan Earn Rewards Due in 67 days S…" at bounding box center [468, 295] width 936 height 590
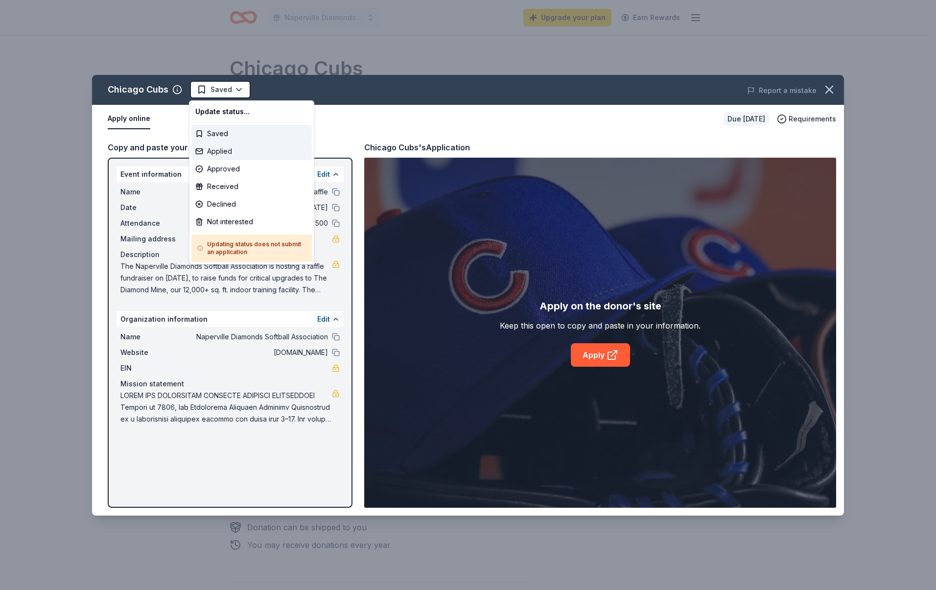
click at [230, 151] on div "Applied" at bounding box center [251, 151] width 120 height 18
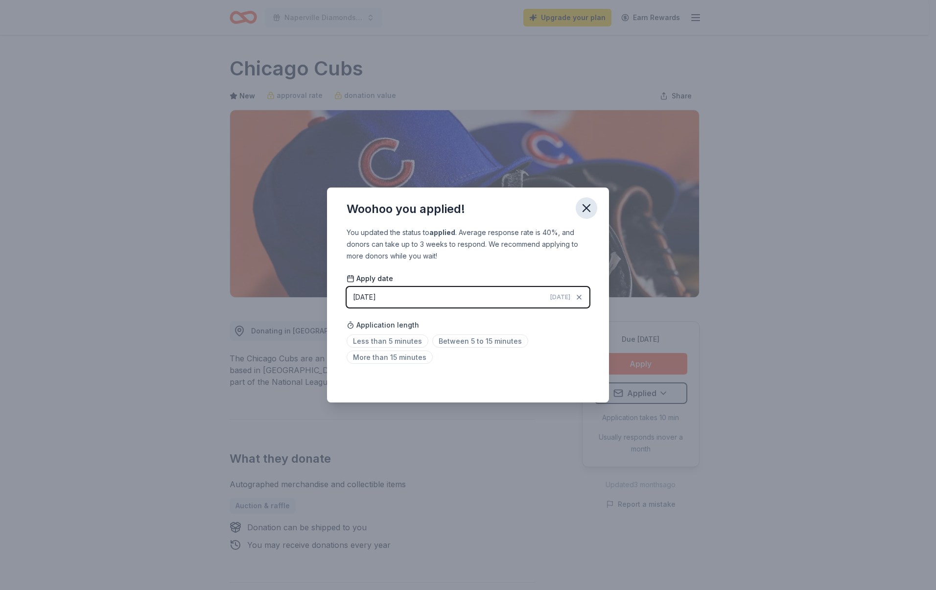
click at [585, 207] on icon "button" at bounding box center [587, 208] width 14 height 14
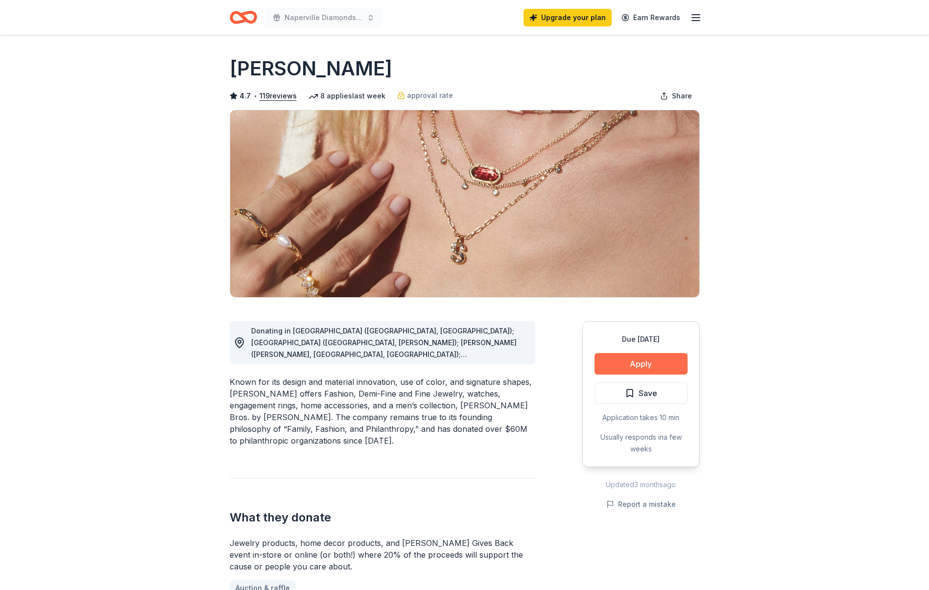
click at [634, 363] on button "Apply" at bounding box center [640, 364] width 93 height 22
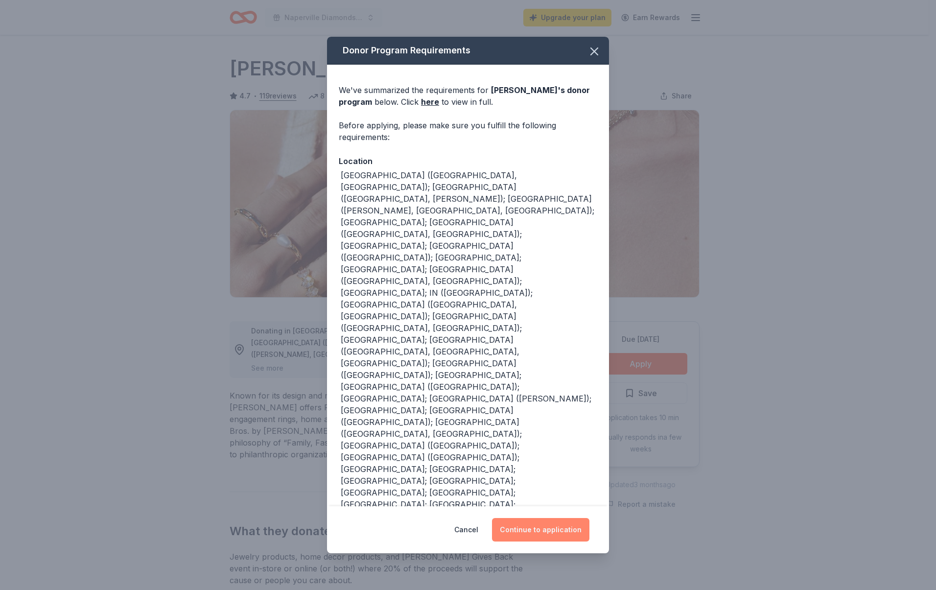
click at [557, 518] on button "Continue to application" at bounding box center [540, 529] width 97 height 23
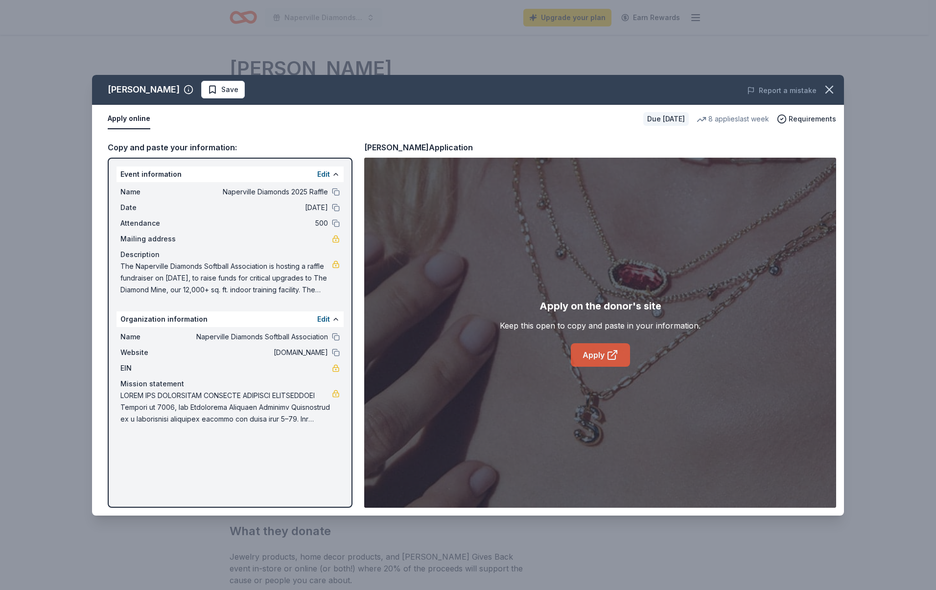
click at [605, 355] on link "Apply" at bounding box center [600, 354] width 59 height 23
click at [829, 93] on icon "button" at bounding box center [829, 90] width 14 height 14
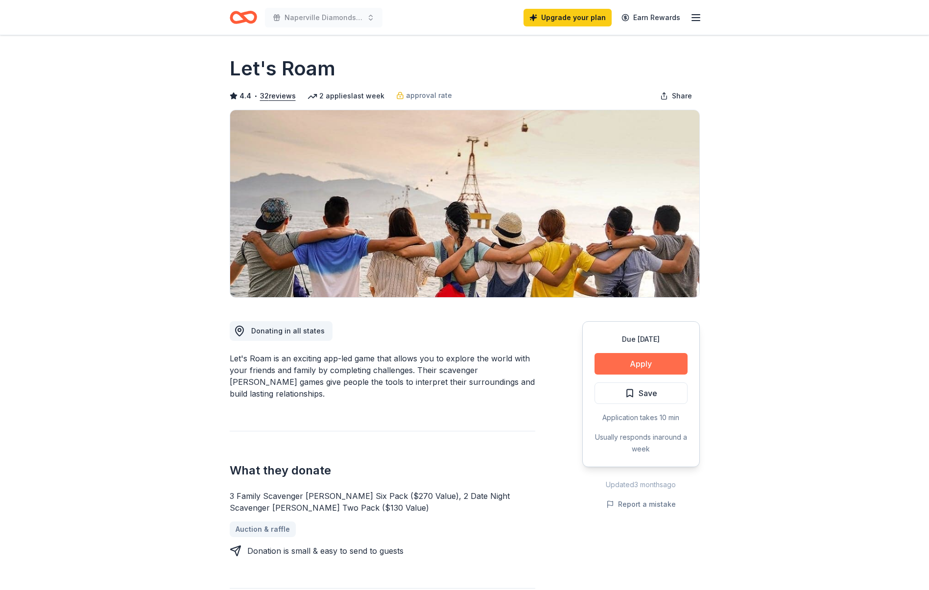
click at [653, 366] on button "Apply" at bounding box center [640, 364] width 93 height 22
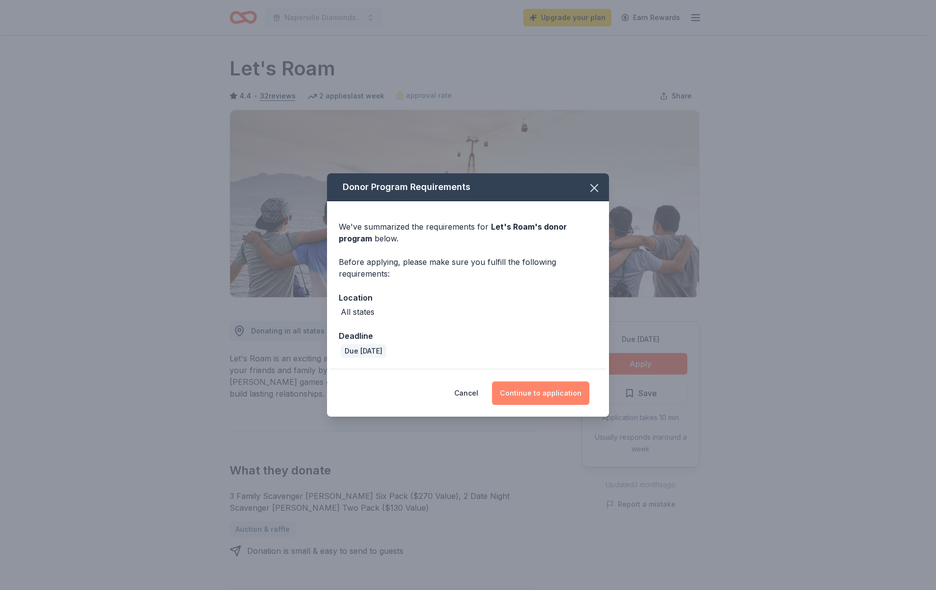
click at [516, 395] on button "Continue to application" at bounding box center [540, 392] width 97 height 23
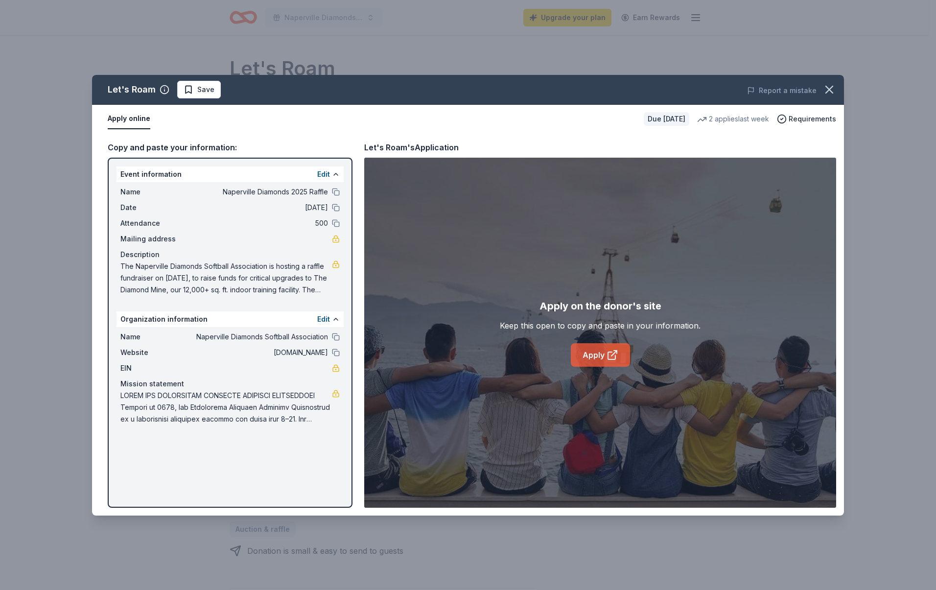
click at [607, 354] on icon at bounding box center [613, 355] width 12 height 12
click at [604, 359] on link "Apply" at bounding box center [600, 354] width 59 height 23
click at [834, 91] on icon "button" at bounding box center [829, 90] width 14 height 14
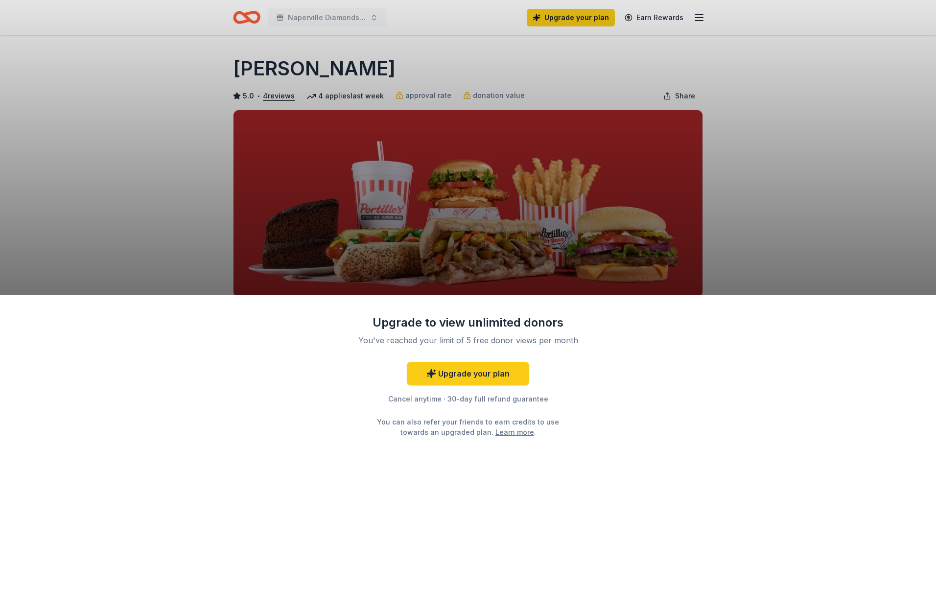
click at [646, 362] on div "Upgrade to view unlimited donors You've reached your limit of 5 free donor view…" at bounding box center [468, 442] width 936 height 295
click at [723, 255] on div "Upgrade to view unlimited donors You've reached your limit of 5 free donor view…" at bounding box center [468, 295] width 936 height 590
click at [479, 373] on link "Upgrade your plan" at bounding box center [468, 373] width 122 height 23
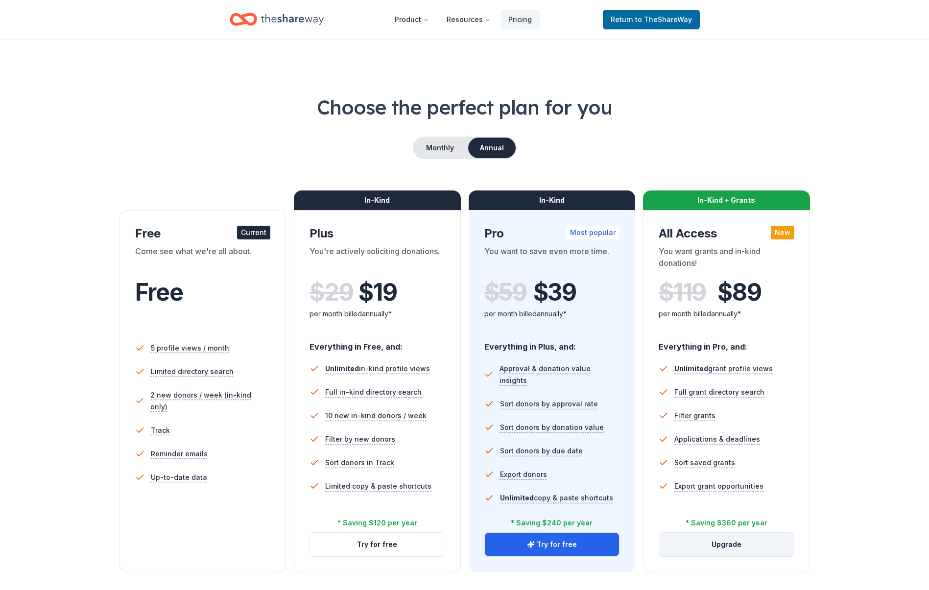
click at [728, 546] on button "Upgrade" at bounding box center [726, 544] width 135 height 23
click at [577, 548] on button "Try for free" at bounding box center [552, 544] width 135 height 23
click at [396, 541] on button "Try for free" at bounding box center [377, 544] width 135 height 23
click at [434, 142] on button "Monthly" at bounding box center [440, 148] width 52 height 21
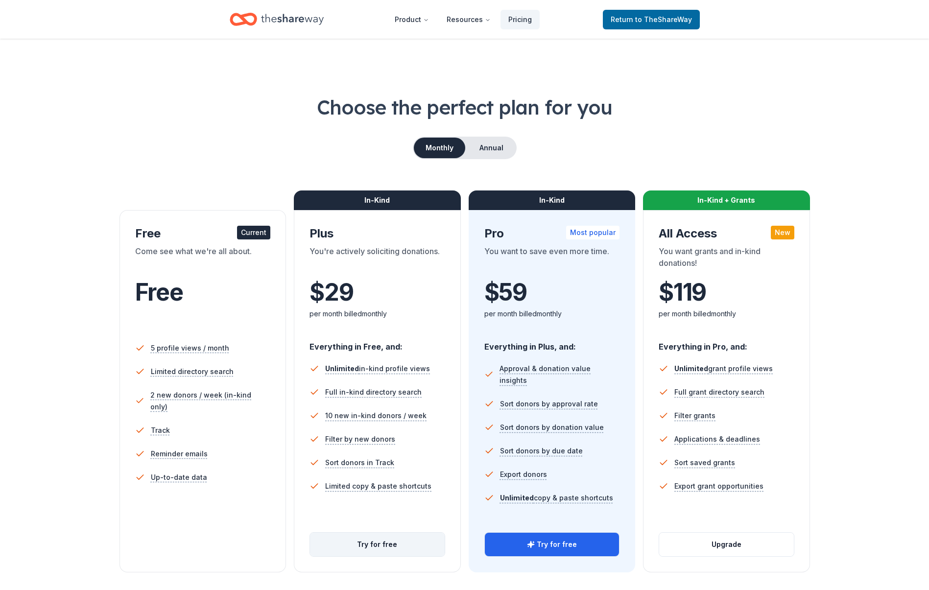
click at [387, 546] on button "Try for free" at bounding box center [377, 544] width 135 height 23
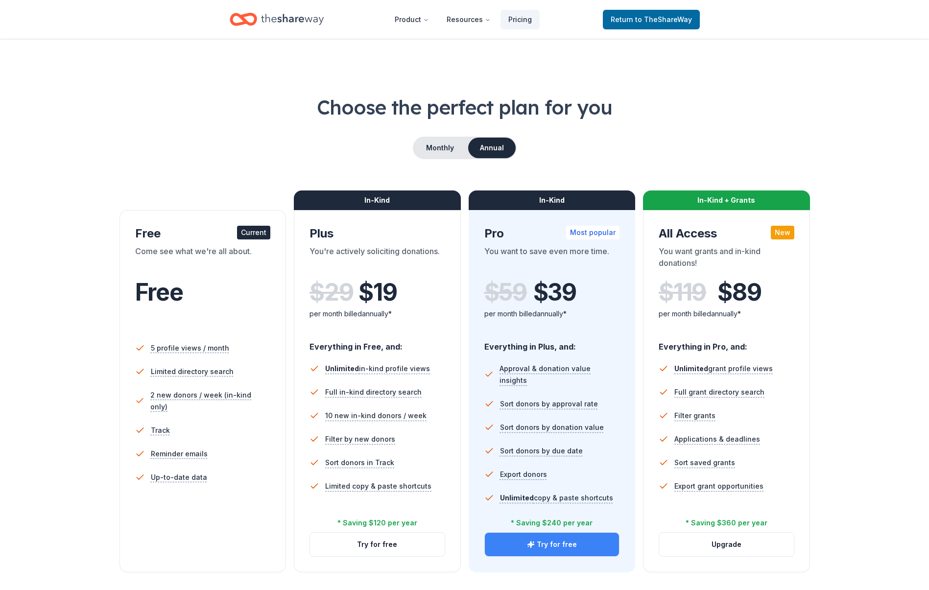
click at [555, 541] on button "Try for free" at bounding box center [552, 544] width 135 height 23
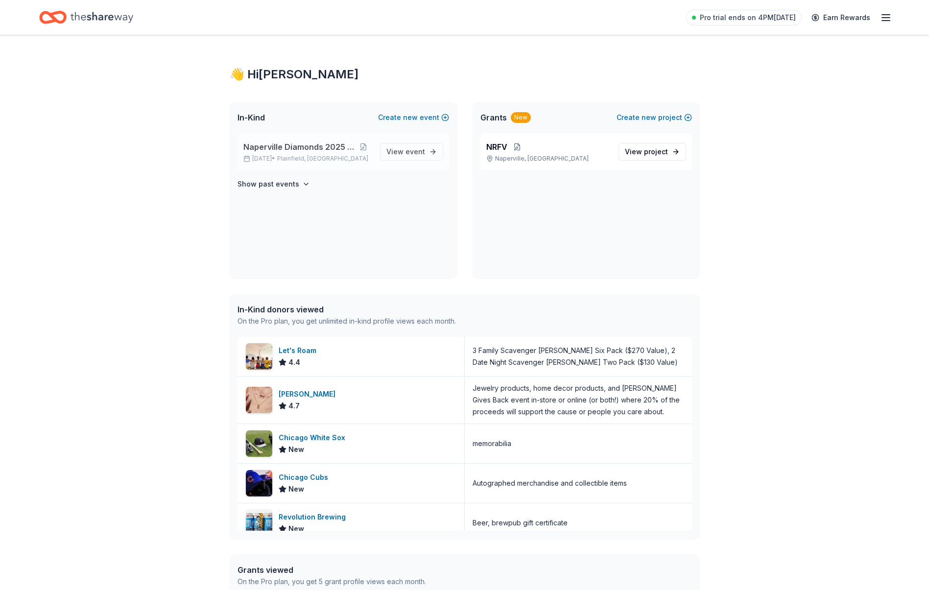
click at [318, 151] on span "Naperville Diamonds 2025 Raffle" at bounding box center [299, 147] width 112 height 12
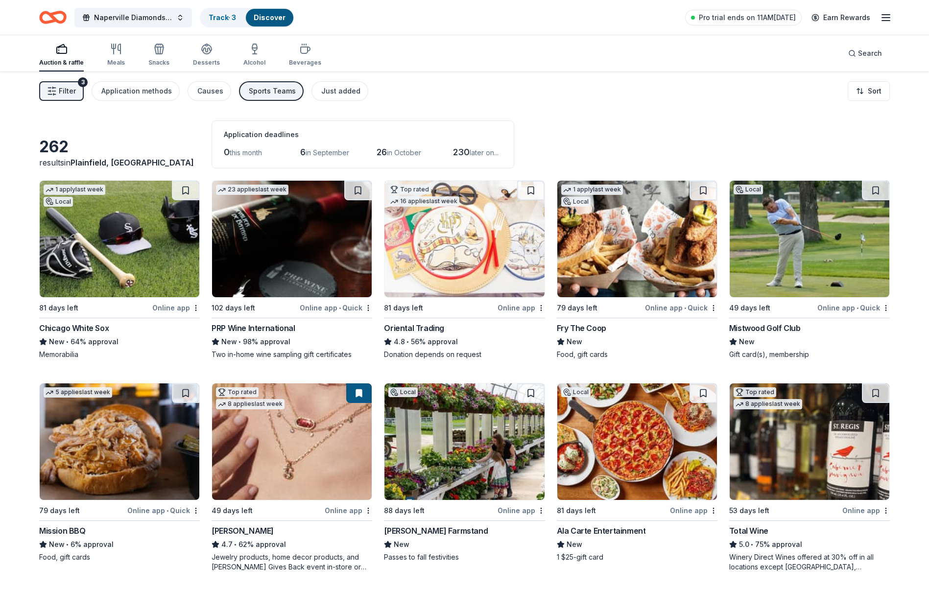
click at [776, 284] on img at bounding box center [809, 239] width 160 height 117
click at [140, 252] on img at bounding box center [120, 239] width 160 height 117
click at [317, 257] on img at bounding box center [292, 239] width 160 height 117
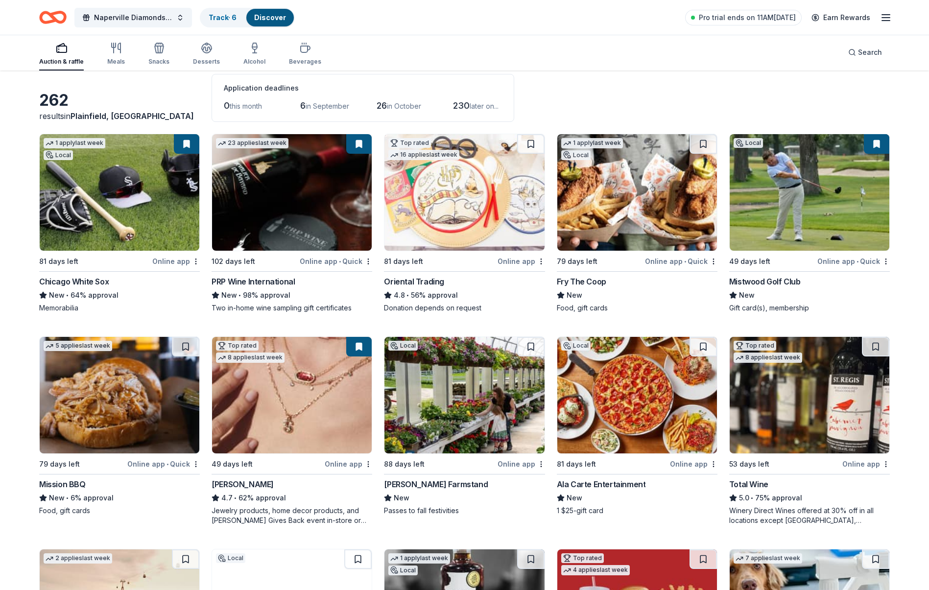
scroll to position [49, 0]
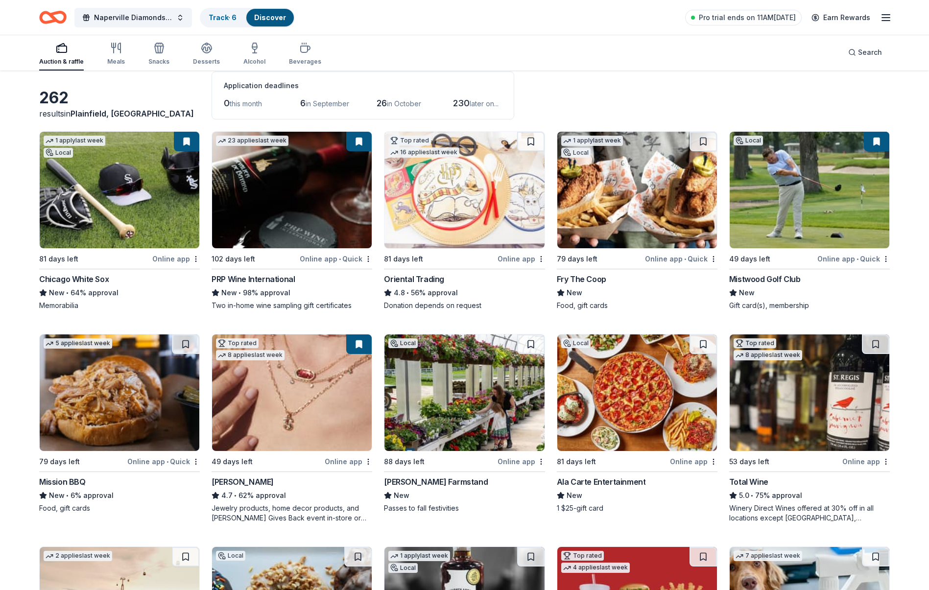
click at [133, 391] on img at bounding box center [120, 392] width 160 height 117
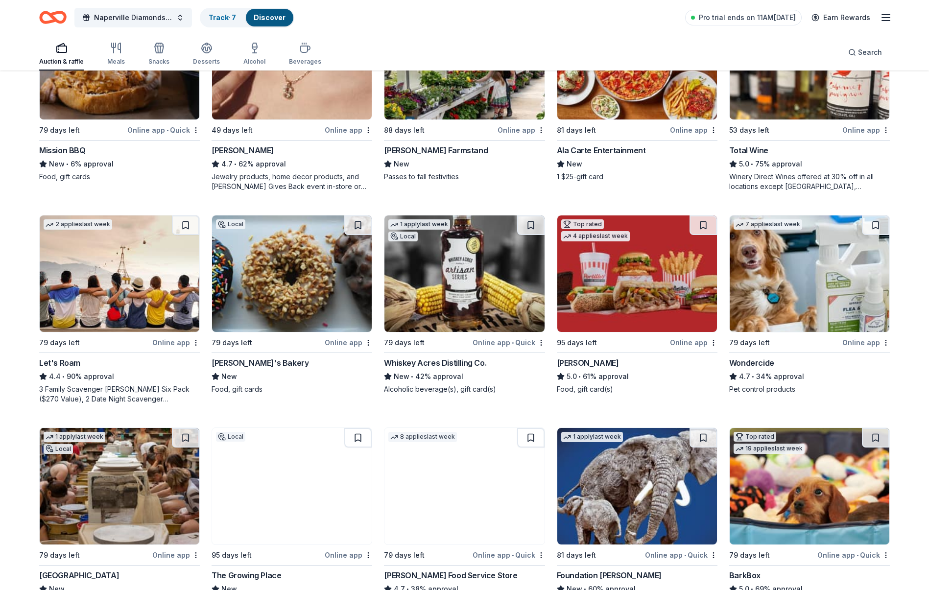
scroll to position [392, 0]
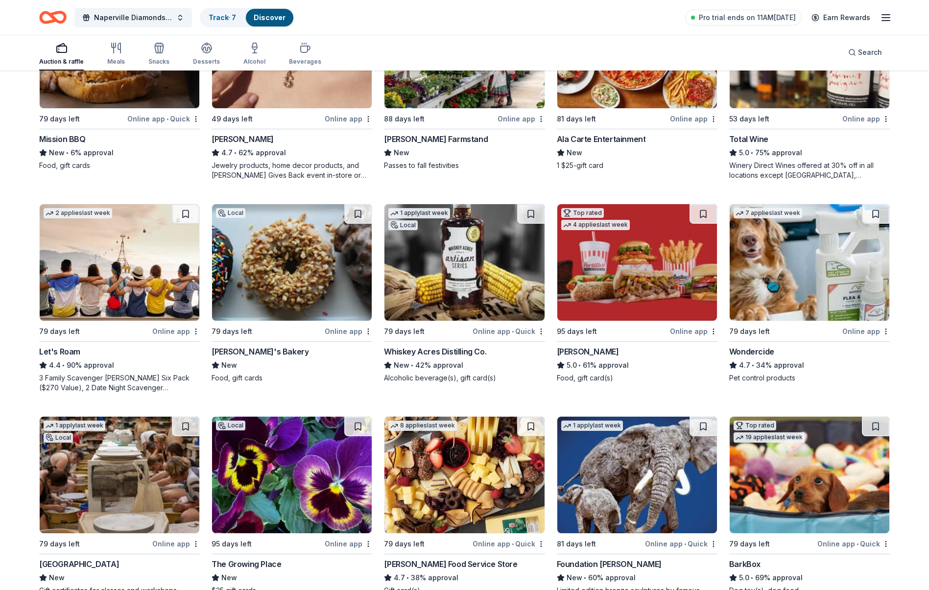
click at [456, 268] on img at bounding box center [464, 262] width 160 height 117
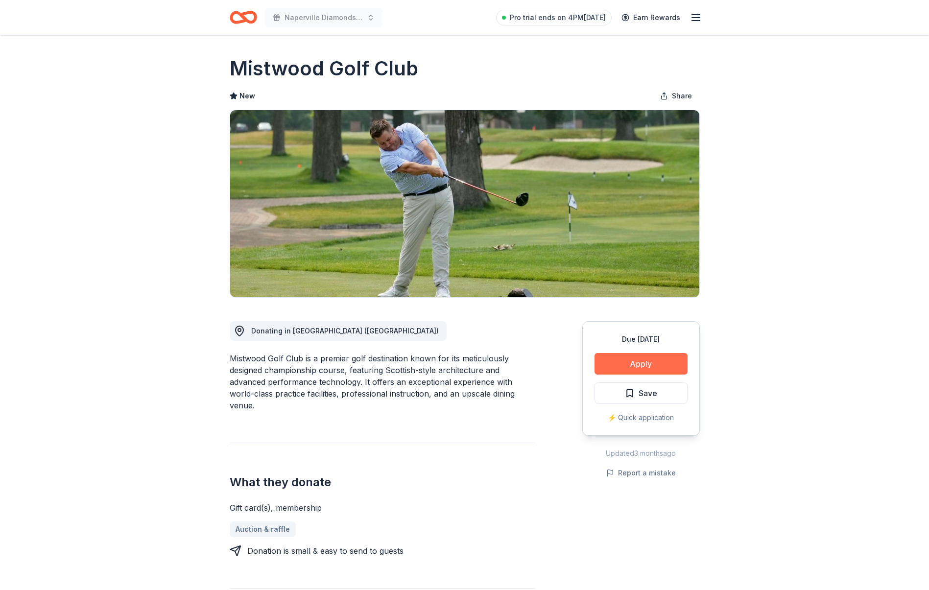
click at [645, 366] on button "Apply" at bounding box center [640, 364] width 93 height 22
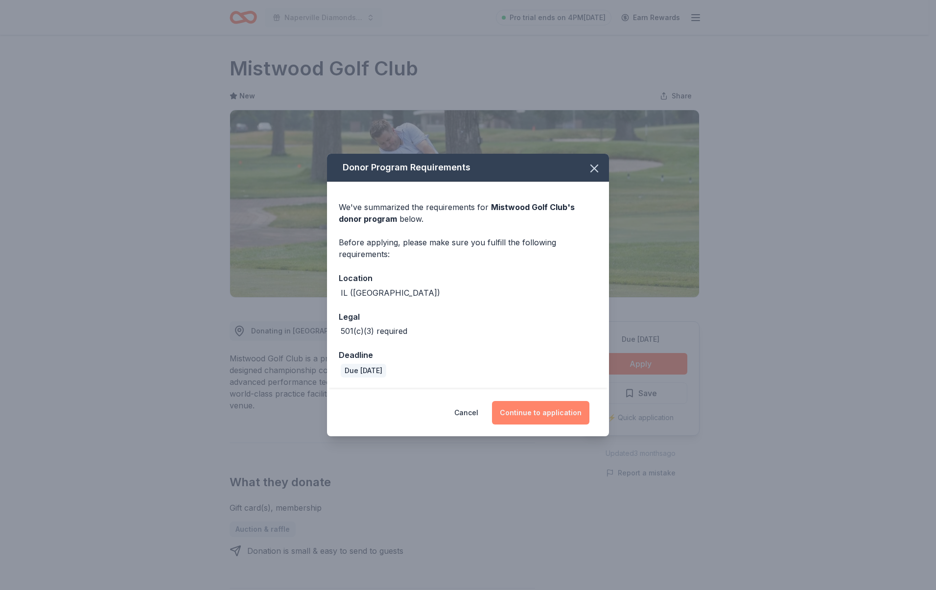
click at [547, 411] on button "Continue to application" at bounding box center [540, 412] width 97 height 23
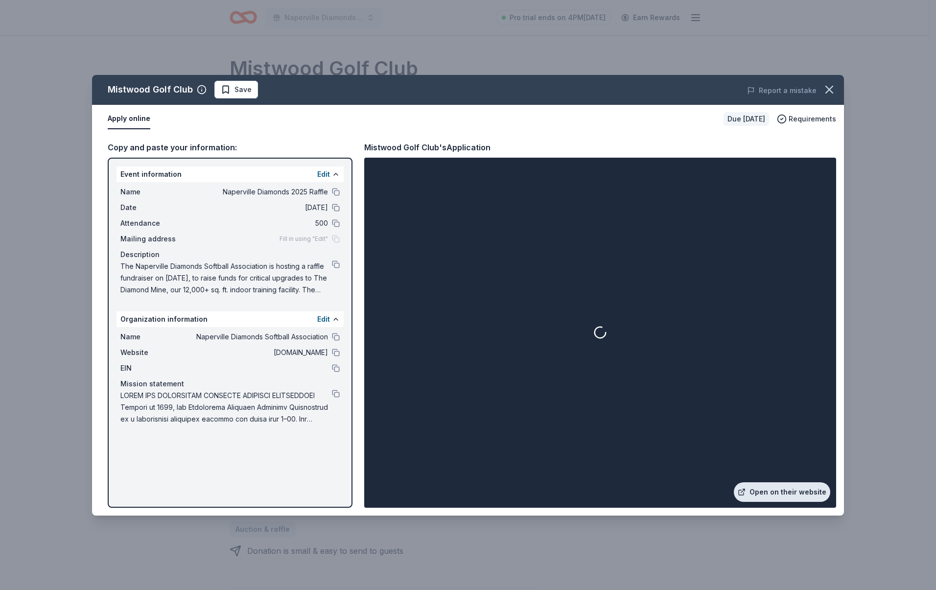
click at [784, 495] on link "Open on their website" at bounding box center [782, 492] width 96 height 20
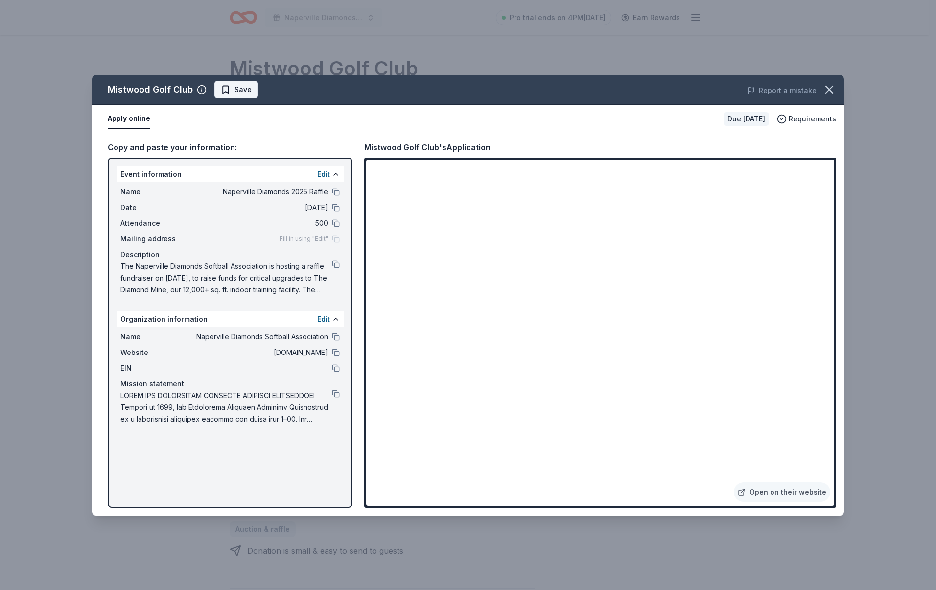
click at [225, 89] on span "Save" at bounding box center [236, 90] width 31 height 12
click at [229, 88] on html "Naperville Diamonds 2025 Raffle Pro trial ends on 4PM, 9/4 Earn Rewards Due in …" at bounding box center [468, 295] width 936 height 590
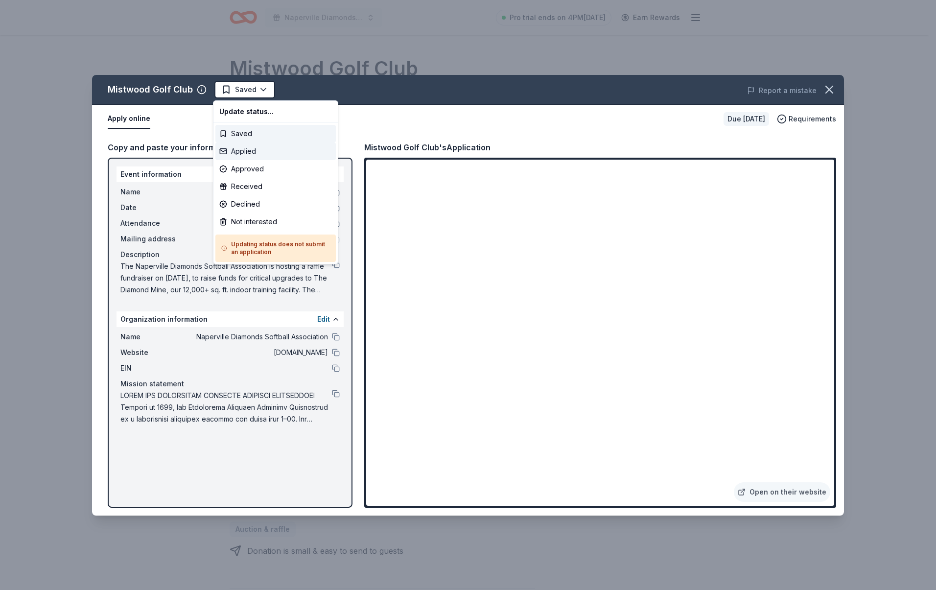
click at [246, 149] on div "Applied" at bounding box center [275, 151] width 120 height 18
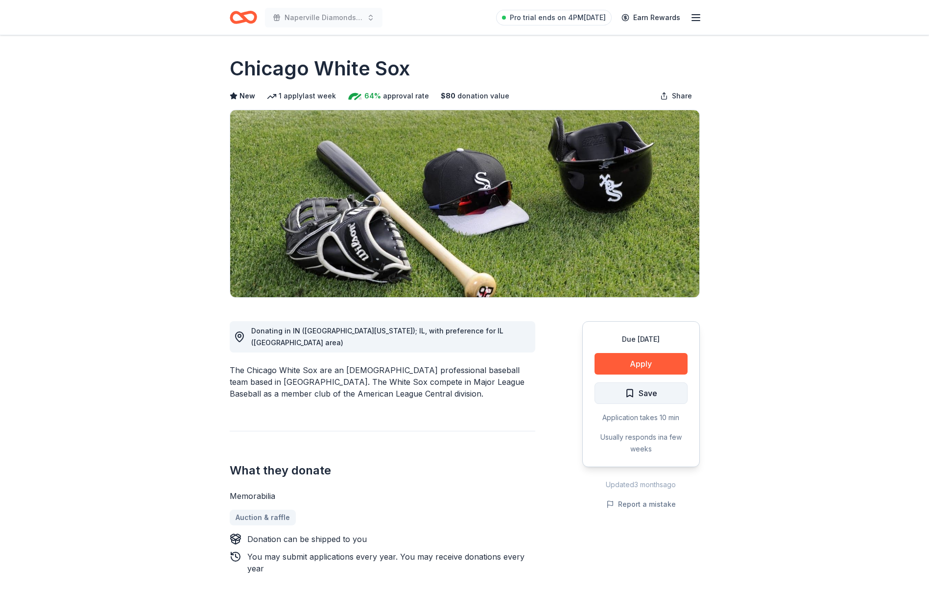
click at [634, 395] on span "Save" at bounding box center [641, 393] width 32 height 13
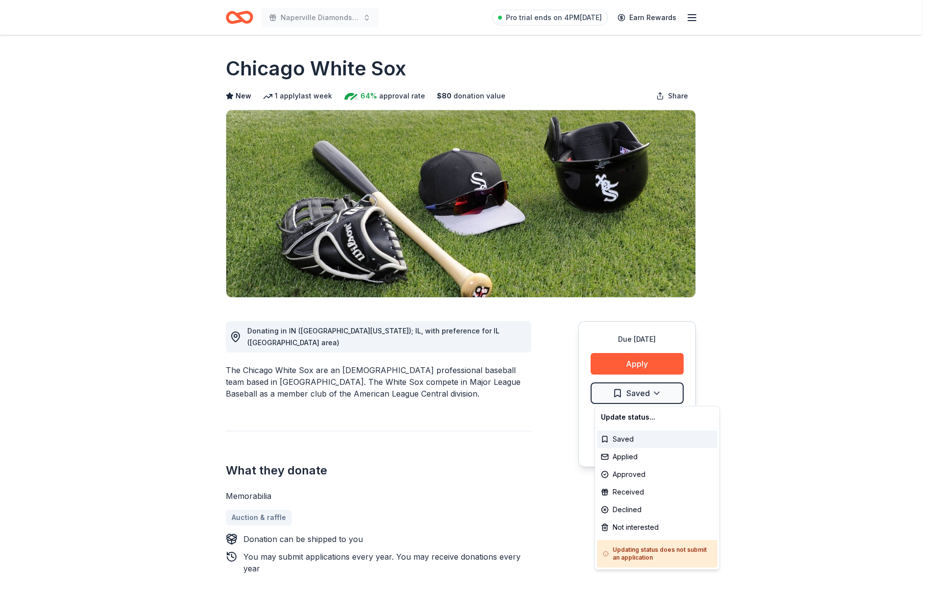
click at [643, 395] on html "Naperville Diamonds 2025 Raffle Pro trial ends on 4PM[DATE] Earn Rewards Due [D…" at bounding box center [464, 295] width 929 height 590
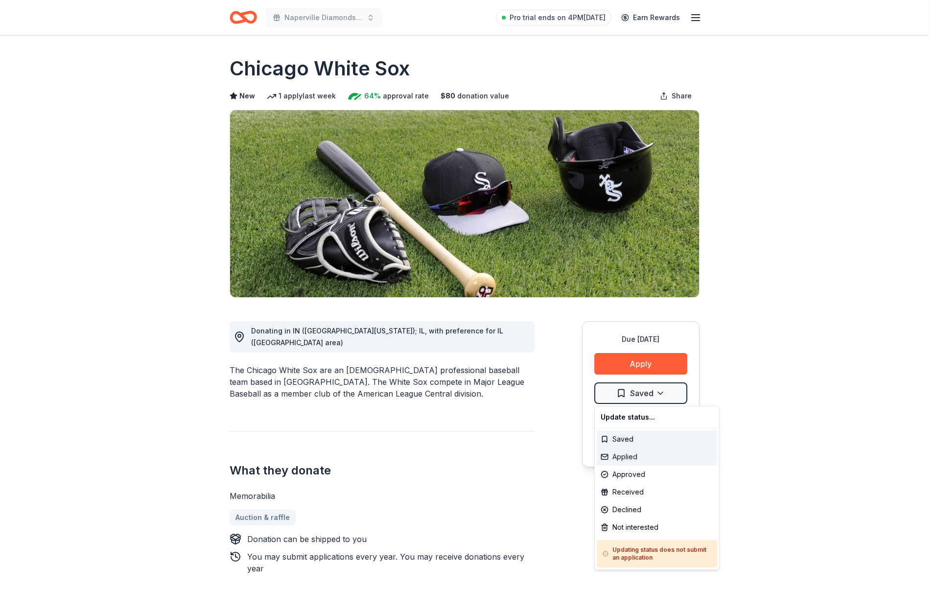
click at [643, 460] on div "Applied" at bounding box center [657, 457] width 120 height 18
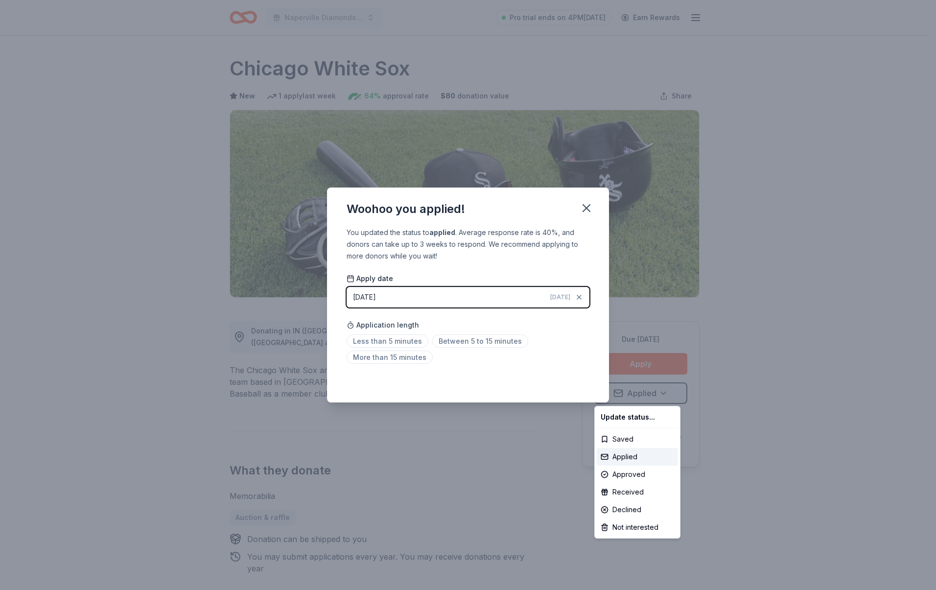
click at [587, 204] on html "Naperville Diamonds 2025 Raffle Pro trial ends on 4PM[DATE] Earn Rewards Due [D…" at bounding box center [468, 295] width 936 height 590
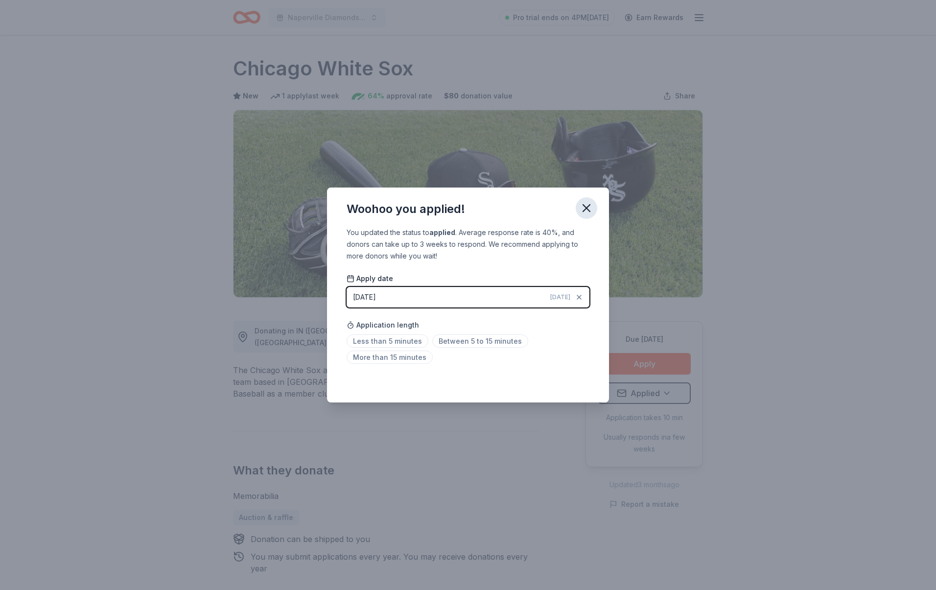
click at [586, 205] on icon "button" at bounding box center [587, 208] width 14 height 14
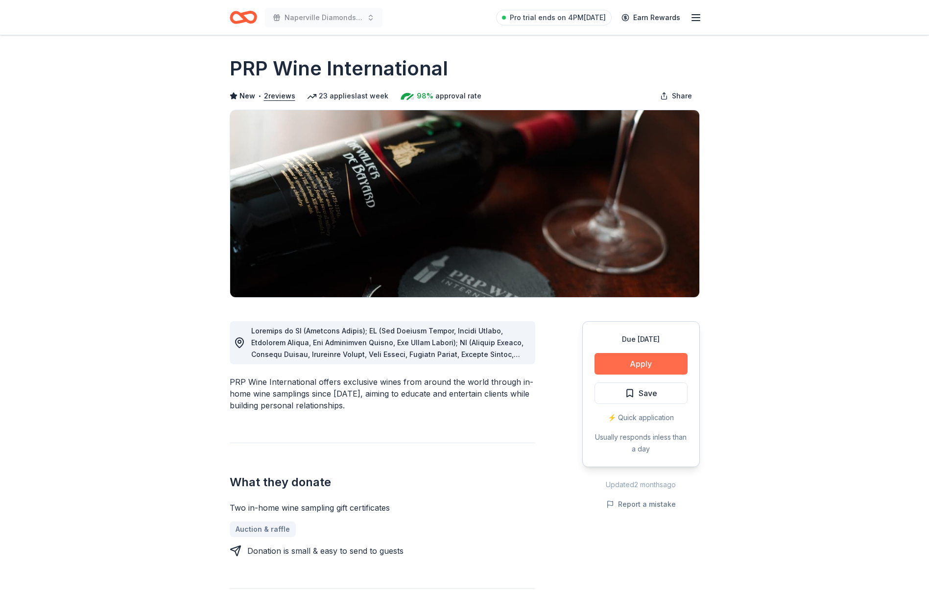
click at [631, 370] on button "Apply" at bounding box center [640, 364] width 93 height 22
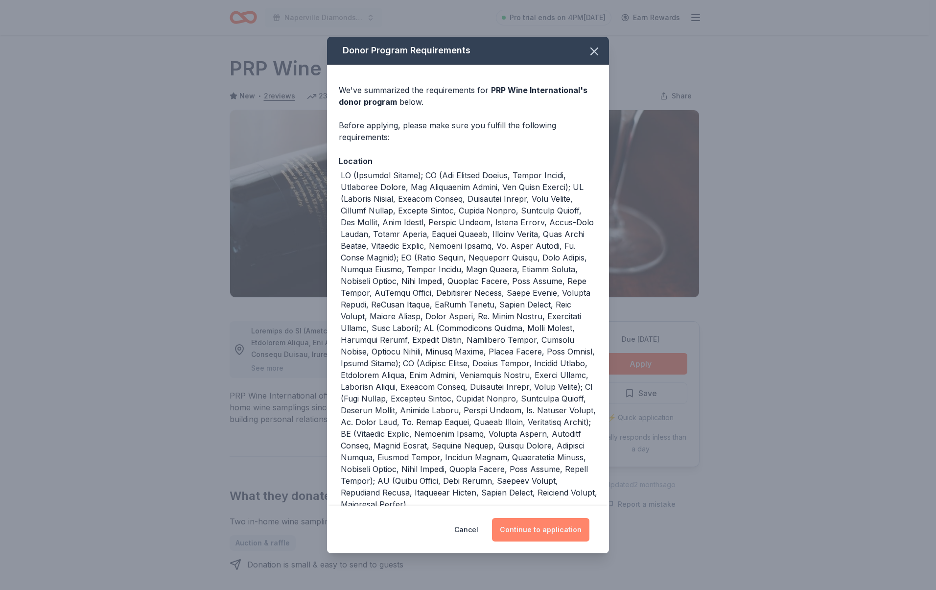
click at [549, 532] on button "Continue to application" at bounding box center [540, 529] width 97 height 23
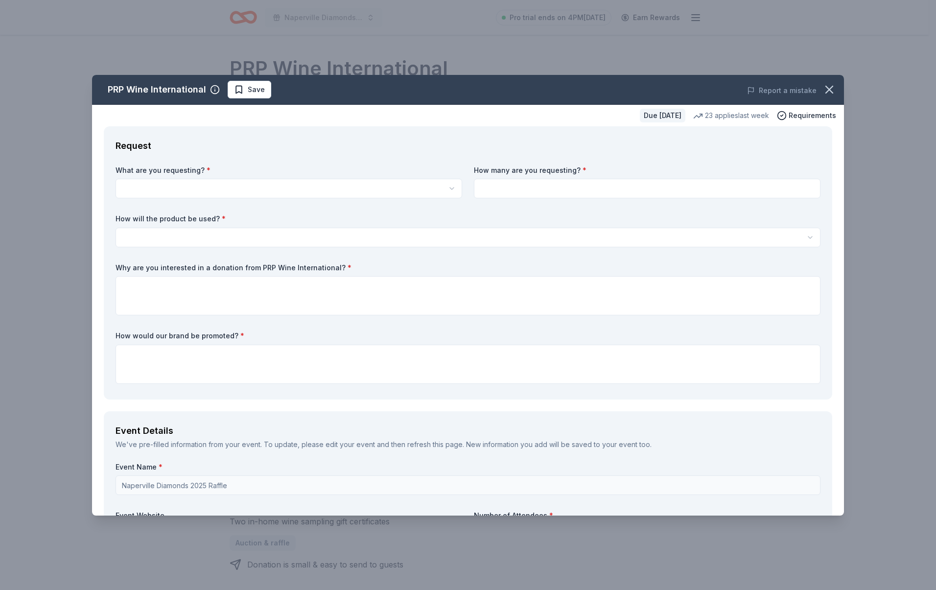
click at [205, 189] on html "Naperville Diamonds 2025 Raffle Pro trial ends on 4PM, 9/4 Earn Rewards Due in …" at bounding box center [468, 295] width 936 height 590
select select "Two in-home wine sampling gift certificates"
click at [523, 191] on input at bounding box center [647, 189] width 347 height 20
type input "1"
click at [235, 241] on html "Naperville Diamonds 2025 Raffle Pro trial ends on 4PM, 9/4 Earn Rewards Due in …" at bounding box center [468, 295] width 936 height 590
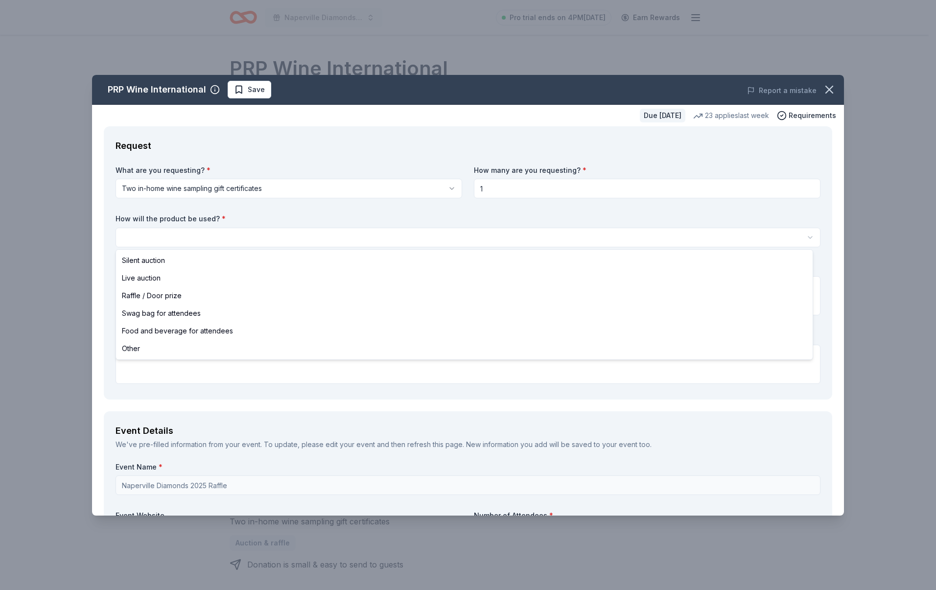
select select "raffleDoorPrize"
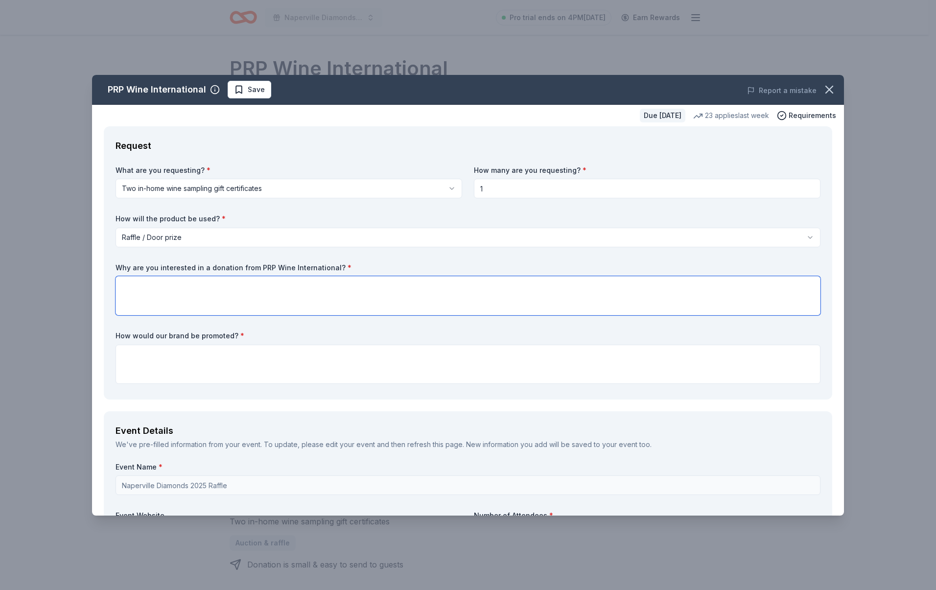
click at [179, 292] on textarea at bounding box center [468, 295] width 705 height 39
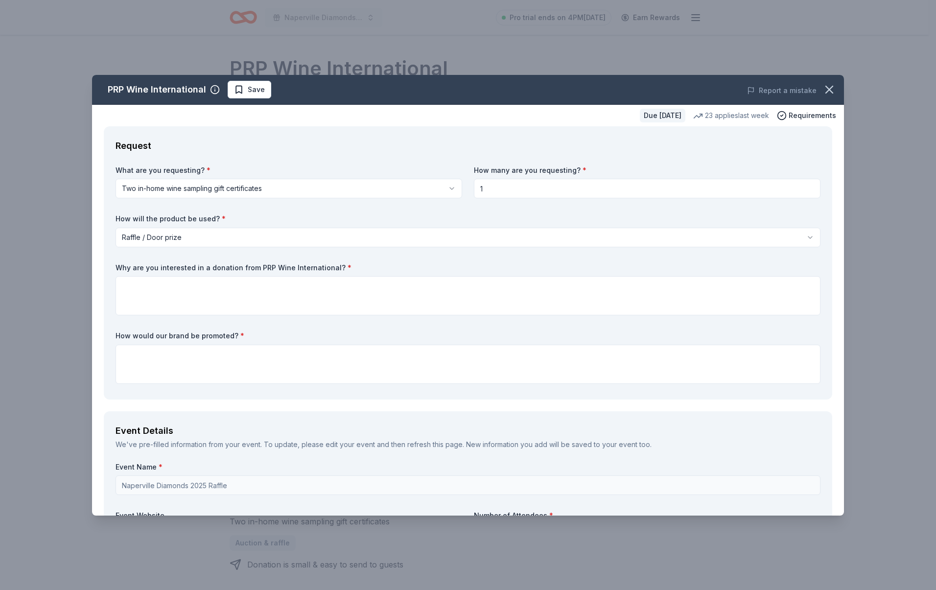
drag, startPoint x: 321, startPoint y: 271, endPoint x: 111, endPoint y: 268, distance: 209.5
click at [111, 268] on div "Request What are you requesting? * Two in-home wine sampling gift certificates …" at bounding box center [468, 262] width 728 height 273
drag, startPoint x: 116, startPoint y: 268, endPoint x: 301, endPoint y: 277, distance: 185.2
click at [298, 275] on div "Request What are you requesting? * Two in-home wine sampling gift certificates …" at bounding box center [468, 262] width 728 height 273
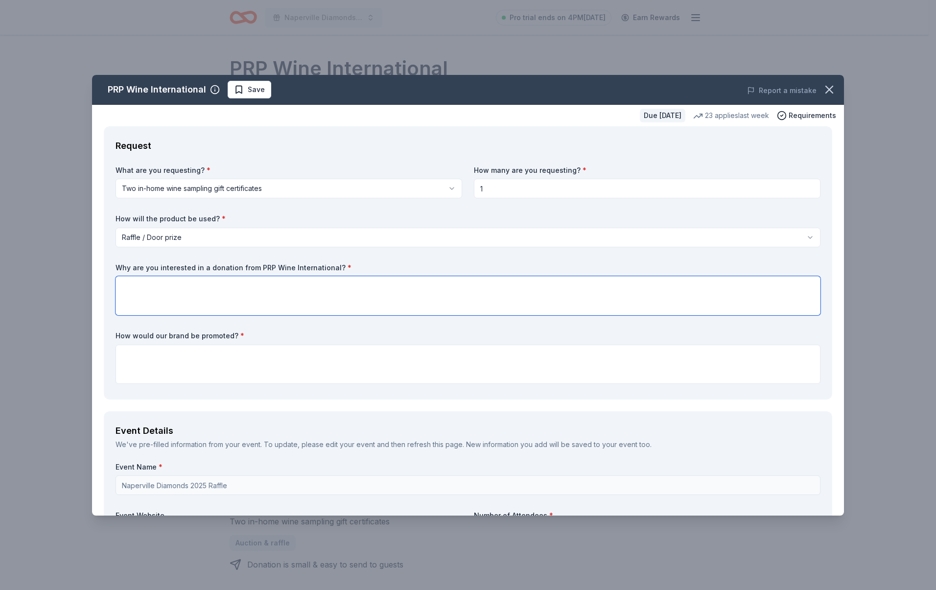
click at [396, 293] on textarea at bounding box center [468, 295] width 705 height 39
paste textarea "The Naperville Diamonds Softball Association is hosting a raffle fundraiser on …"
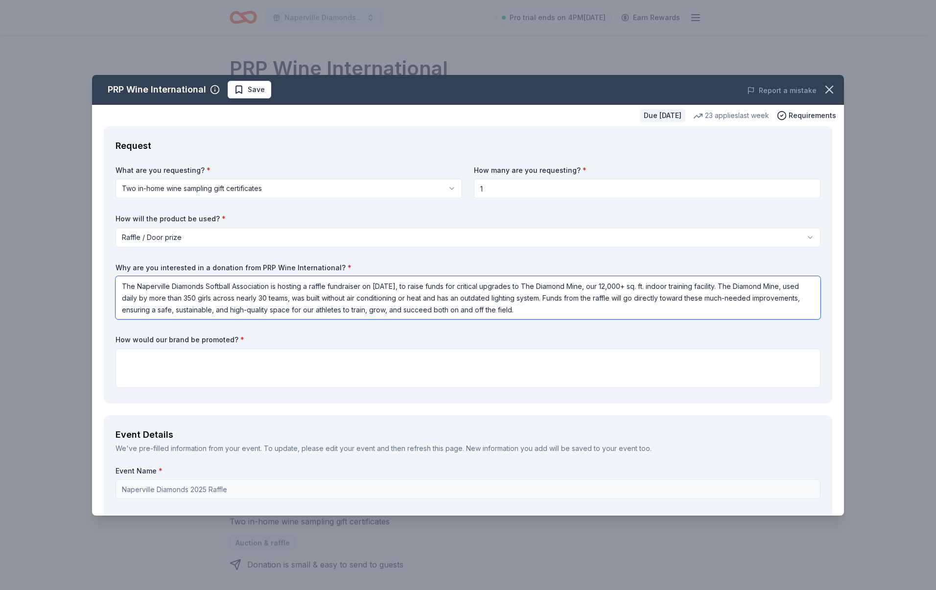
type textarea "The Naperville Diamonds Softball Association is hosting a raffle fundraiser on …"
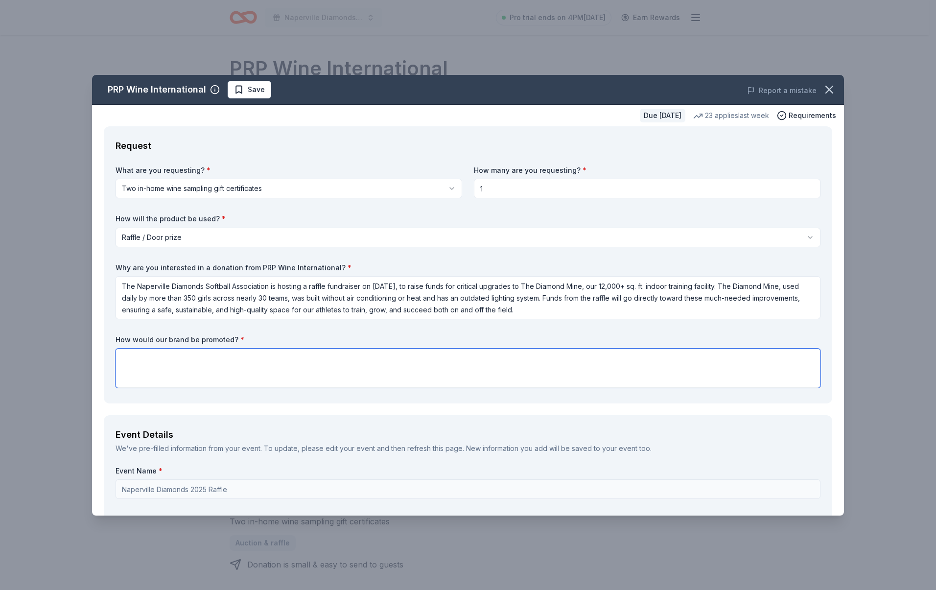
click at [183, 375] on textarea at bounding box center [468, 368] width 705 height 39
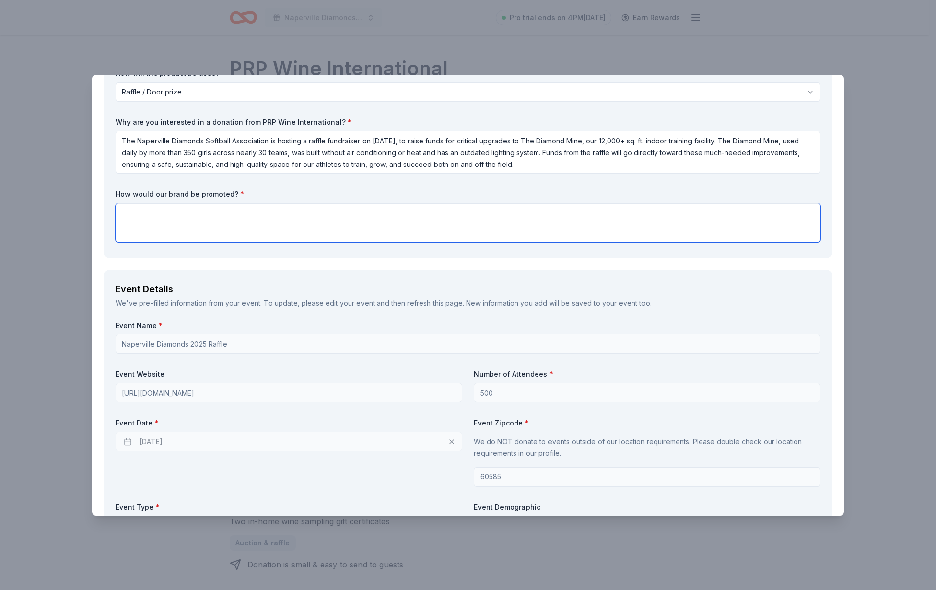
scroll to position [147, 0]
click at [270, 229] on textarea at bounding box center [468, 221] width 705 height 39
paste textarea "Your brand will be recognized and promoted both at the event and through our ev…"
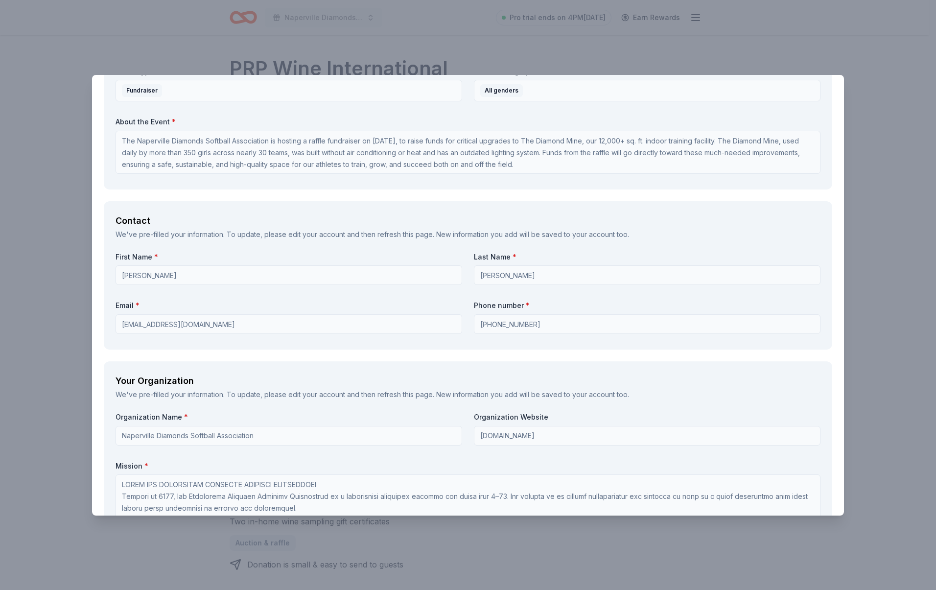
scroll to position [587, 0]
type textarea "Your brand will be recognized and promoted both at the event and through our ev…"
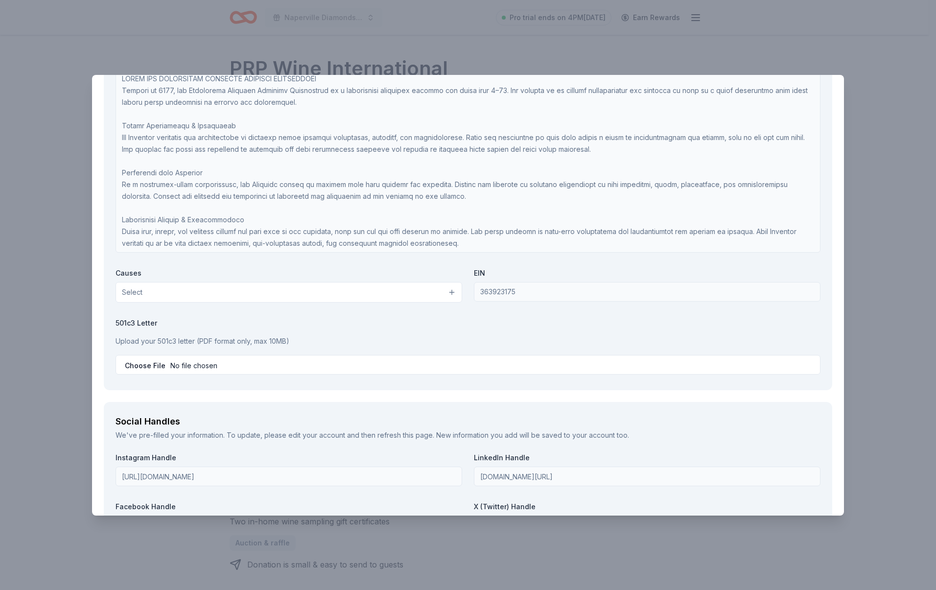
scroll to position [979, 0]
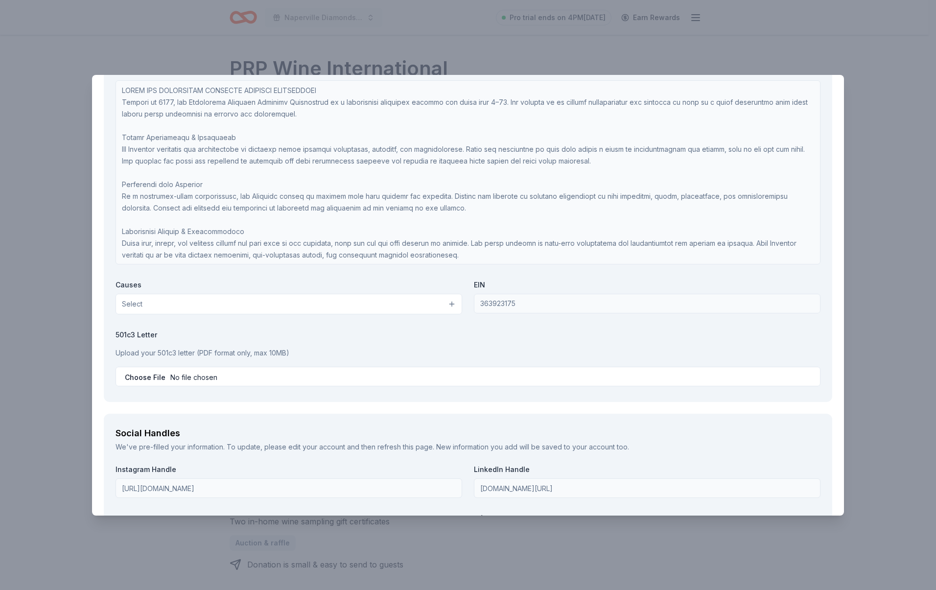
click at [276, 327] on div "Organization Name * Naperville Diamonds Softball Association Organization Websi…" at bounding box center [468, 204] width 705 height 372
click at [246, 310] on button "Select" at bounding box center [289, 304] width 347 height 21
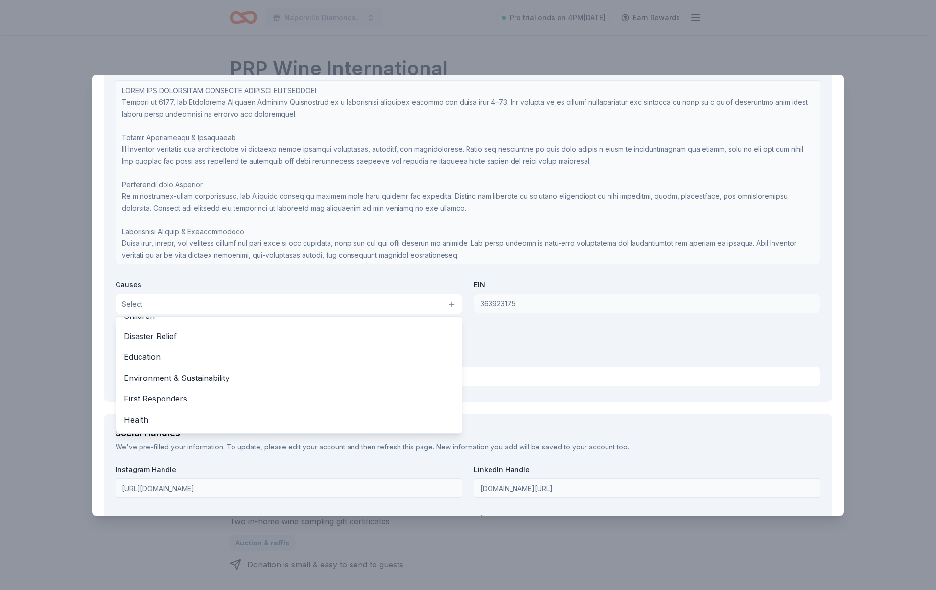
scroll to position [0, 0]
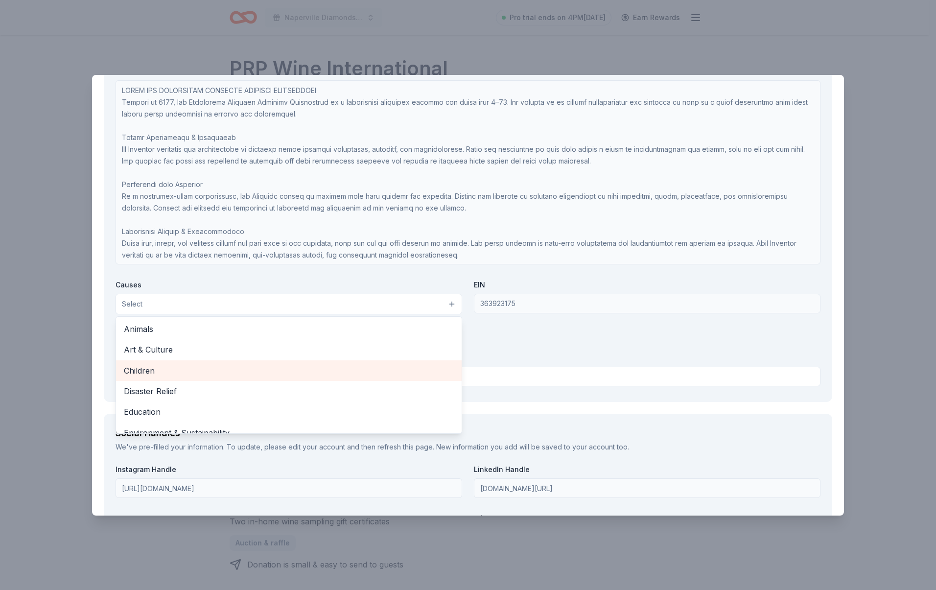
click at [188, 365] on span "Children" at bounding box center [289, 370] width 330 height 13
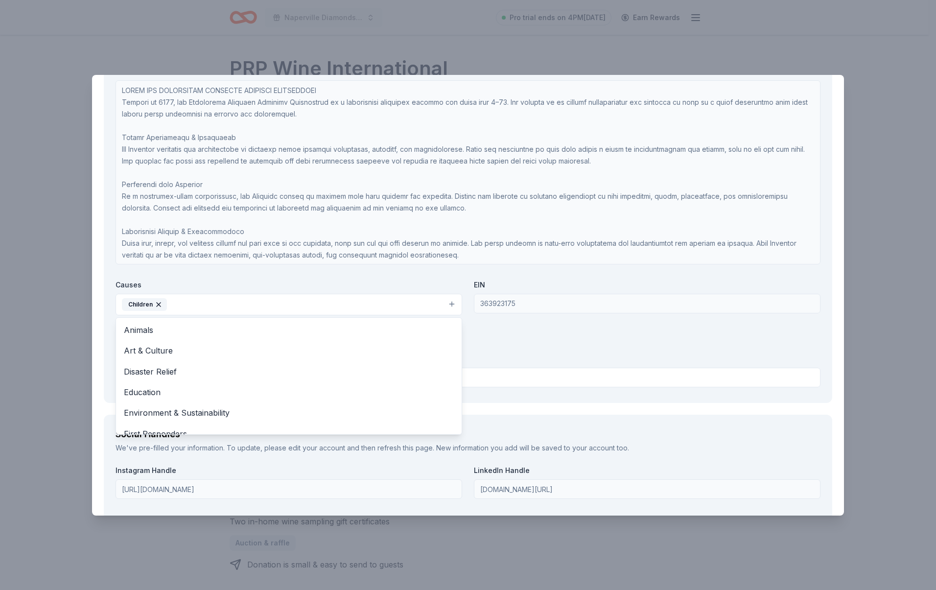
click at [546, 343] on div "Organization Name * Naperville Diamonds Softball Association Organization Websi…" at bounding box center [468, 204] width 705 height 373
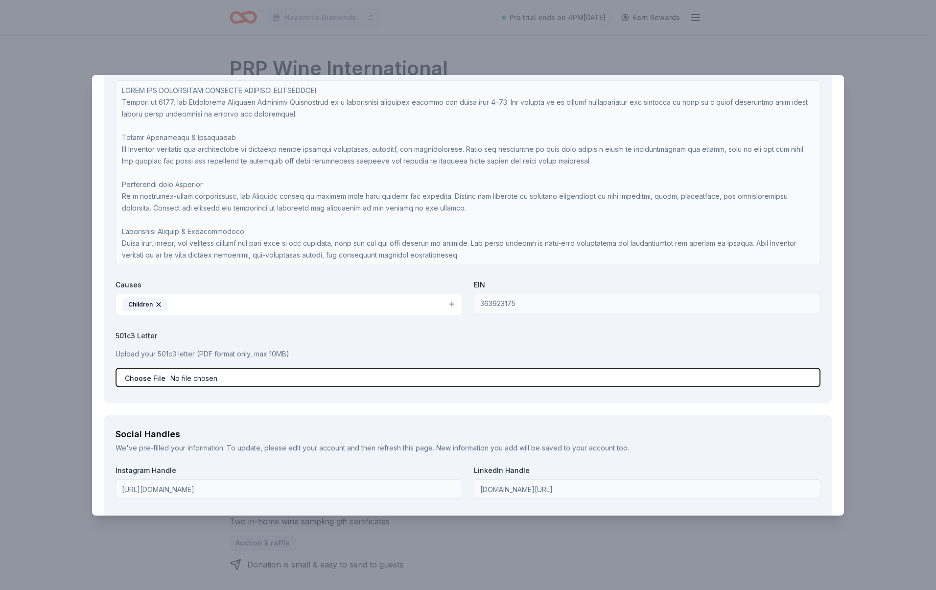
click at [169, 378] on input "file" at bounding box center [468, 378] width 705 height 20
type input "C:\fakepath\form990-363923175-naperville-diamond-softball-associa-2023-07.pdf"
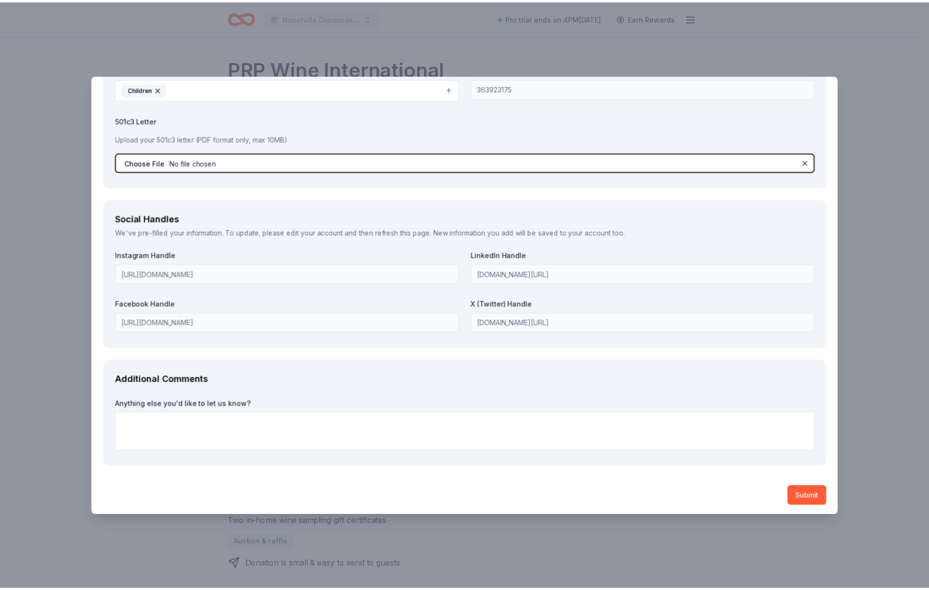
scroll to position [1197, 0]
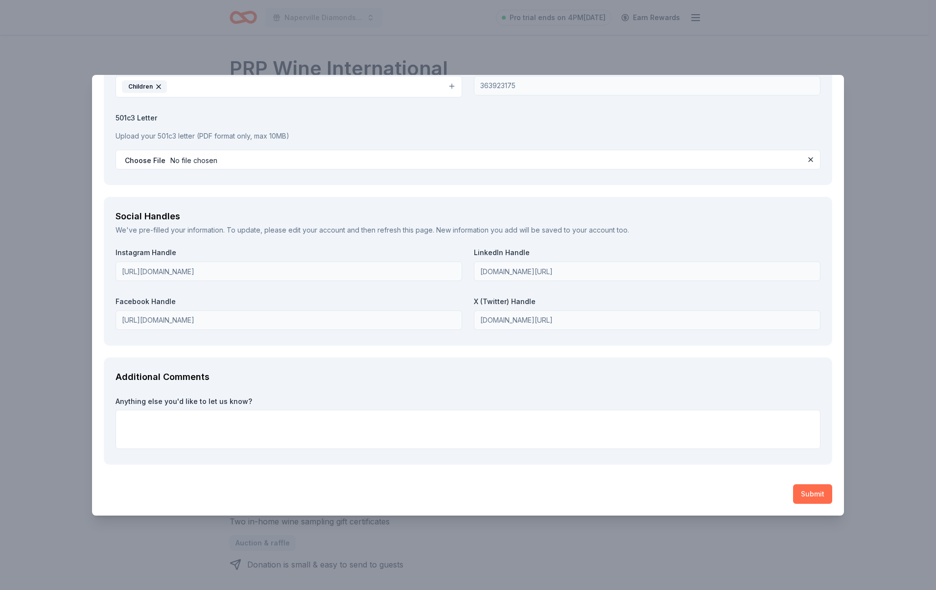
click at [794, 495] on button "Submit" at bounding box center [812, 494] width 39 height 20
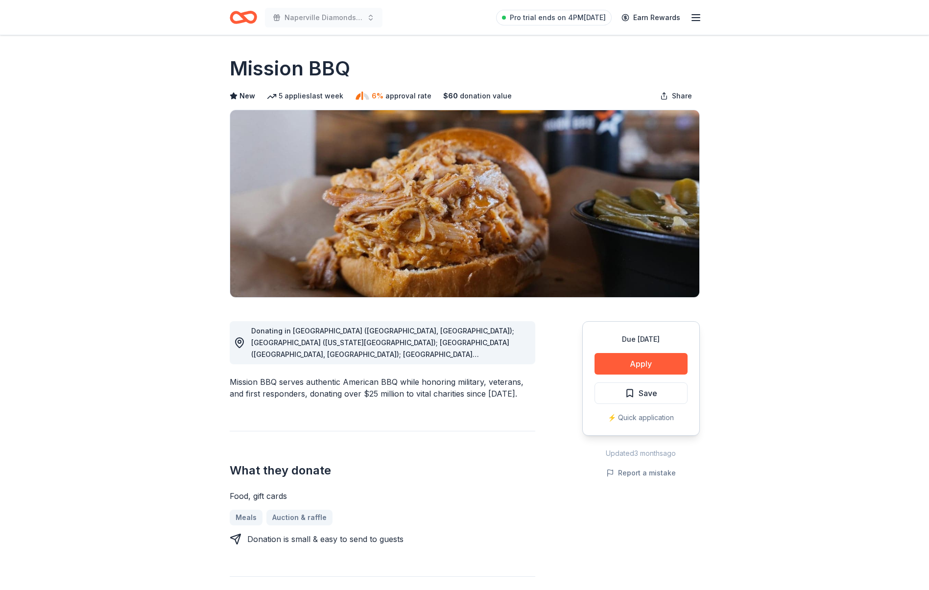
click at [638, 368] on button "Apply" at bounding box center [640, 364] width 93 height 22
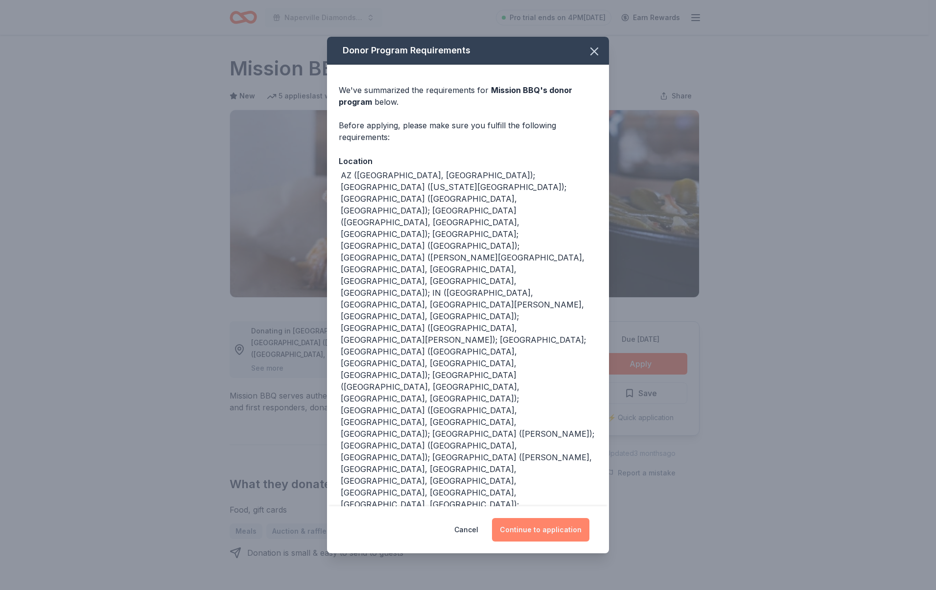
click at [539, 518] on button "Continue to application" at bounding box center [540, 529] width 97 height 23
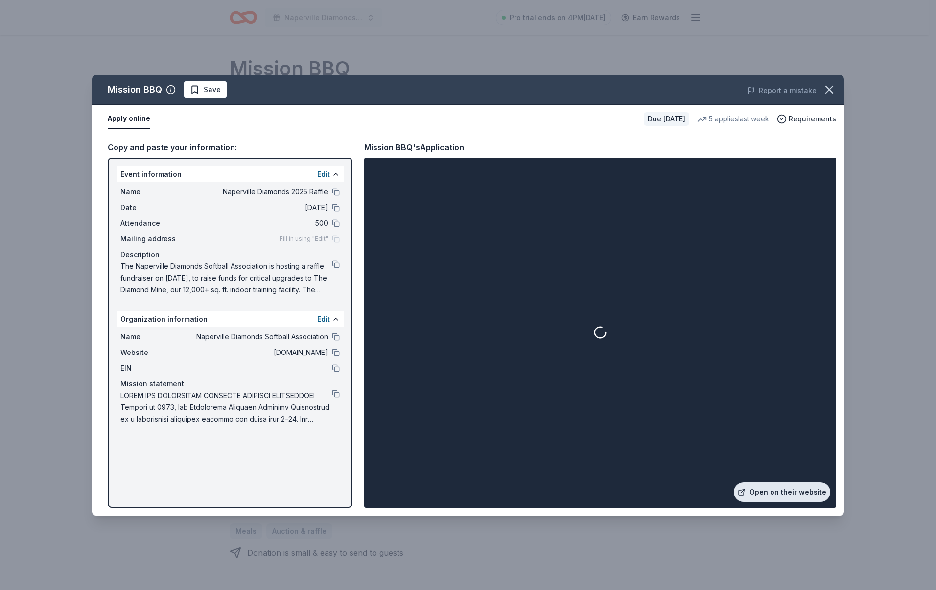
click at [778, 482] on link "Open on their website" at bounding box center [782, 492] width 96 height 20
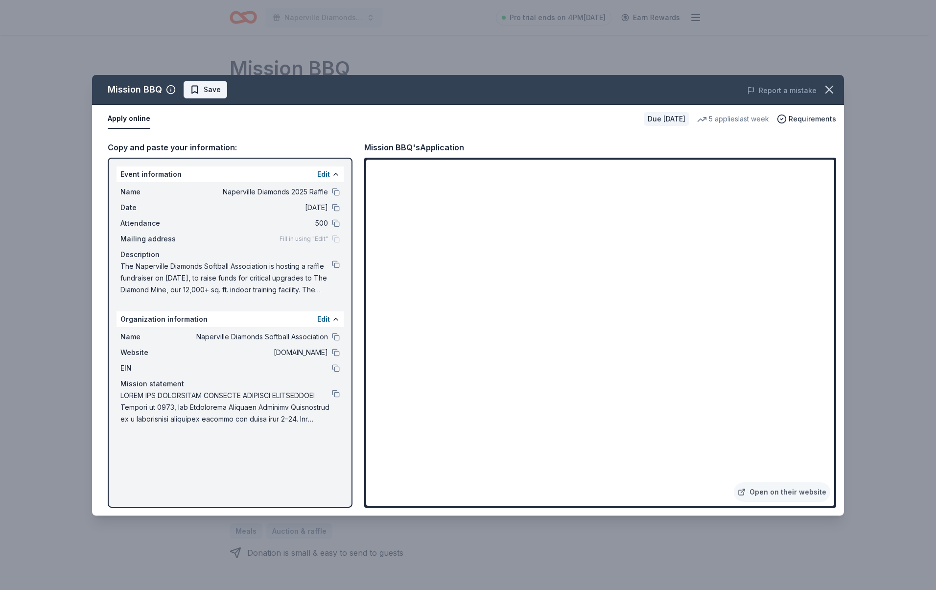
click at [192, 95] on span "Save" at bounding box center [205, 90] width 31 height 12
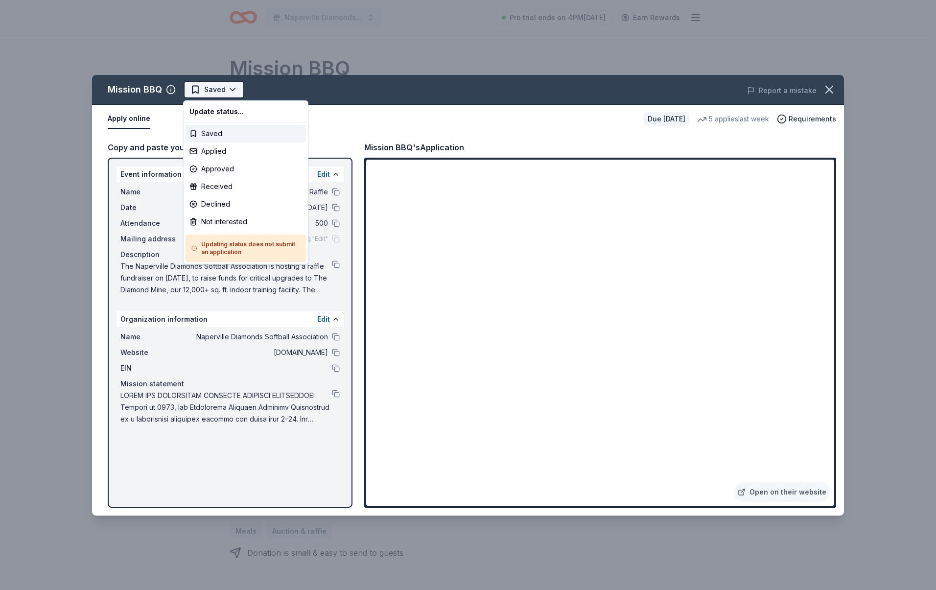
click at [216, 93] on html "Naperville Diamonds 2025 Raffle Pro trial ends on 4PM, 9/4 Earn Rewards Due in …" at bounding box center [468, 295] width 936 height 590
drag, startPoint x: 205, startPoint y: 152, endPoint x: 119, endPoint y: 37, distance: 143.4
click at [205, 152] on div "Applied" at bounding box center [246, 151] width 120 height 18
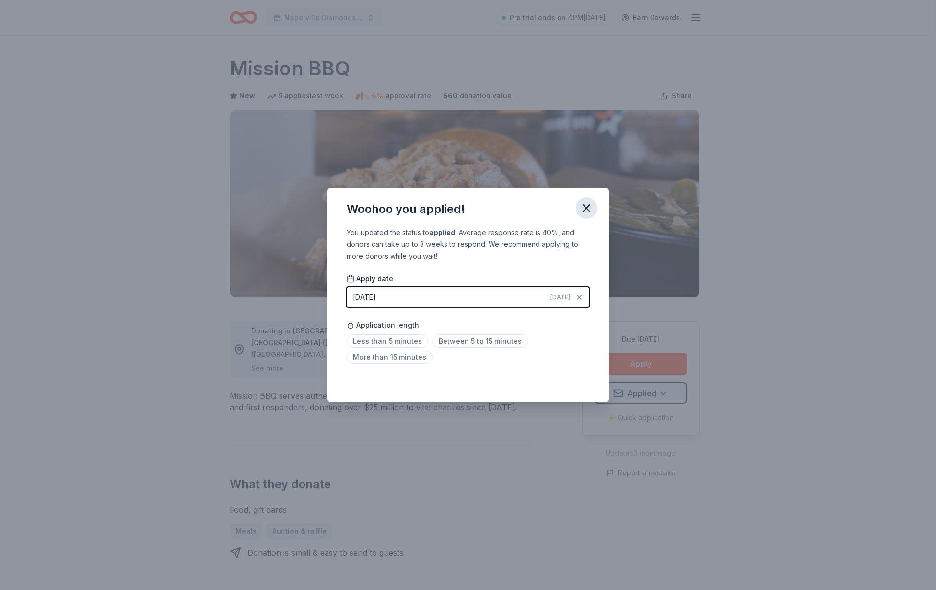
click at [585, 210] on icon "button" at bounding box center [586, 208] width 7 height 7
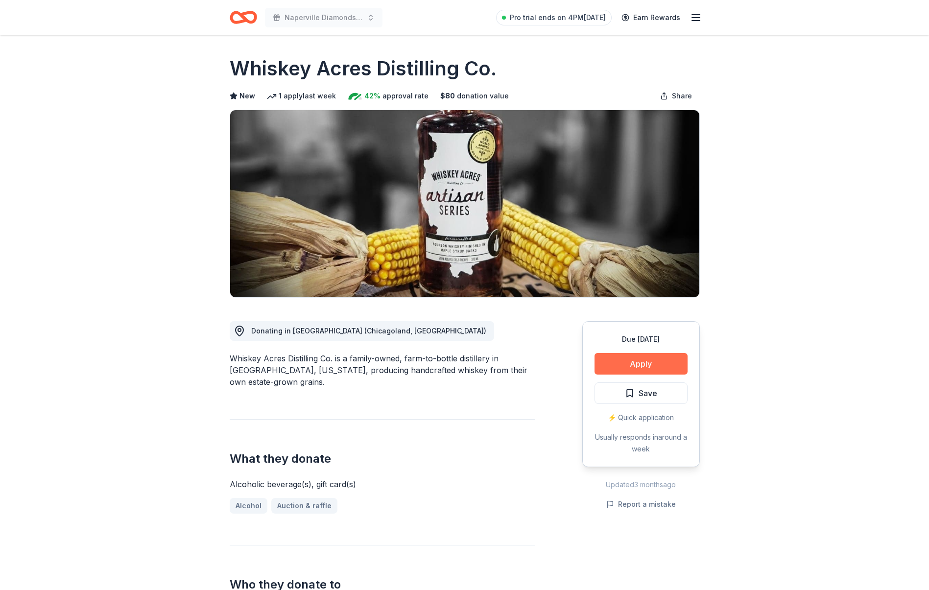
click at [621, 361] on button "Apply" at bounding box center [640, 364] width 93 height 22
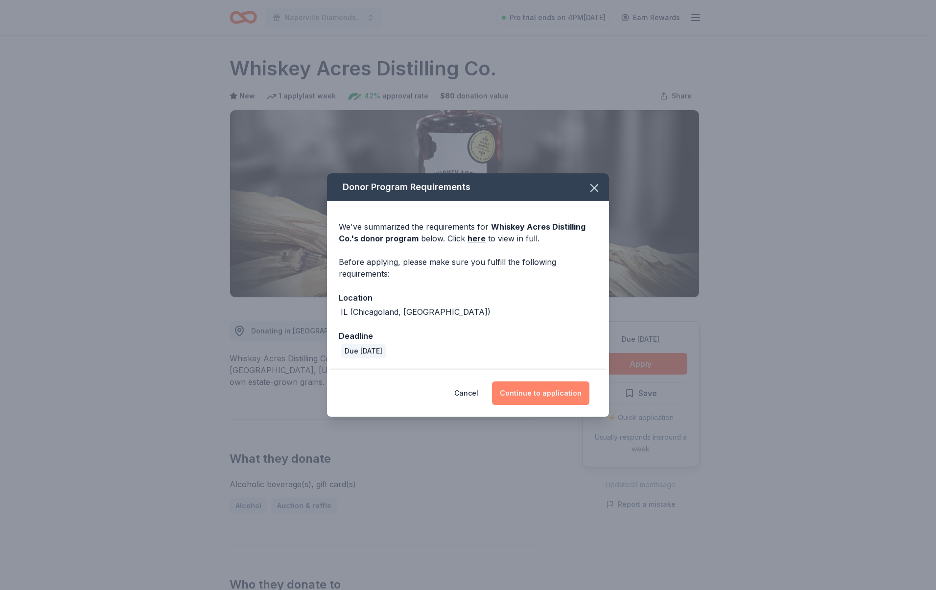
click at [522, 386] on button "Continue to application" at bounding box center [540, 392] width 97 height 23
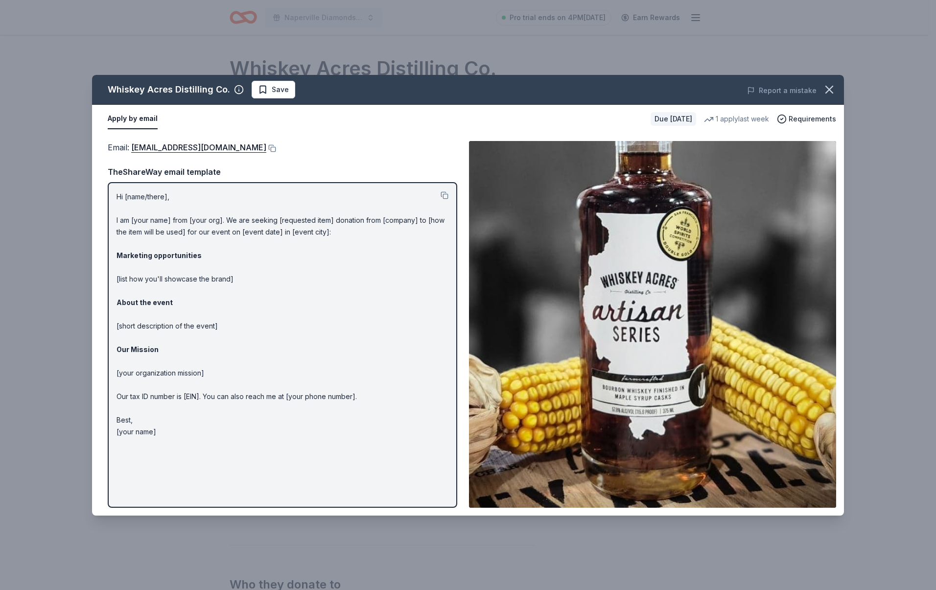
drag, startPoint x: 150, startPoint y: 402, endPoint x: 115, endPoint y: 187, distance: 218.7
click at [115, 187] on div "Hi [name/there], I am [your name] from [your org]. We are seeking [requested it…" at bounding box center [283, 344] width 350 height 325
click at [445, 195] on button at bounding box center [445, 195] width 8 height 8
click at [268, 91] on span "Save" at bounding box center [273, 90] width 31 height 12
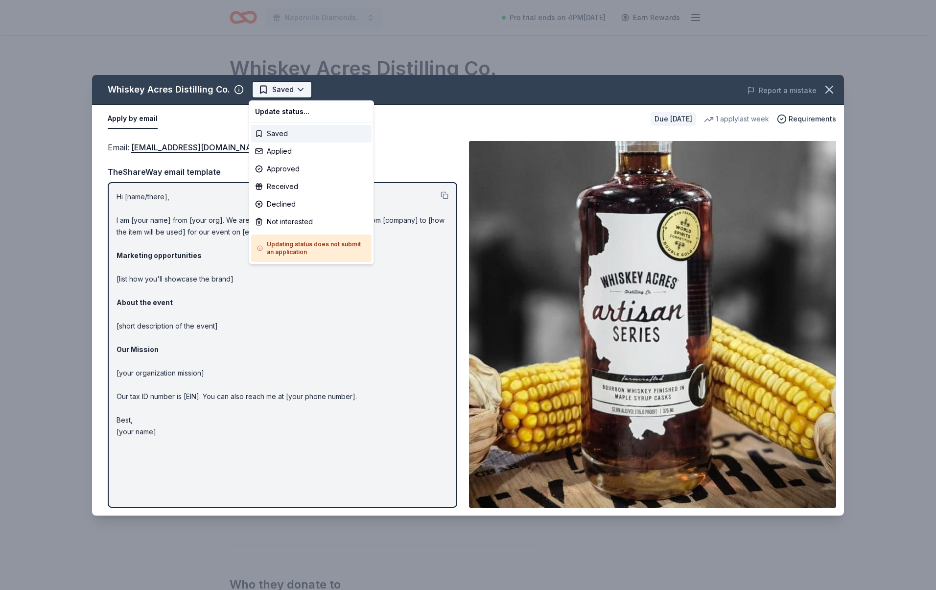
click at [274, 89] on html "Naperville Diamonds 2025 Raffle Pro trial ends on 4PM[DATE] Earn Rewards Due [D…" at bounding box center [468, 295] width 936 height 590
drag, startPoint x: 298, startPoint y: 151, endPoint x: 226, endPoint y: 152, distance: 71.5
click at [295, 152] on div "Applied" at bounding box center [311, 151] width 120 height 18
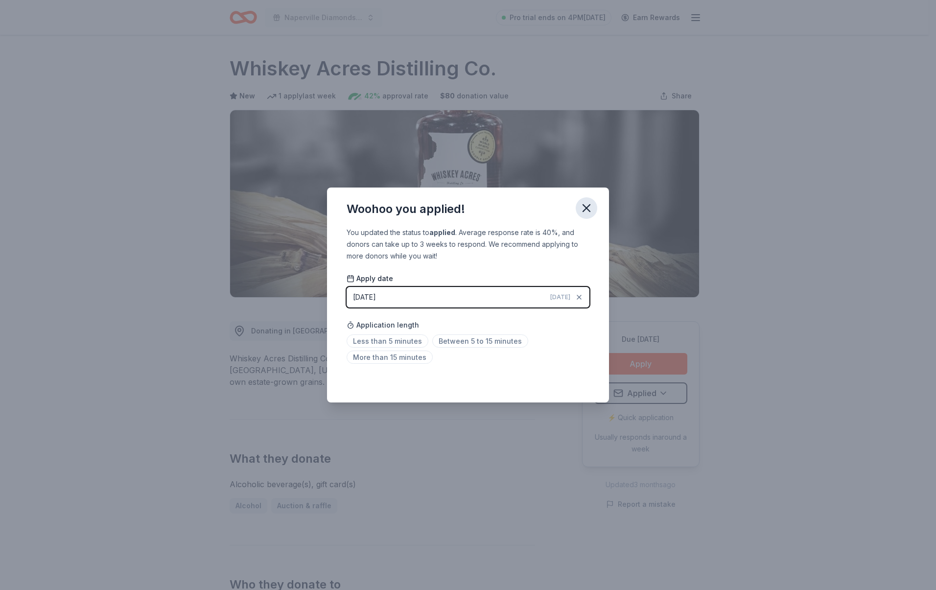
click at [586, 210] on icon "button" at bounding box center [587, 208] width 14 height 14
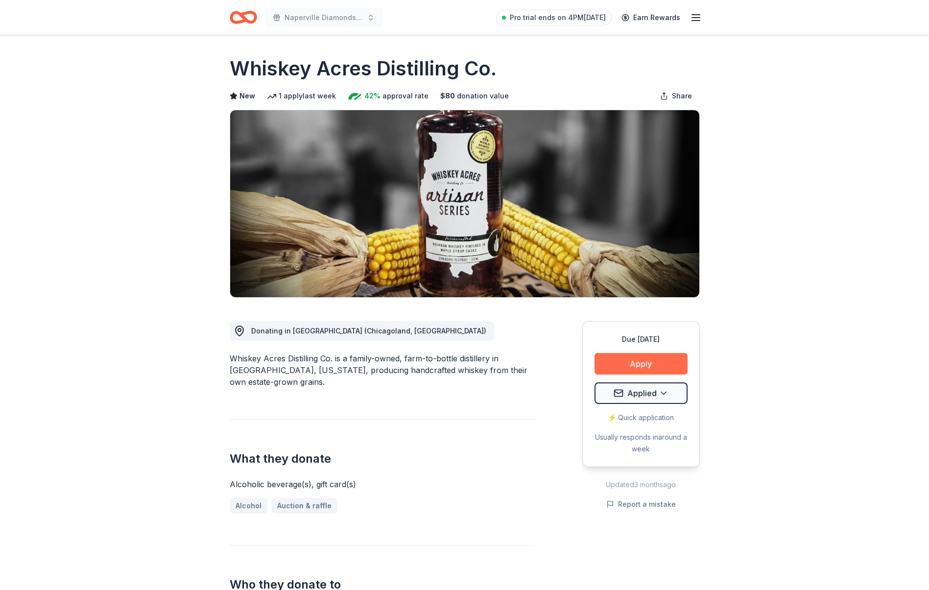
click at [634, 361] on button "Apply" at bounding box center [640, 364] width 93 height 22
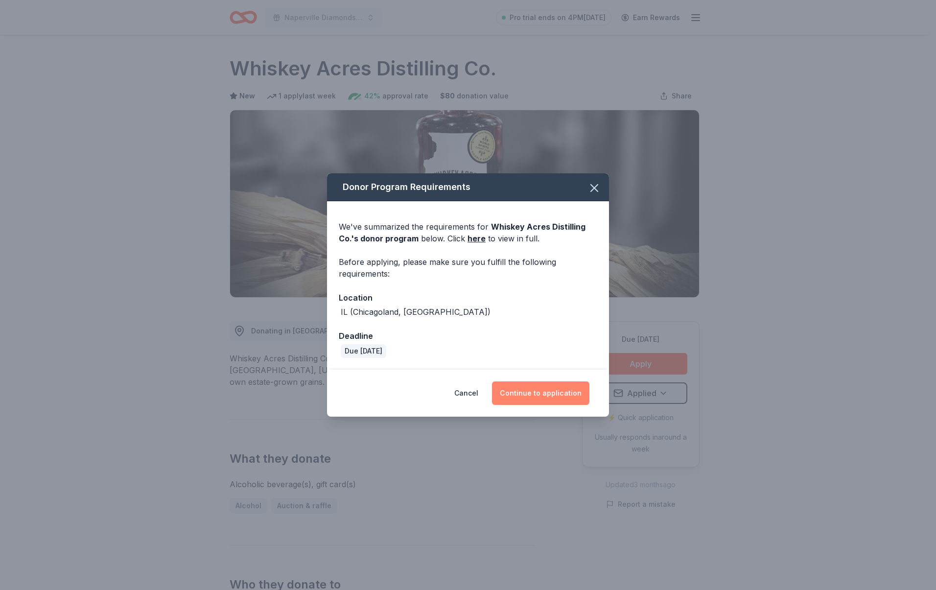
click at [535, 393] on button "Continue to application" at bounding box center [540, 392] width 97 height 23
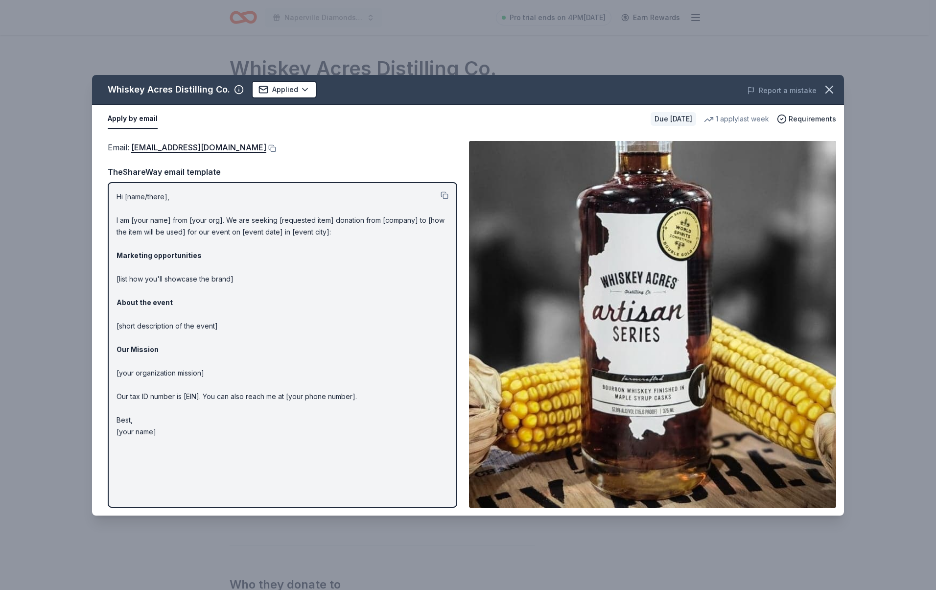
click at [231, 143] on div "Email : sue@whiskeyacres.com" at bounding box center [283, 147] width 350 height 13
click at [266, 147] on button at bounding box center [271, 148] width 10 height 8
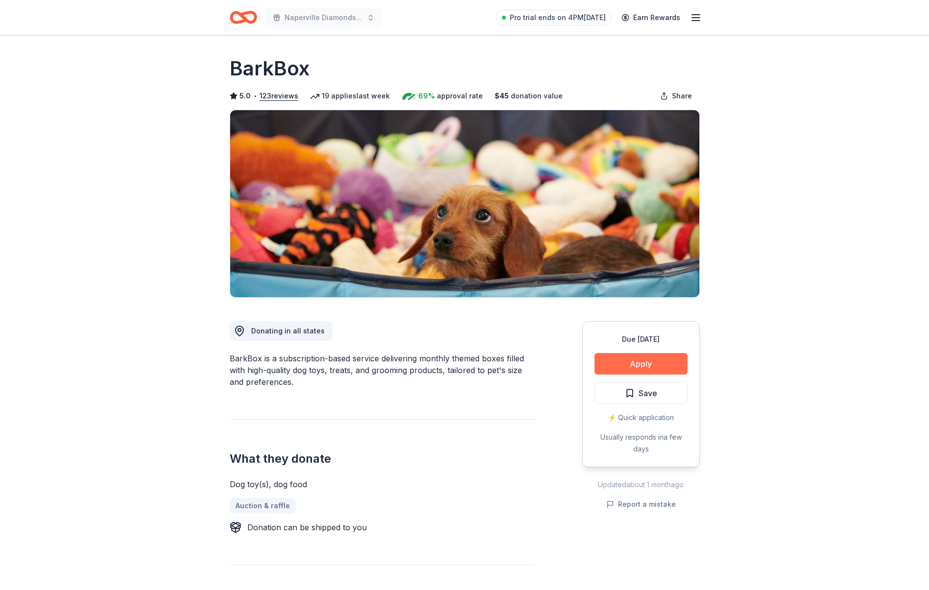
click at [651, 360] on button "Apply" at bounding box center [640, 364] width 93 height 22
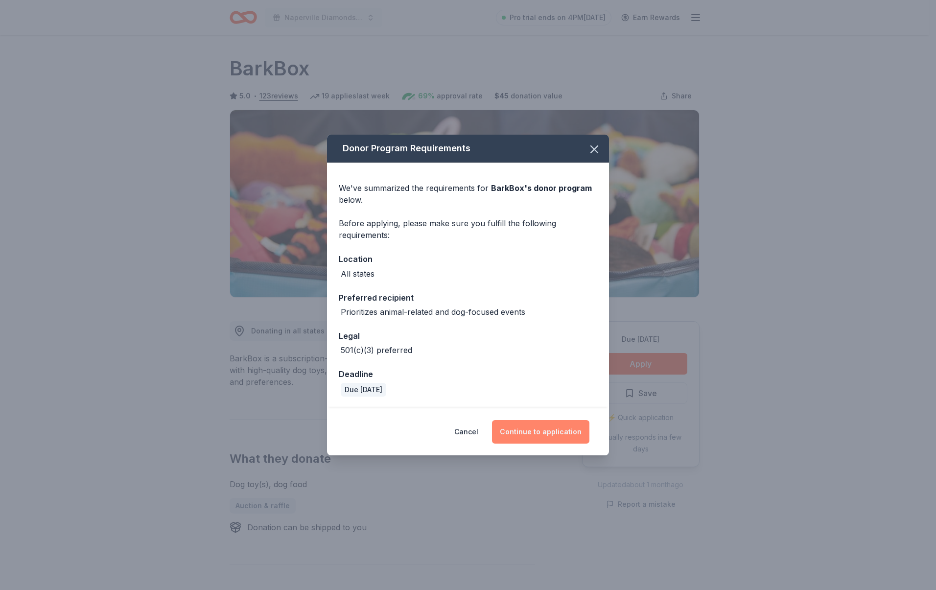
click at [537, 436] on button "Continue to application" at bounding box center [540, 431] width 97 height 23
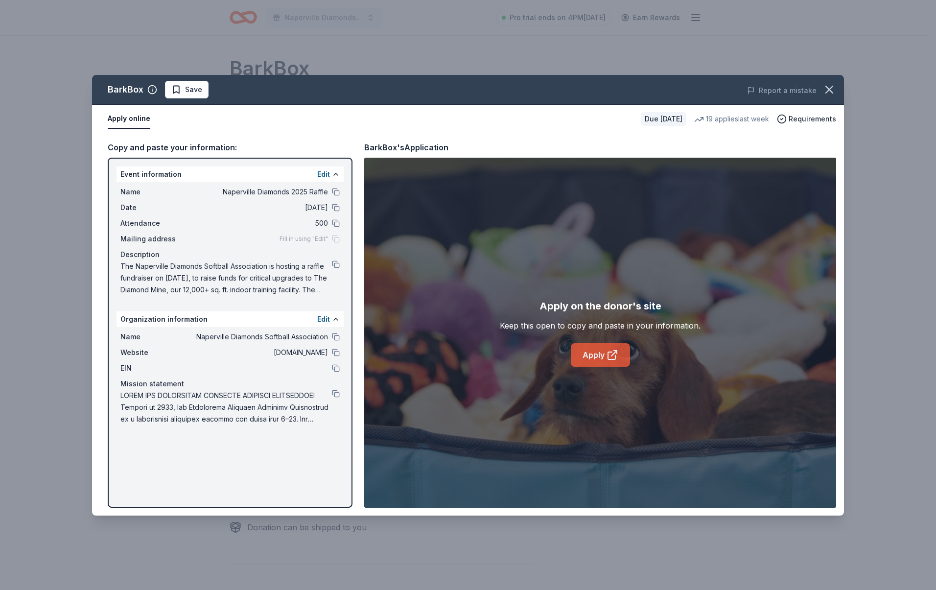
click at [577, 361] on link "Apply" at bounding box center [600, 354] width 59 height 23
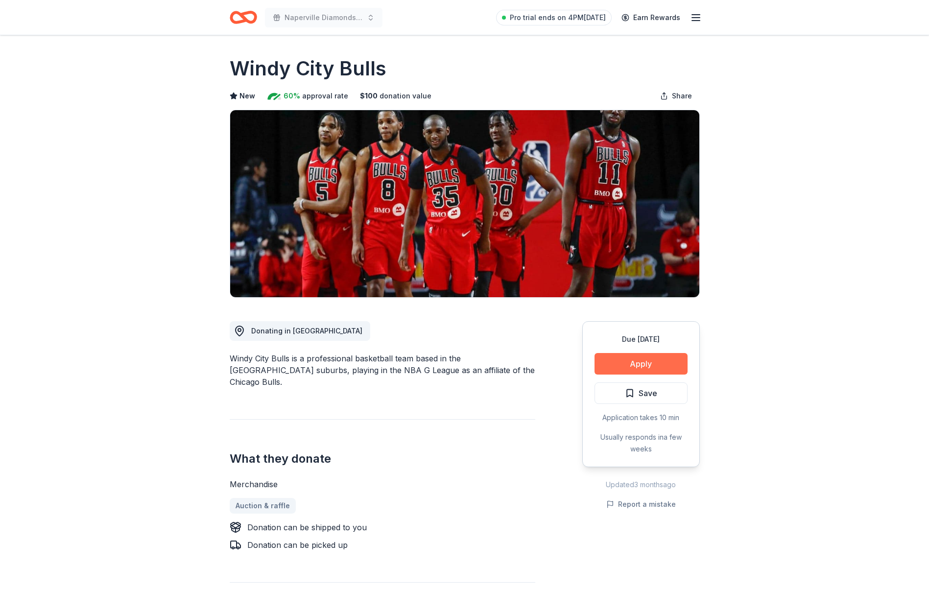
click at [663, 368] on button "Apply" at bounding box center [640, 364] width 93 height 22
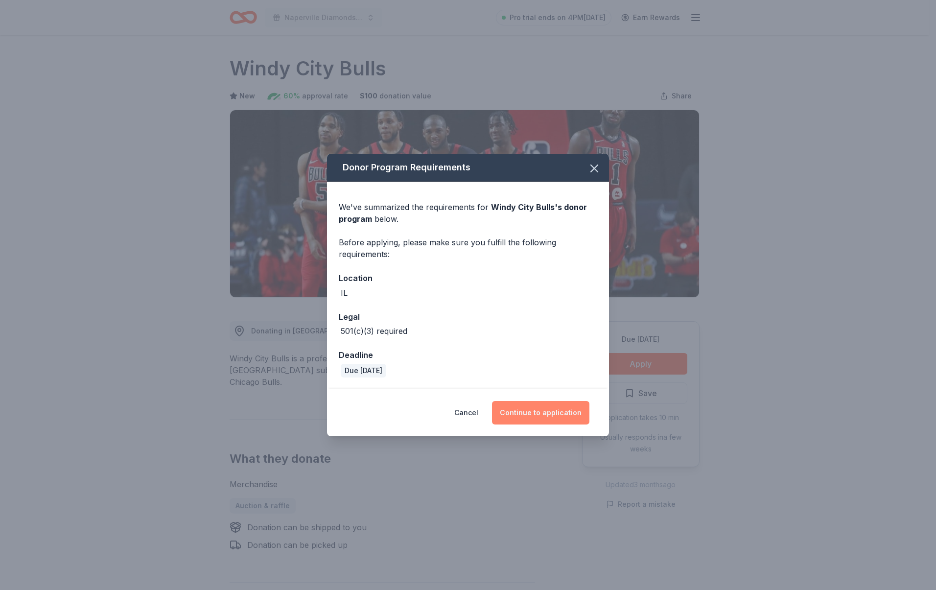
click at [554, 412] on button "Continue to application" at bounding box center [540, 412] width 97 height 23
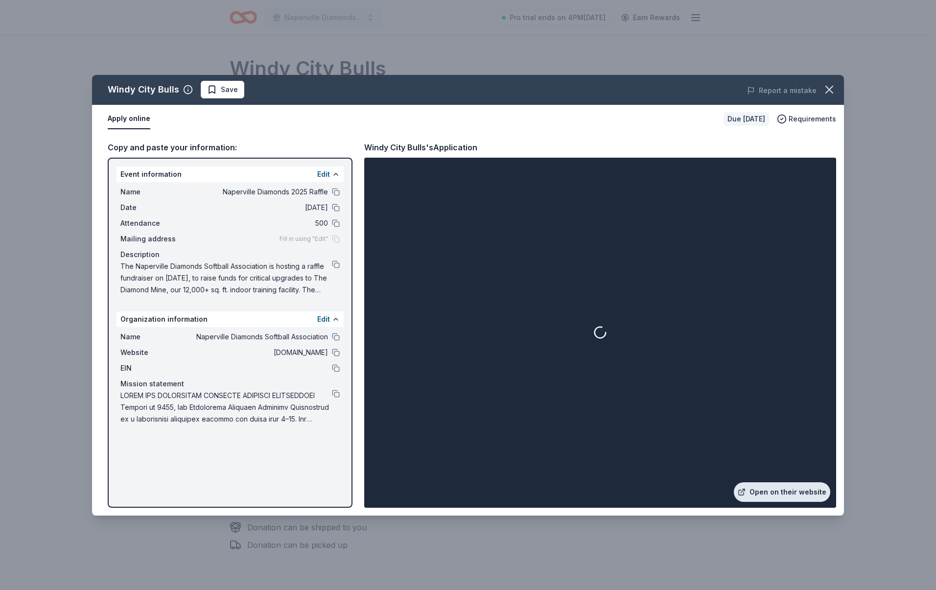
click at [793, 489] on link "Open on their website" at bounding box center [782, 492] width 96 height 20
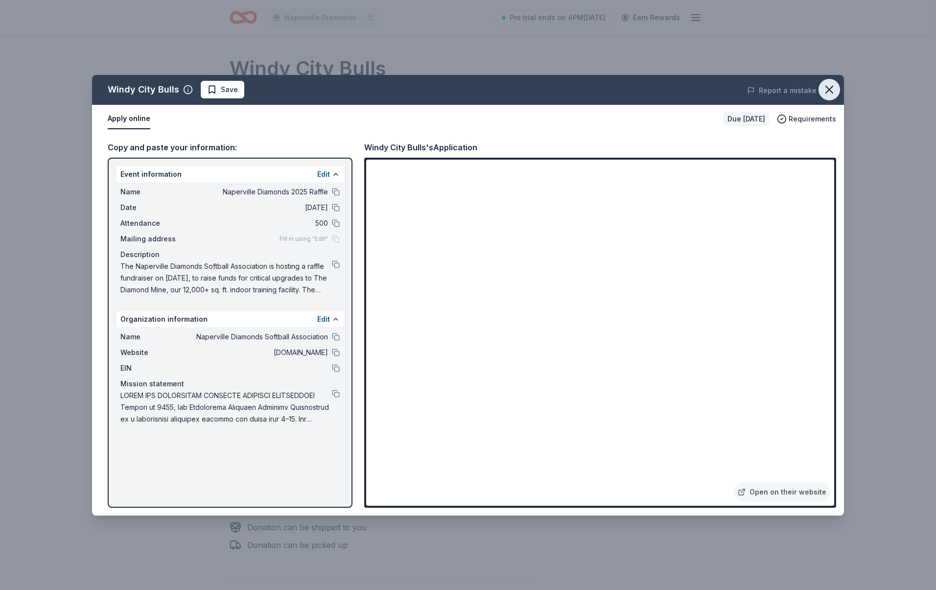
click at [833, 88] on icon "button" at bounding box center [829, 90] width 14 height 14
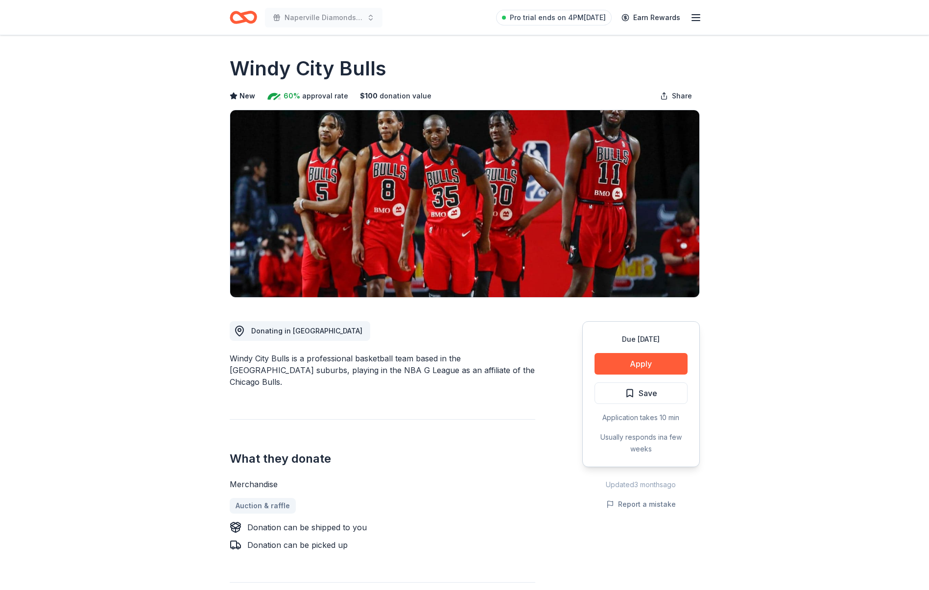
click at [657, 402] on button "Save" at bounding box center [640, 393] width 93 height 22
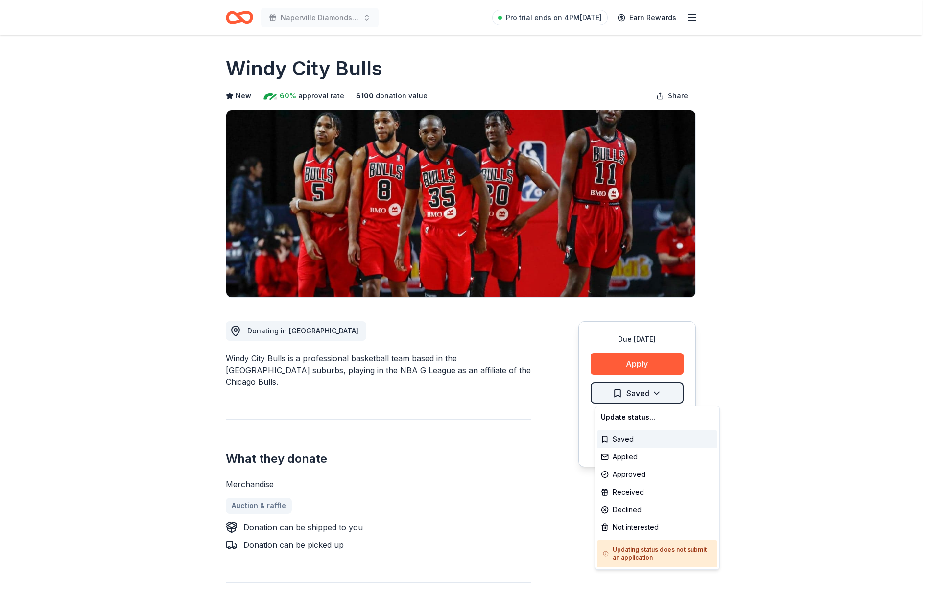
click at [649, 400] on html "Naperville Diamonds 2025 Raffle Pro trial ends on 4PM, 9/4 Earn Rewards Due in …" at bounding box center [464, 295] width 929 height 590
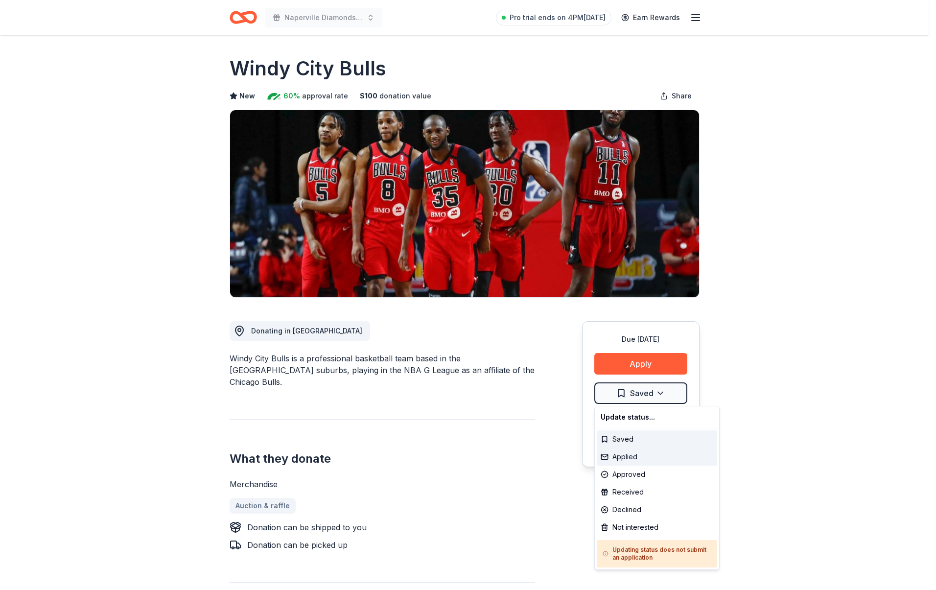
click at [626, 462] on div "Applied" at bounding box center [657, 457] width 120 height 18
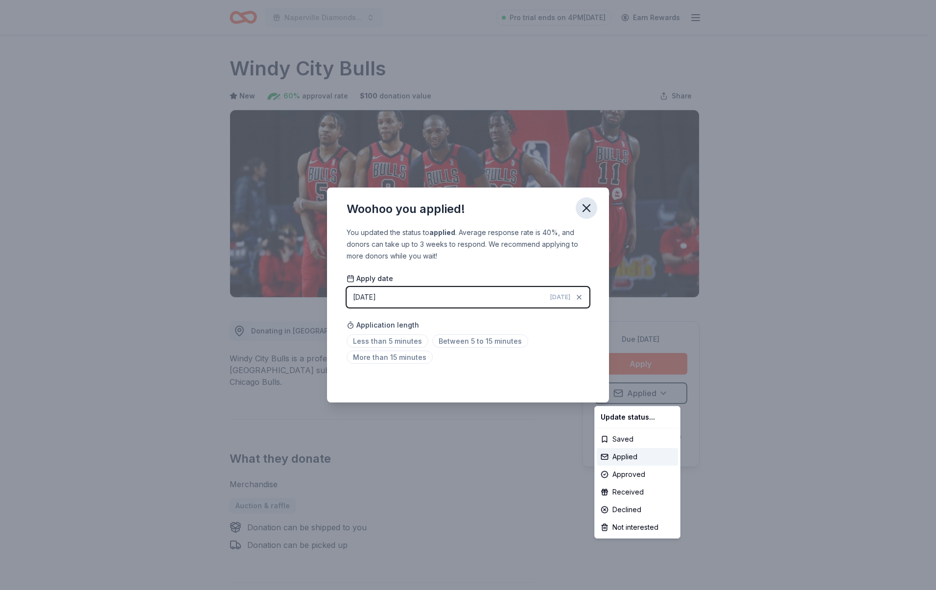
click at [583, 209] on html "Naperville Diamonds 2025 Raffle Pro trial ends on 4PM, 9/4 Earn Rewards Due in …" at bounding box center [468, 295] width 936 height 590
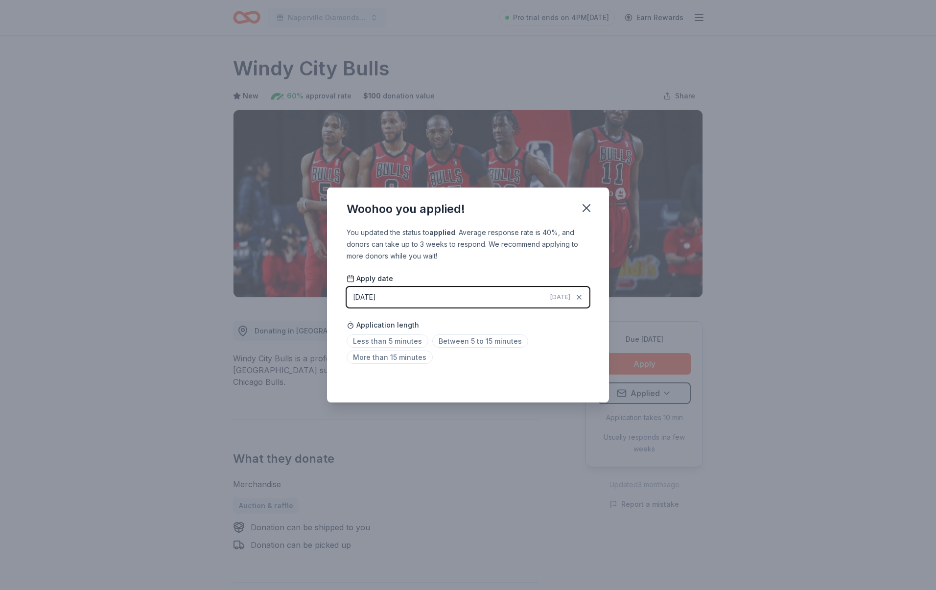
drag, startPoint x: 591, startPoint y: 205, endPoint x: 448, endPoint y: 128, distance: 161.6
click at [590, 205] on icon "button" at bounding box center [587, 208] width 14 height 14
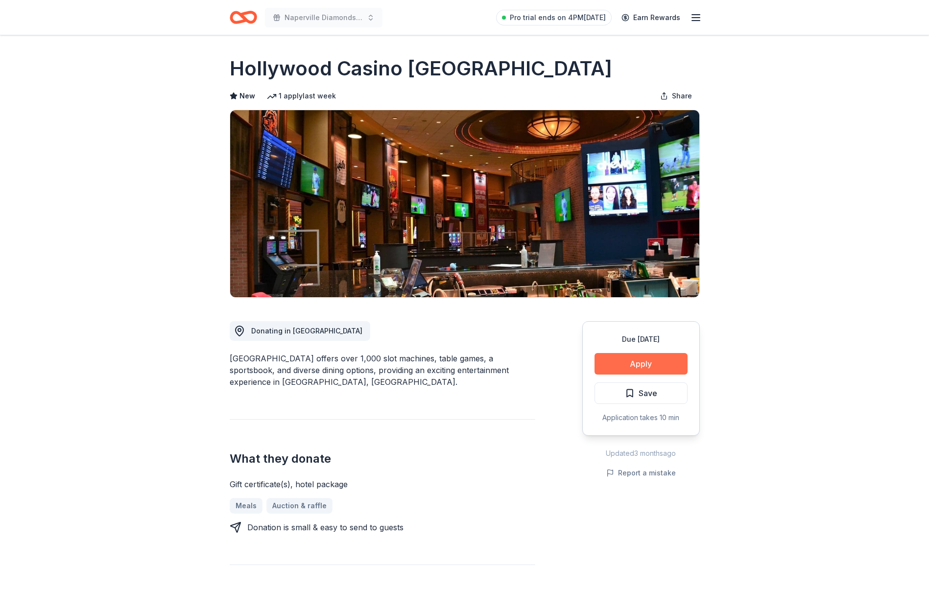
click at [639, 367] on button "Apply" at bounding box center [640, 364] width 93 height 22
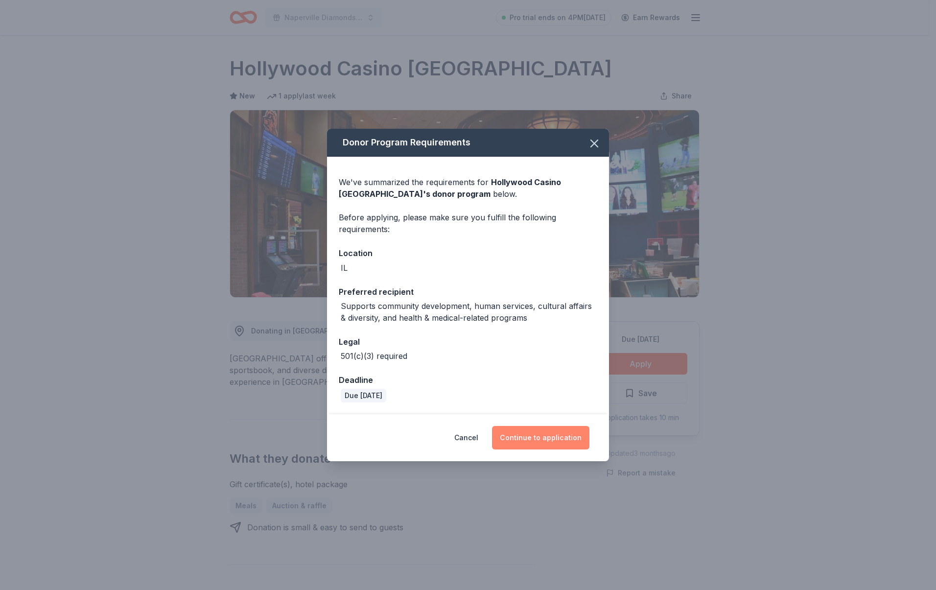
click at [526, 444] on button "Continue to application" at bounding box center [540, 437] width 97 height 23
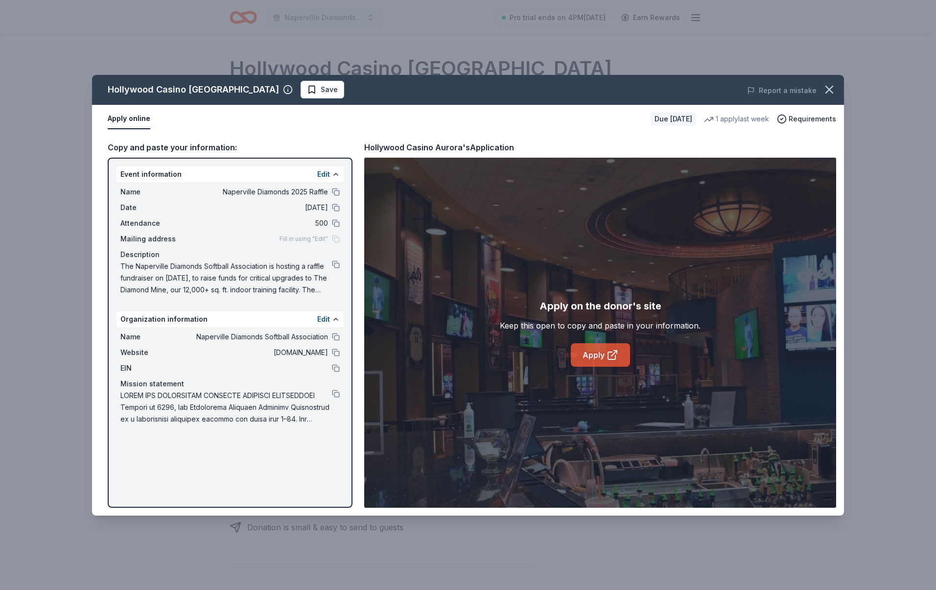
click at [621, 355] on link "Apply" at bounding box center [600, 354] width 59 height 23
click at [301, 90] on button "Save" at bounding box center [323, 90] width 44 height 18
click at [260, 93] on html "Naperville Diamonds 2025 Raffle Pro trial ends on 4PM, 9/4 Earn Rewards Due in …" at bounding box center [468, 295] width 936 height 590
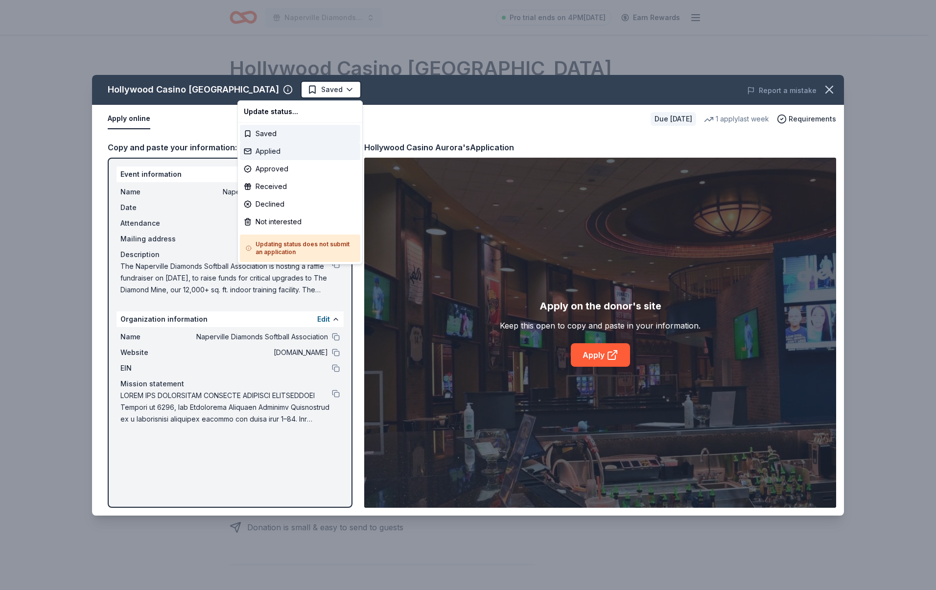
click at [269, 150] on div "Applied" at bounding box center [300, 151] width 120 height 18
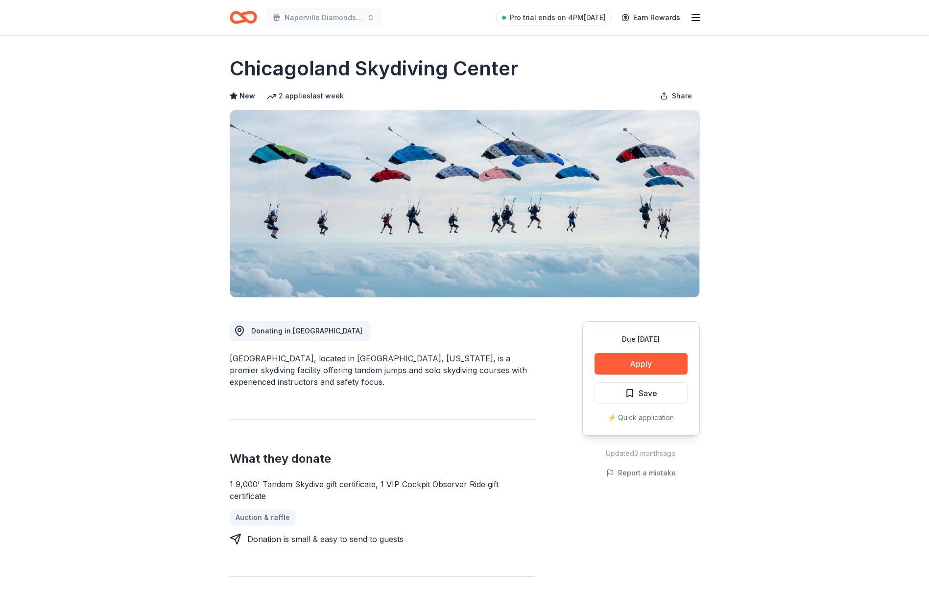
click at [658, 367] on button "Apply" at bounding box center [640, 364] width 93 height 22
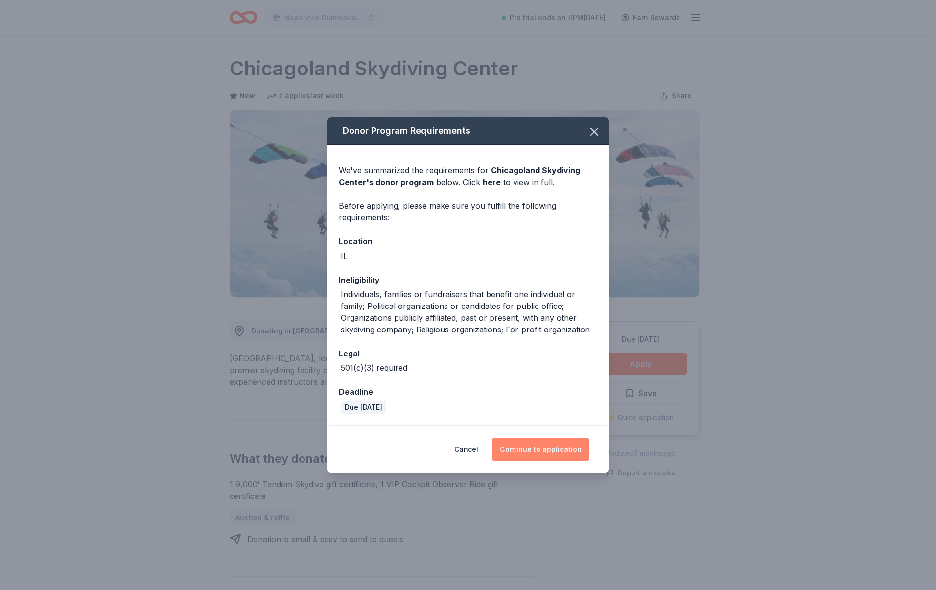
click at [533, 444] on button "Continue to application" at bounding box center [540, 449] width 97 height 23
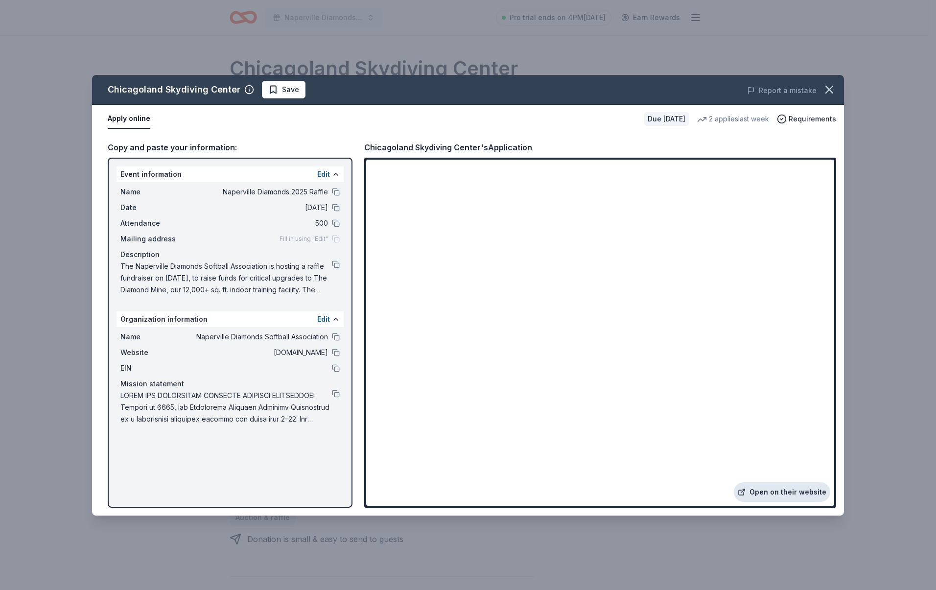
click at [785, 495] on link "Open on their website" at bounding box center [782, 492] width 96 height 20
click at [276, 88] on span "Save" at bounding box center [283, 90] width 31 height 12
click at [284, 90] on html "Naperville Diamonds 2025 Raffle Pro trial ends on 4PM[DATE] Earn Rewards Due [D…" at bounding box center [468, 295] width 936 height 590
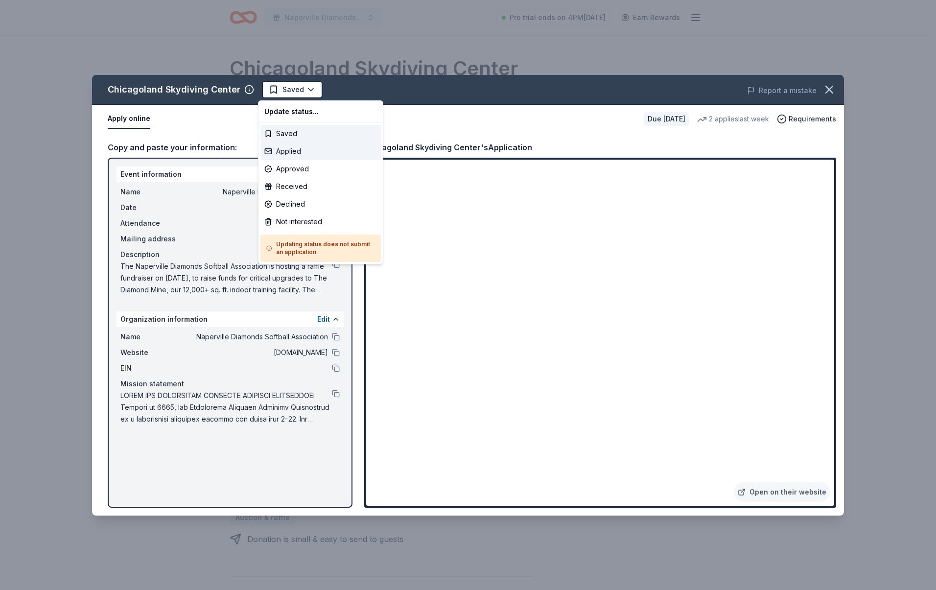
click at [281, 157] on div "Applied" at bounding box center [320, 151] width 120 height 18
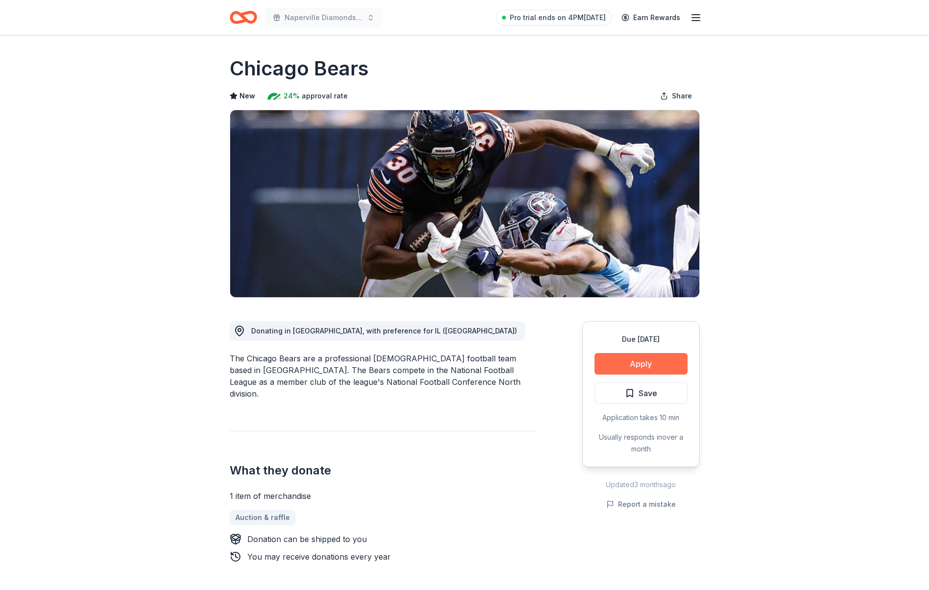
click at [635, 362] on button "Apply" at bounding box center [640, 364] width 93 height 22
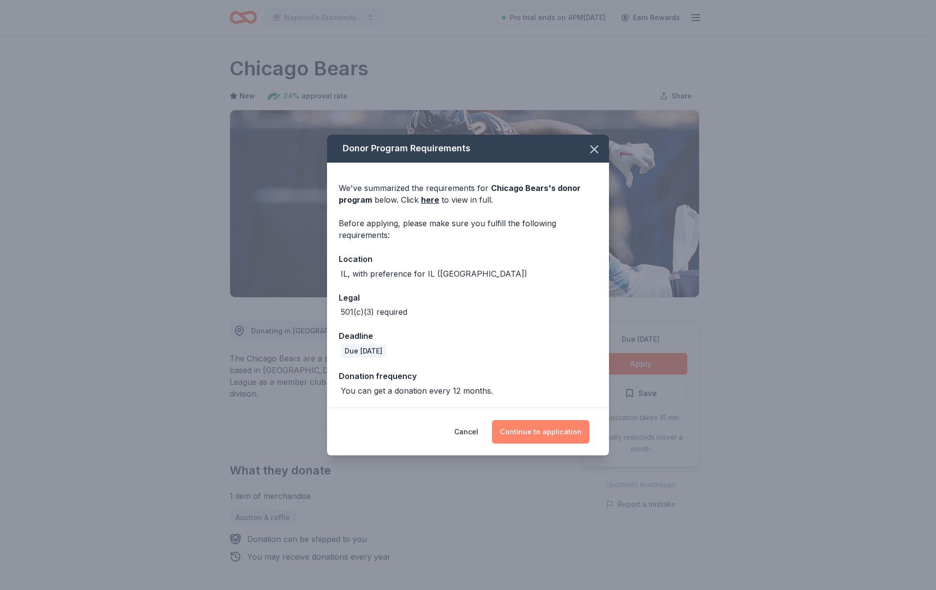
click at [538, 432] on button "Continue to application" at bounding box center [540, 431] width 97 height 23
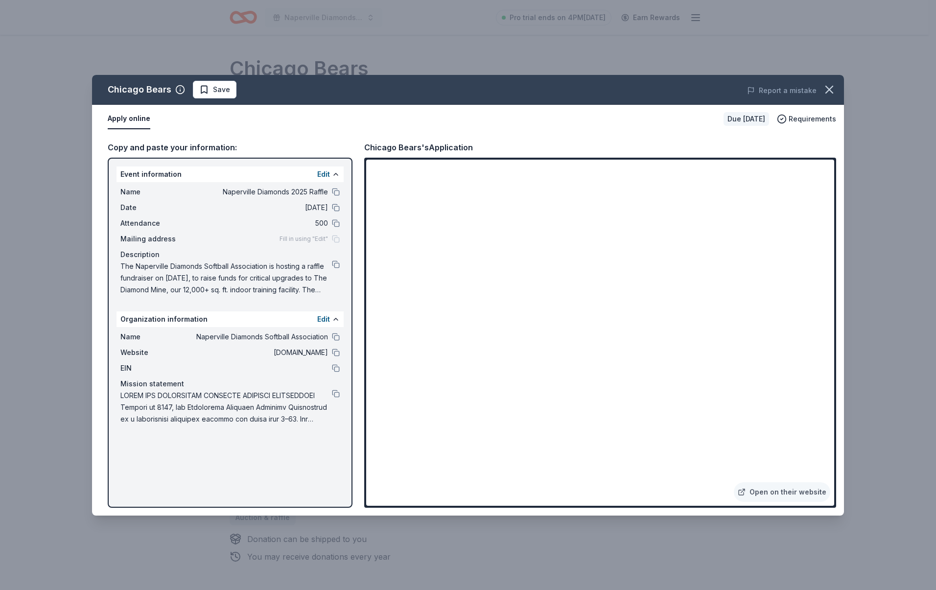
drag, startPoint x: 205, startPoint y: 90, endPoint x: 226, endPoint y: 93, distance: 21.9
click at [205, 90] on span "Save" at bounding box center [214, 90] width 31 height 12
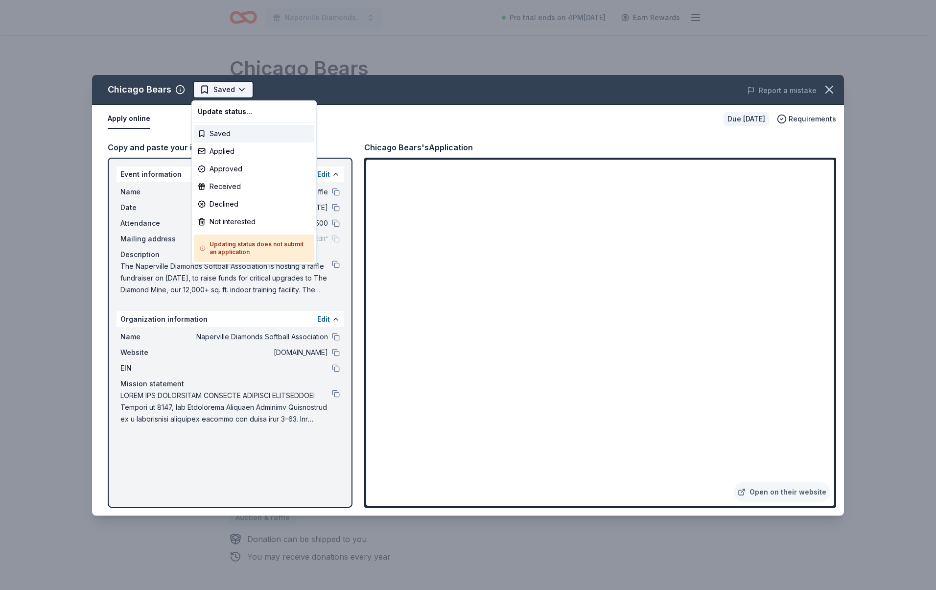
click at [203, 91] on html "Naperville Diamonds 2025 Raffle Pro trial ends on 4PM, 9/4 Earn Rewards Due in …" at bounding box center [468, 295] width 936 height 590
click at [218, 150] on div "Applied" at bounding box center [254, 151] width 120 height 18
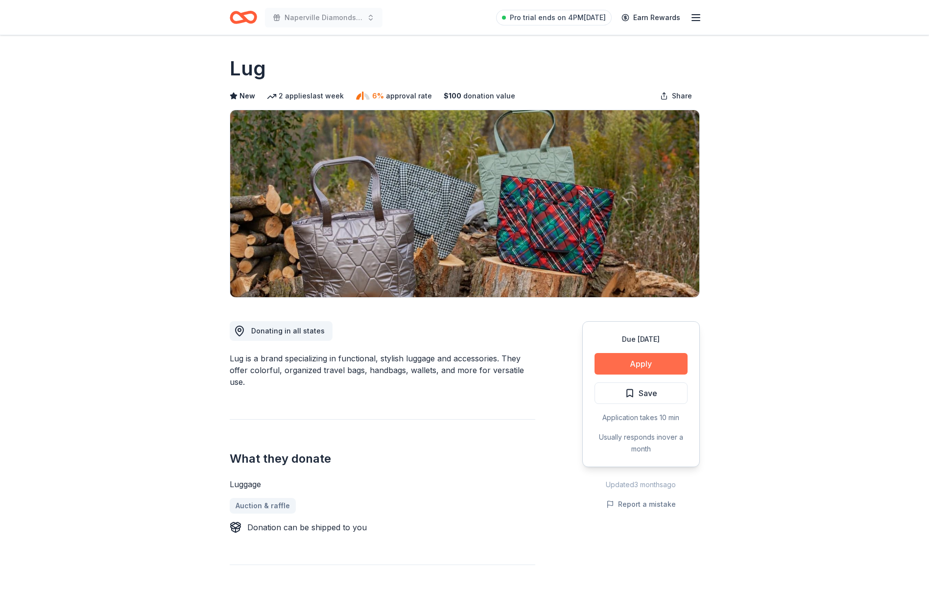
click at [646, 364] on button "Apply" at bounding box center [640, 364] width 93 height 22
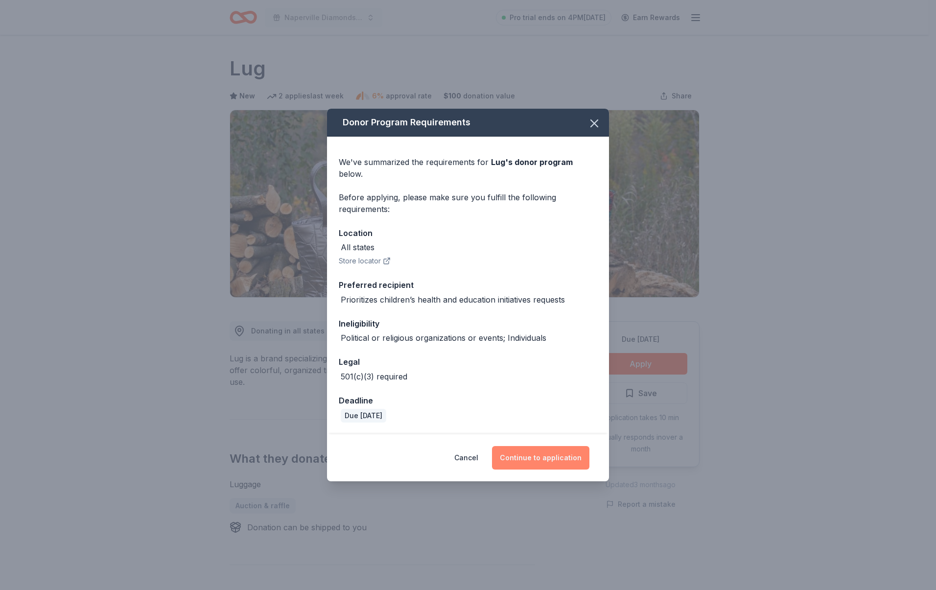
click at [552, 452] on button "Continue to application" at bounding box center [540, 457] width 97 height 23
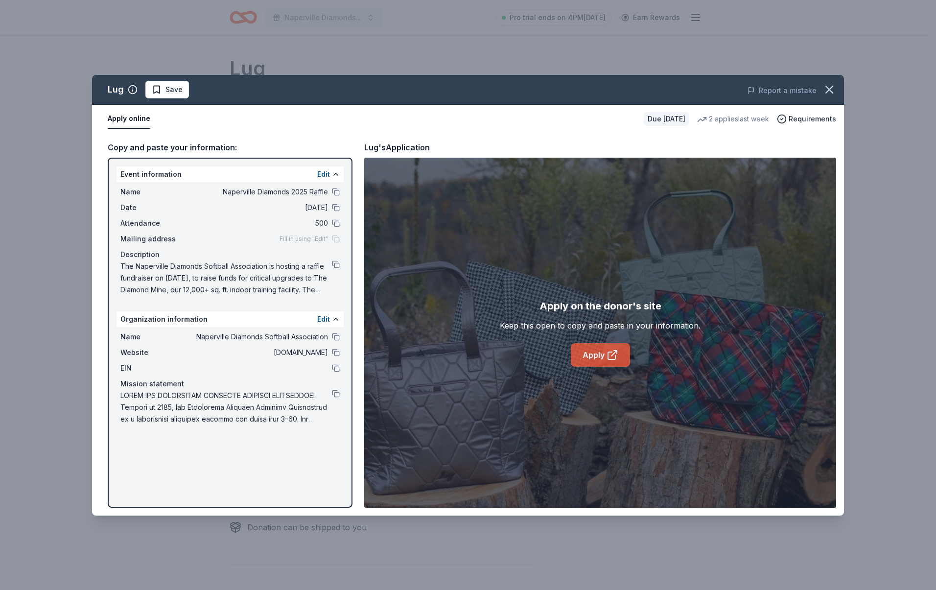
click at [610, 358] on icon at bounding box center [613, 355] width 12 height 12
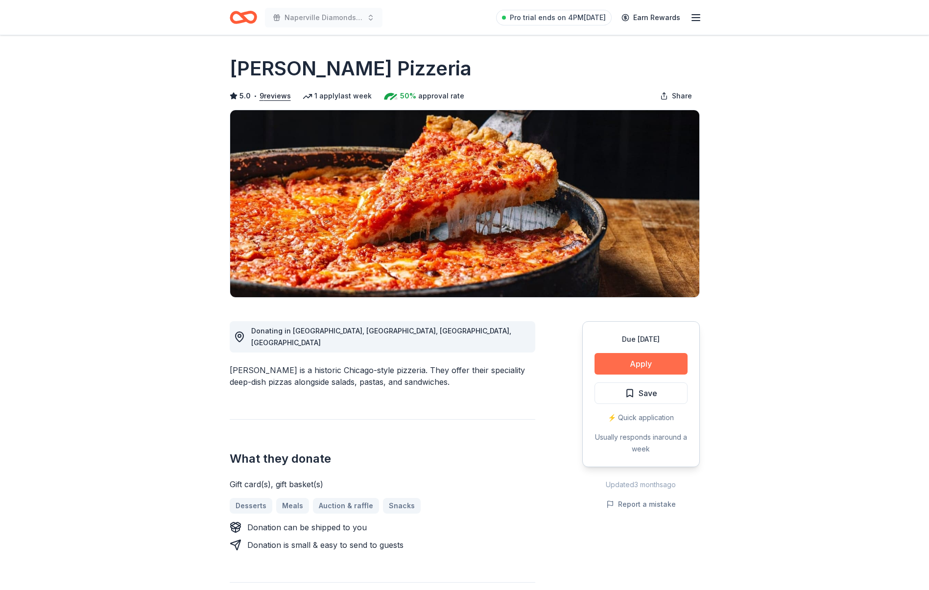
click at [628, 367] on button "Apply" at bounding box center [640, 364] width 93 height 22
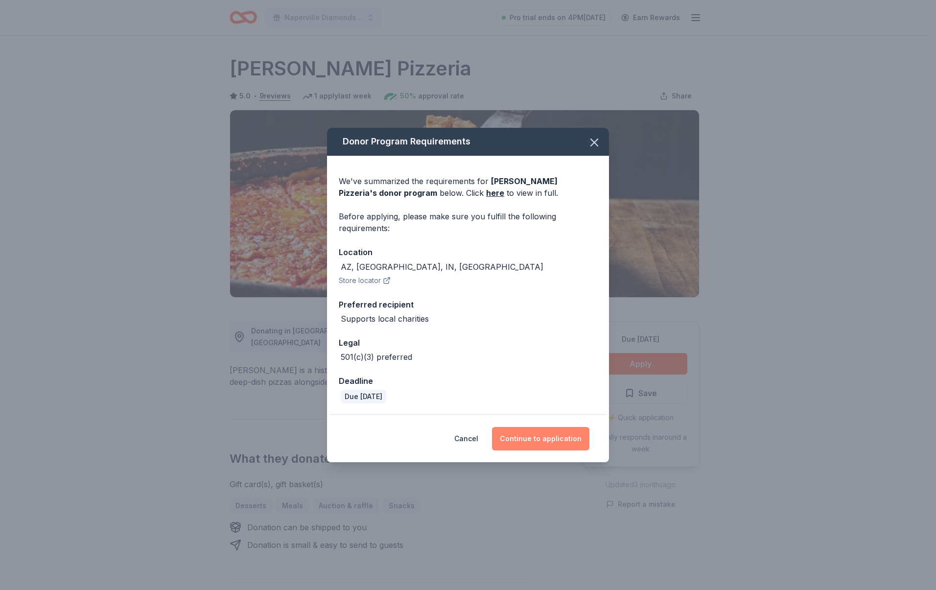
click at [555, 437] on button "Continue to application" at bounding box center [540, 438] width 97 height 23
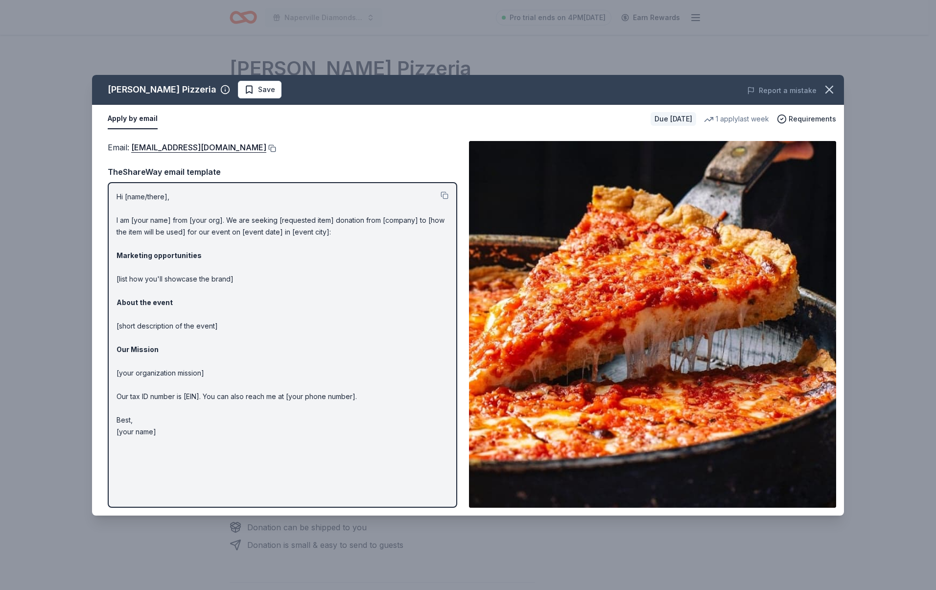
click at [266, 147] on button at bounding box center [271, 148] width 10 height 8
click at [257, 99] on div "Lou Malnati's Pizzeria Save Report a mistake" at bounding box center [468, 90] width 752 height 30
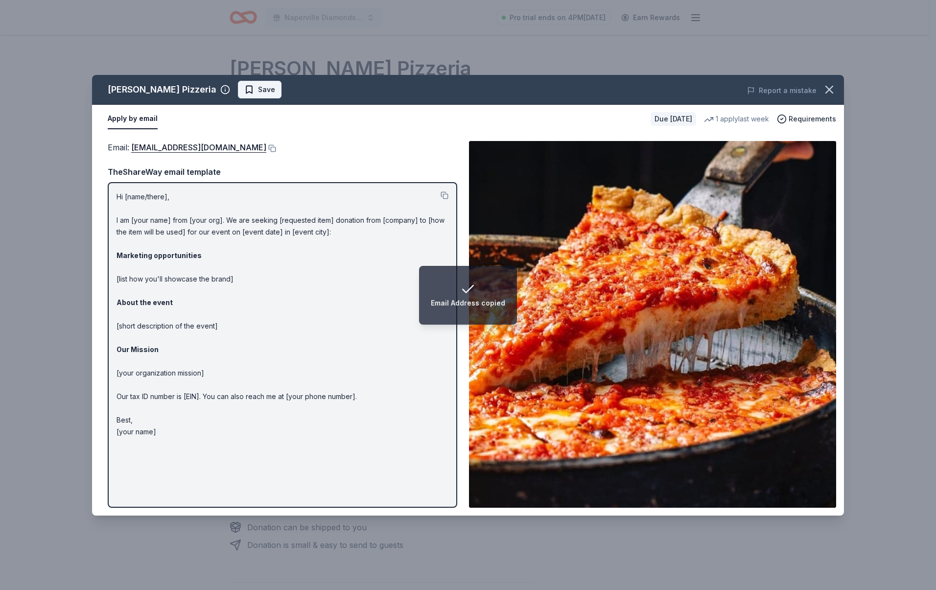
click at [258, 90] on span "Save" at bounding box center [266, 90] width 17 height 12
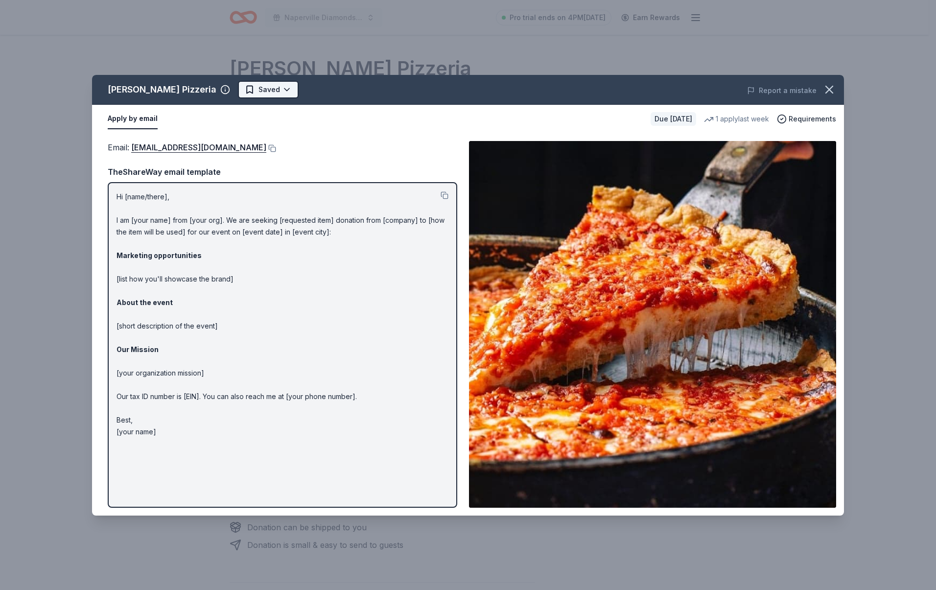
click at [253, 87] on html "Email Address copied Naperville Diamonds 2025 Raffle Pro trial ends on 4PM, 9/4…" at bounding box center [468, 295] width 936 height 590
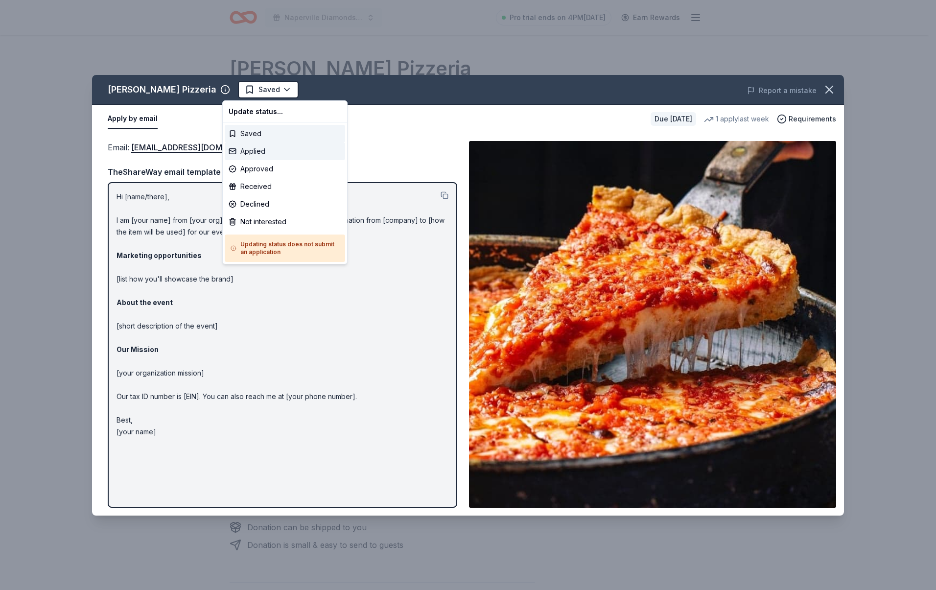
click at [260, 154] on div "Applied" at bounding box center [285, 151] width 120 height 18
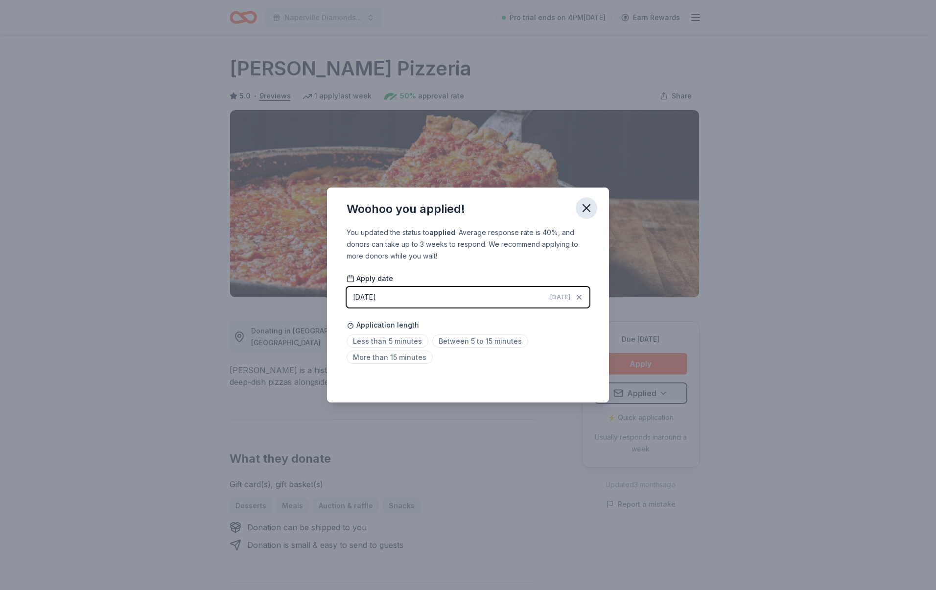
drag, startPoint x: 578, startPoint y: 203, endPoint x: 640, endPoint y: 64, distance: 152.3
click at [579, 202] on button "button" at bounding box center [587, 208] width 22 height 22
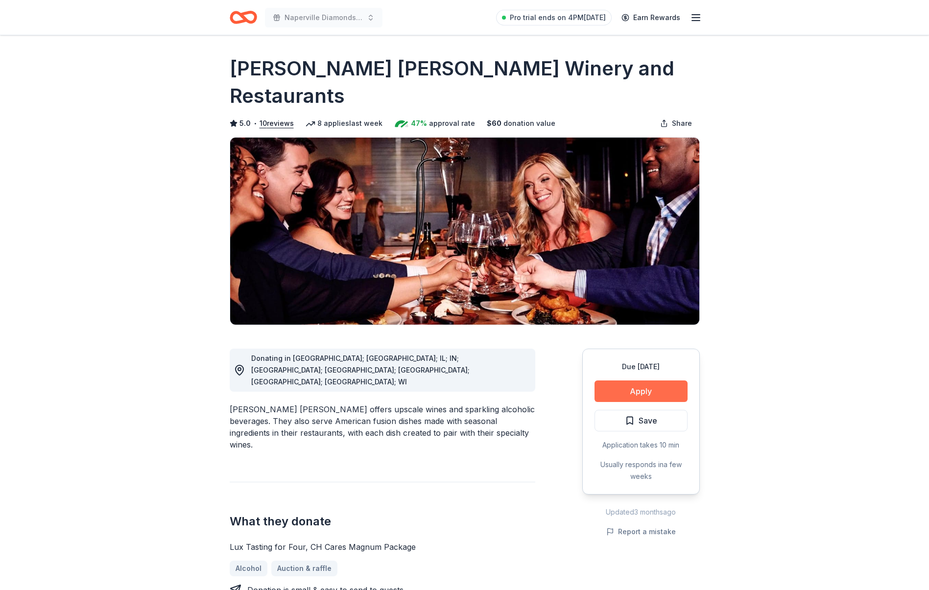
click at [652, 380] on button "Apply" at bounding box center [640, 391] width 93 height 22
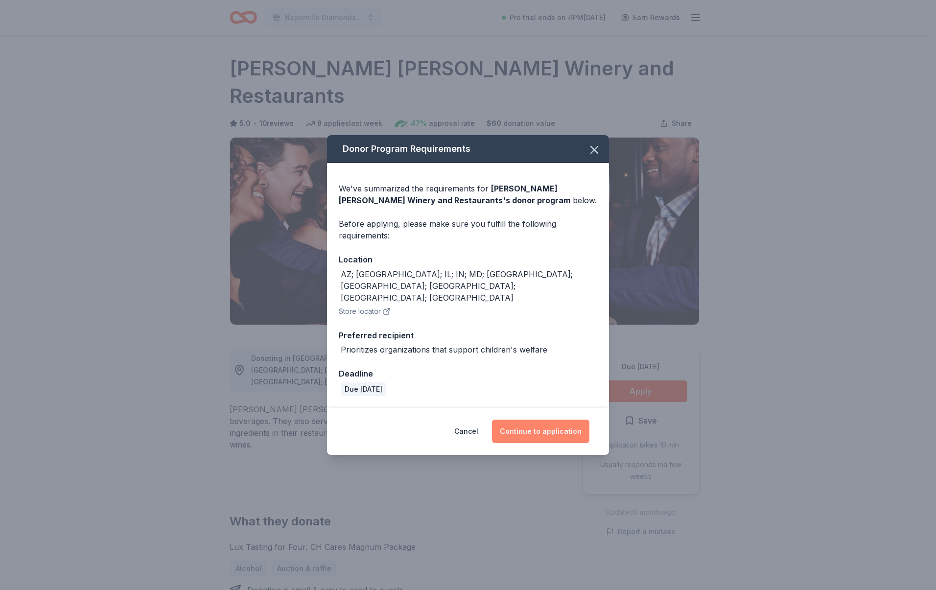
click at [525, 423] on button "Continue to application" at bounding box center [540, 431] width 97 height 23
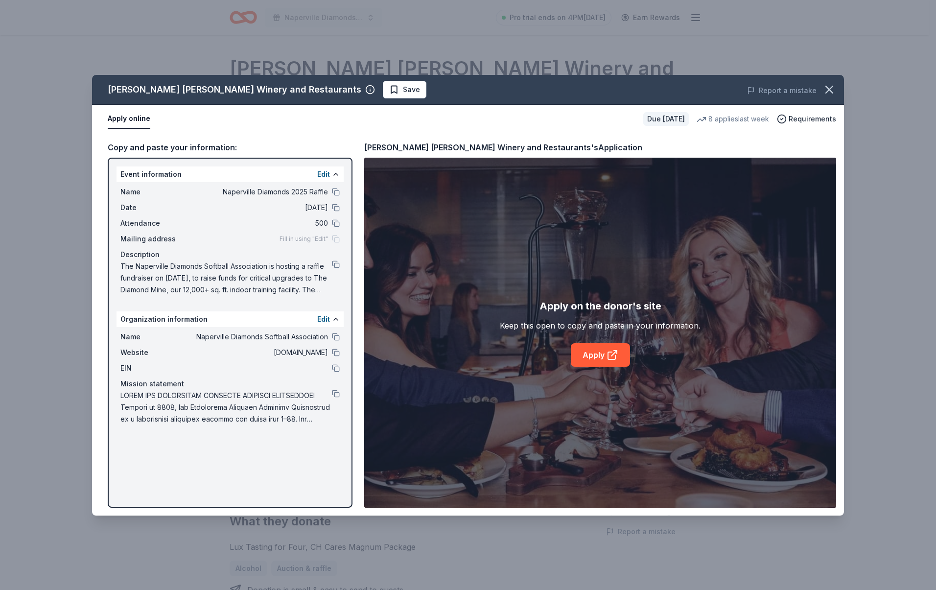
drag, startPoint x: 311, startPoint y: 93, endPoint x: 320, endPoint y: 97, distance: 9.9
click at [389, 93] on span "Save" at bounding box center [404, 90] width 31 height 12
click at [317, 88] on html "Naperville Diamonds 2025 Raffle Pro trial ends on 4PM, 9/4 Earn Rewards Due in …" at bounding box center [468, 295] width 936 height 590
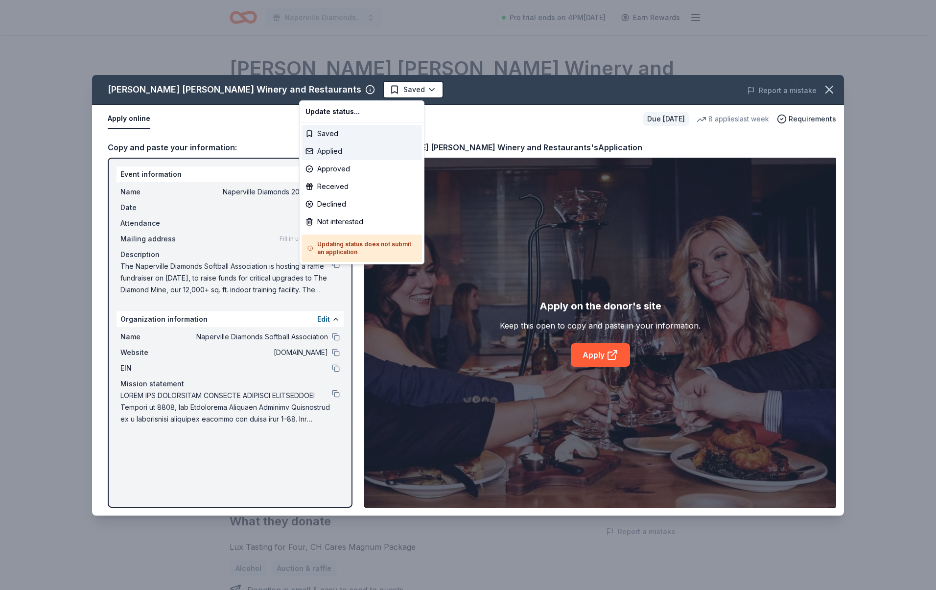
click at [316, 148] on div "Applied" at bounding box center [362, 151] width 120 height 18
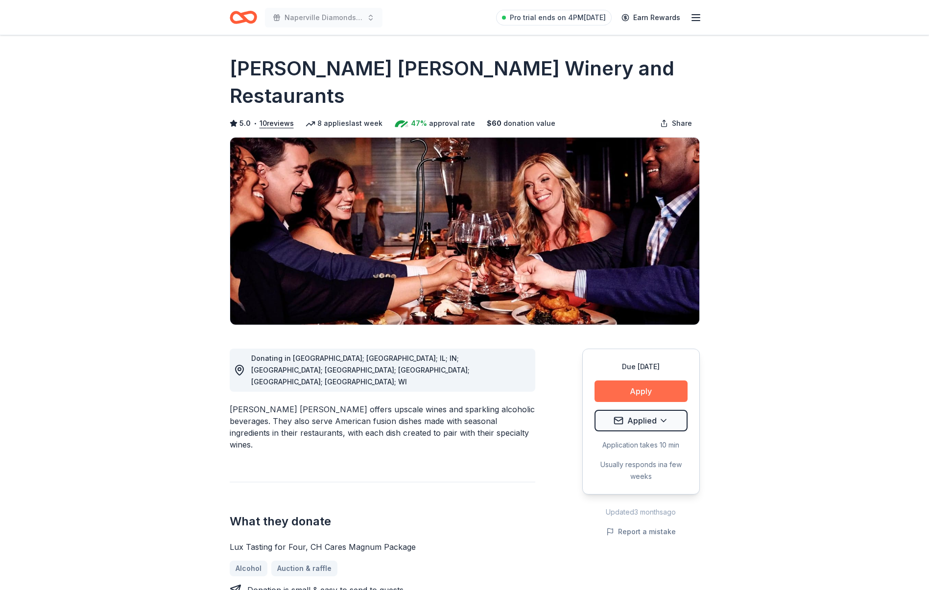
click at [607, 357] on body "Naperville Diamonds 2025 Raffle Pro trial ends on 4PM, 9/4 Earn Rewards Due in …" at bounding box center [464, 295] width 929 height 590
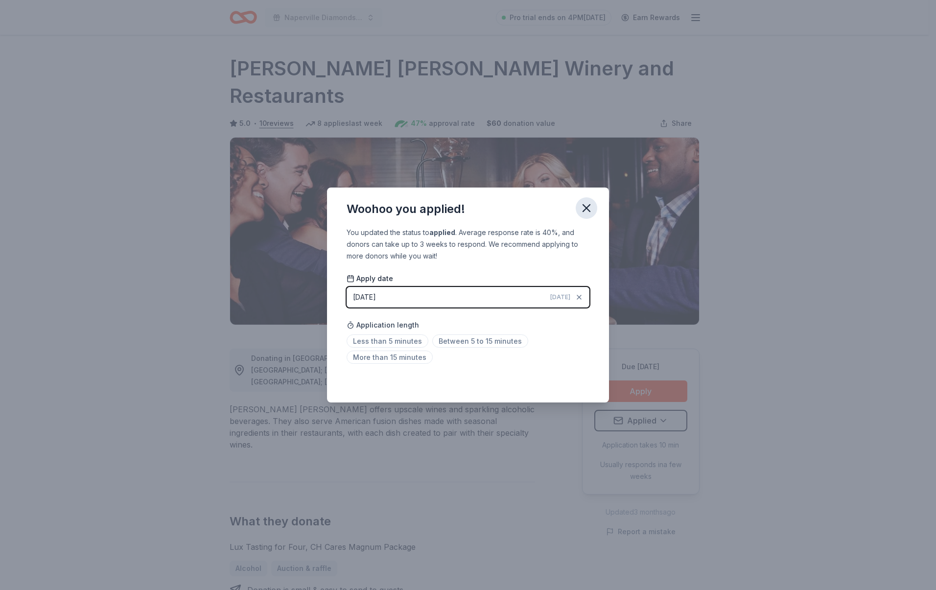
click at [585, 207] on icon "button" at bounding box center [586, 208] width 7 height 7
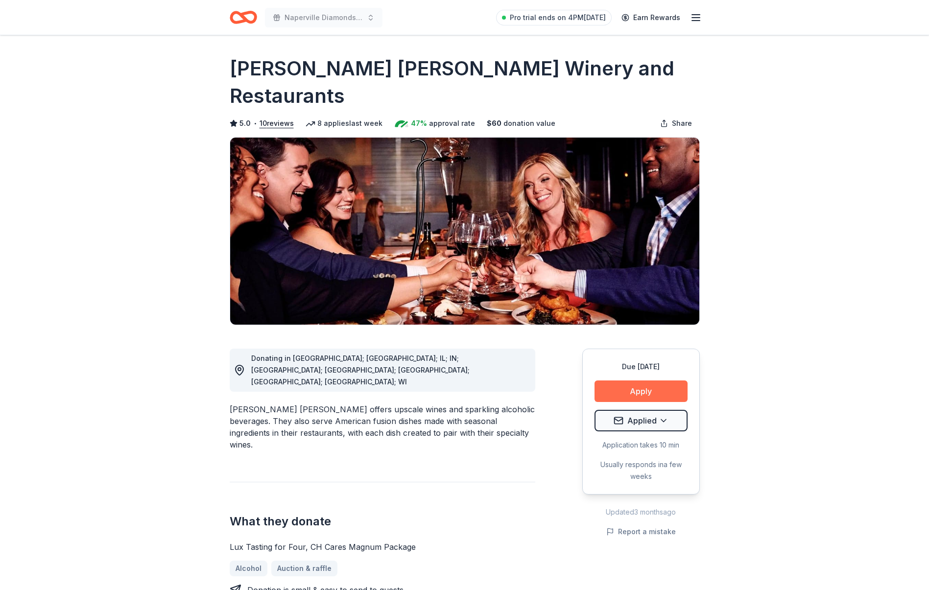
click at [639, 380] on button "Apply" at bounding box center [640, 391] width 93 height 22
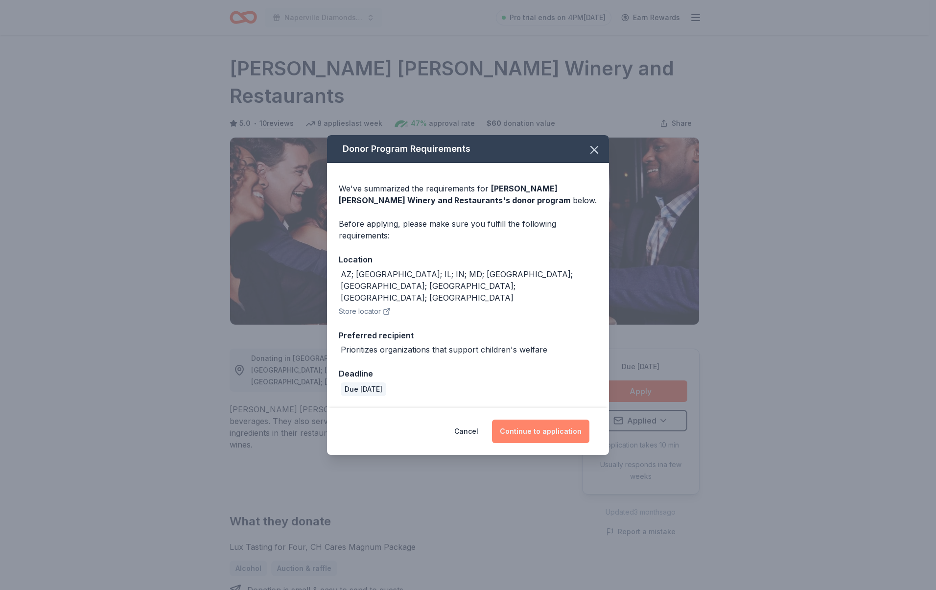
click at [539, 420] on button "Continue to application" at bounding box center [540, 431] width 97 height 23
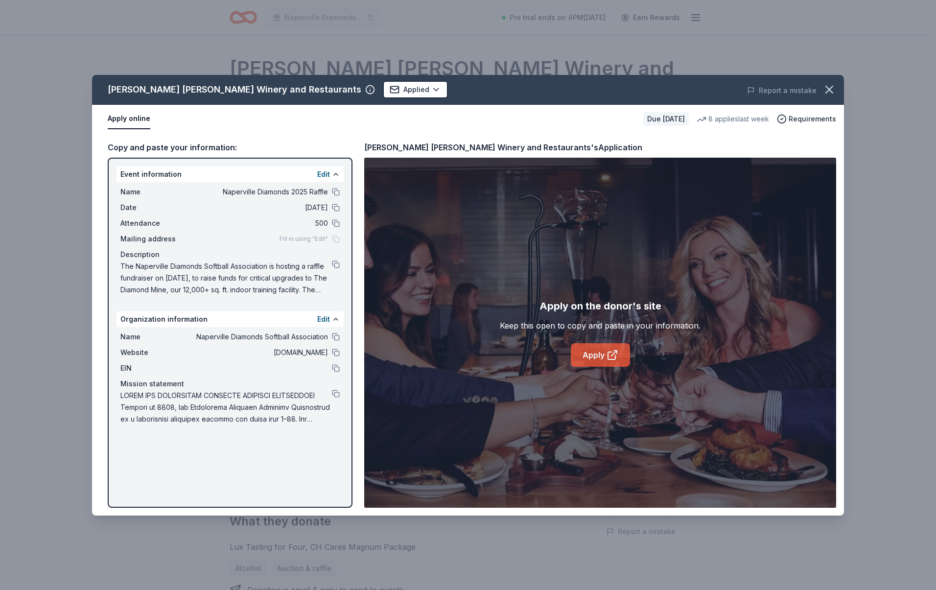
click at [614, 350] on icon at bounding box center [615, 351] width 3 height 3
click at [41, 35] on div "Cooper's Hawk Winery and Restaurants Applied Report a mistake Apply online Due …" at bounding box center [468, 295] width 936 height 590
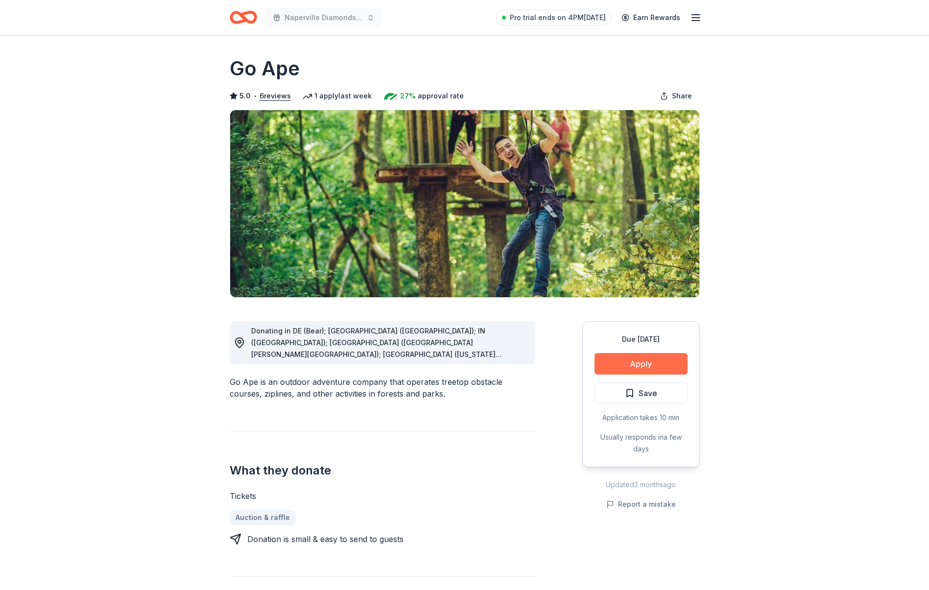
click at [669, 360] on button "Apply" at bounding box center [640, 364] width 93 height 22
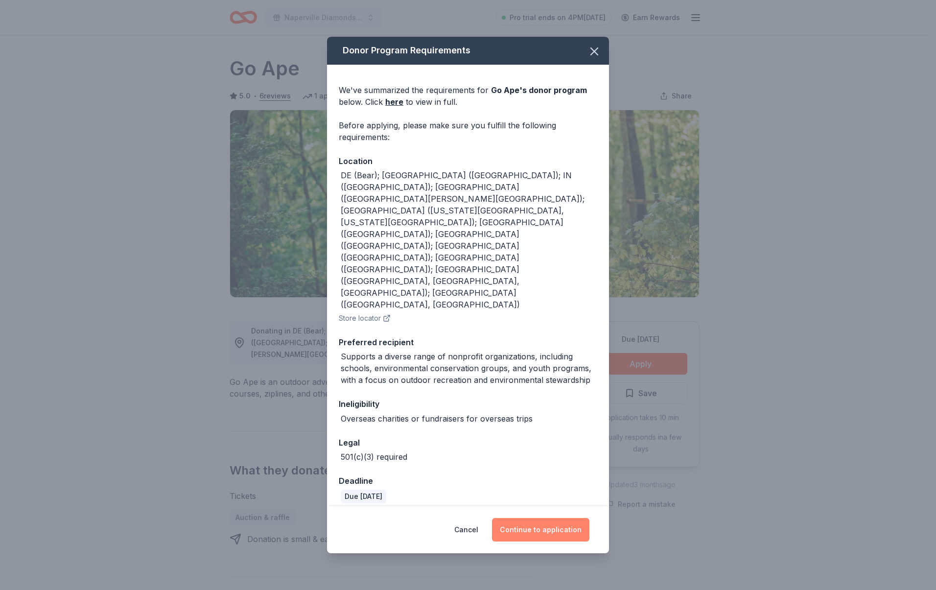
drag, startPoint x: 535, startPoint y: 478, endPoint x: 532, endPoint y: 482, distance: 5.6
click at [533, 518] on button "Continue to application" at bounding box center [540, 529] width 97 height 23
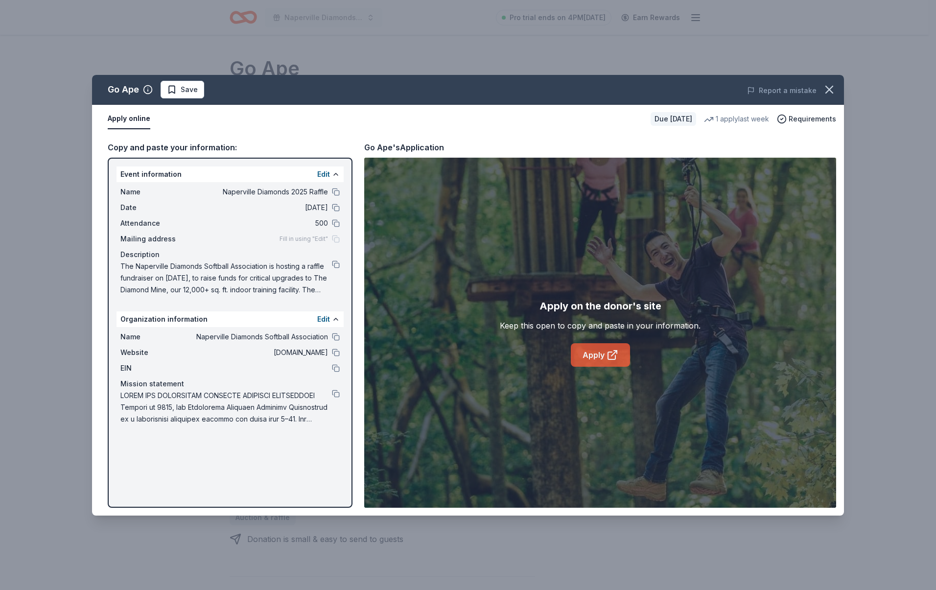
click at [603, 351] on link "Apply" at bounding box center [600, 354] width 59 height 23
